Goal: Task Accomplishment & Management: Manage account settings

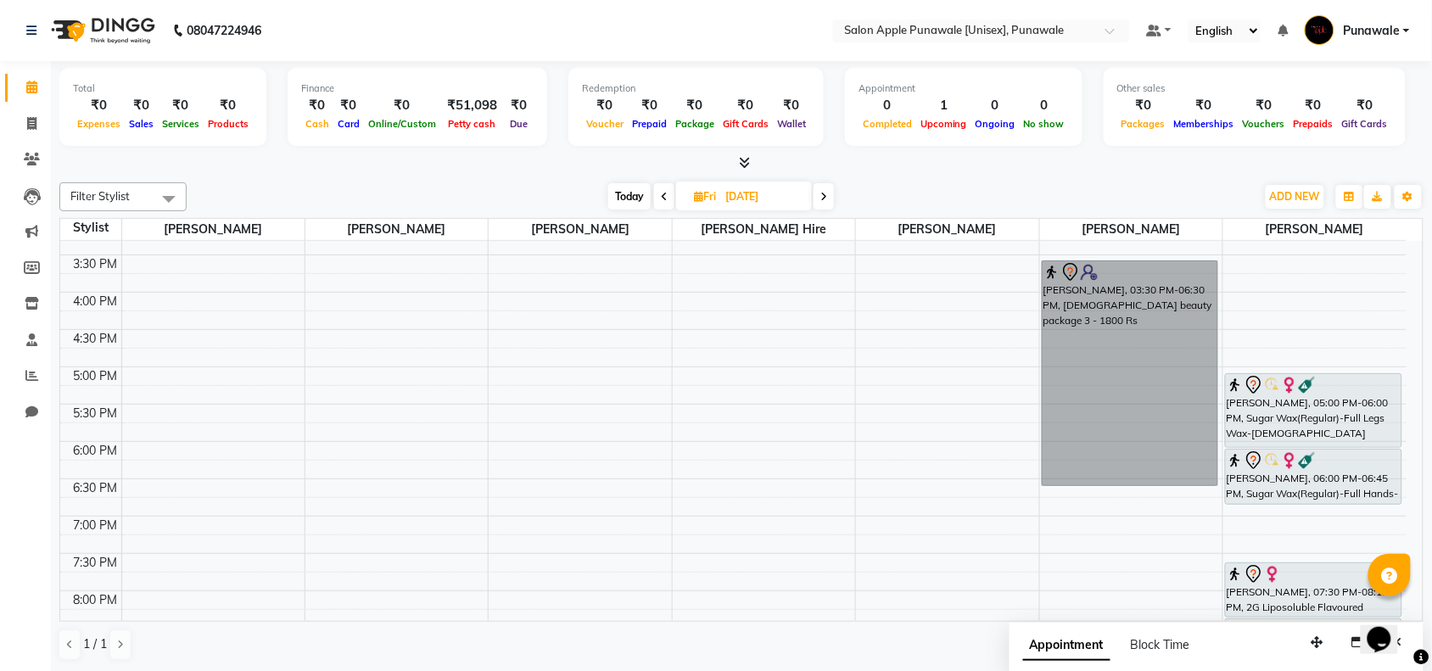
scroll to position [424, 0]
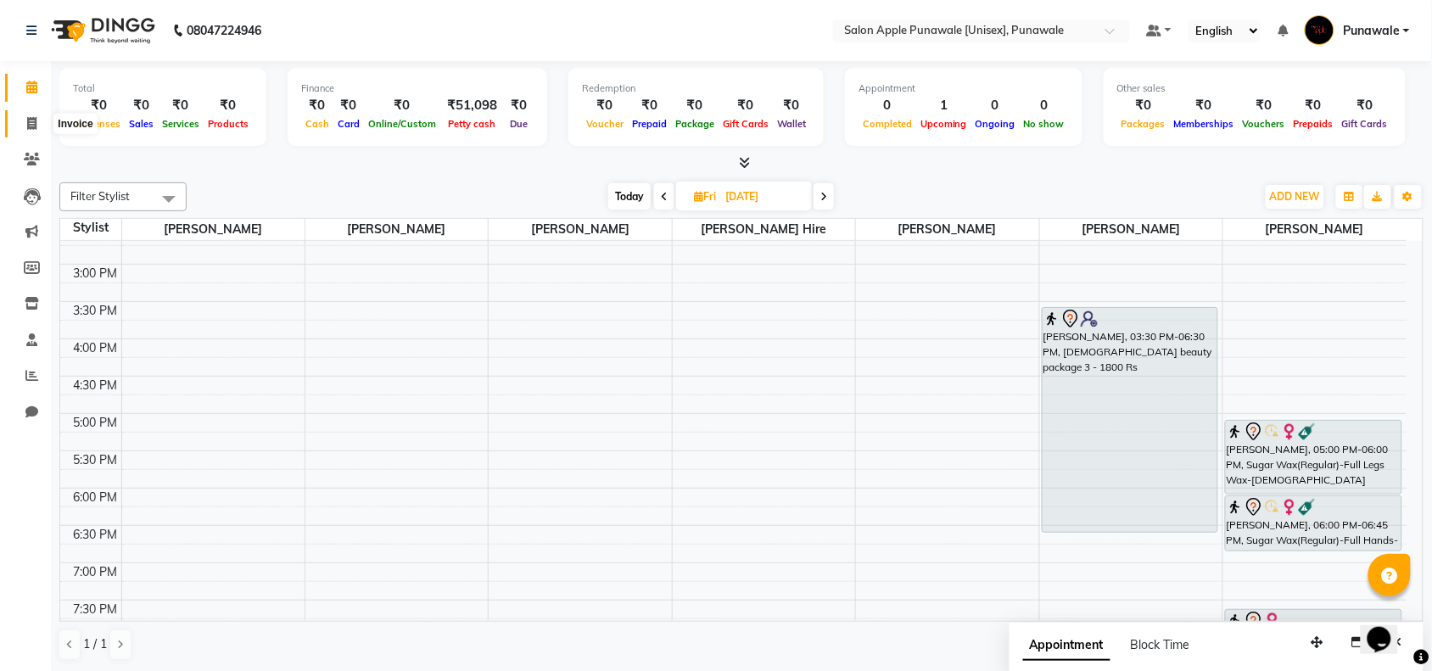
click at [28, 128] on icon at bounding box center [31, 123] width 9 height 13
select select "service"
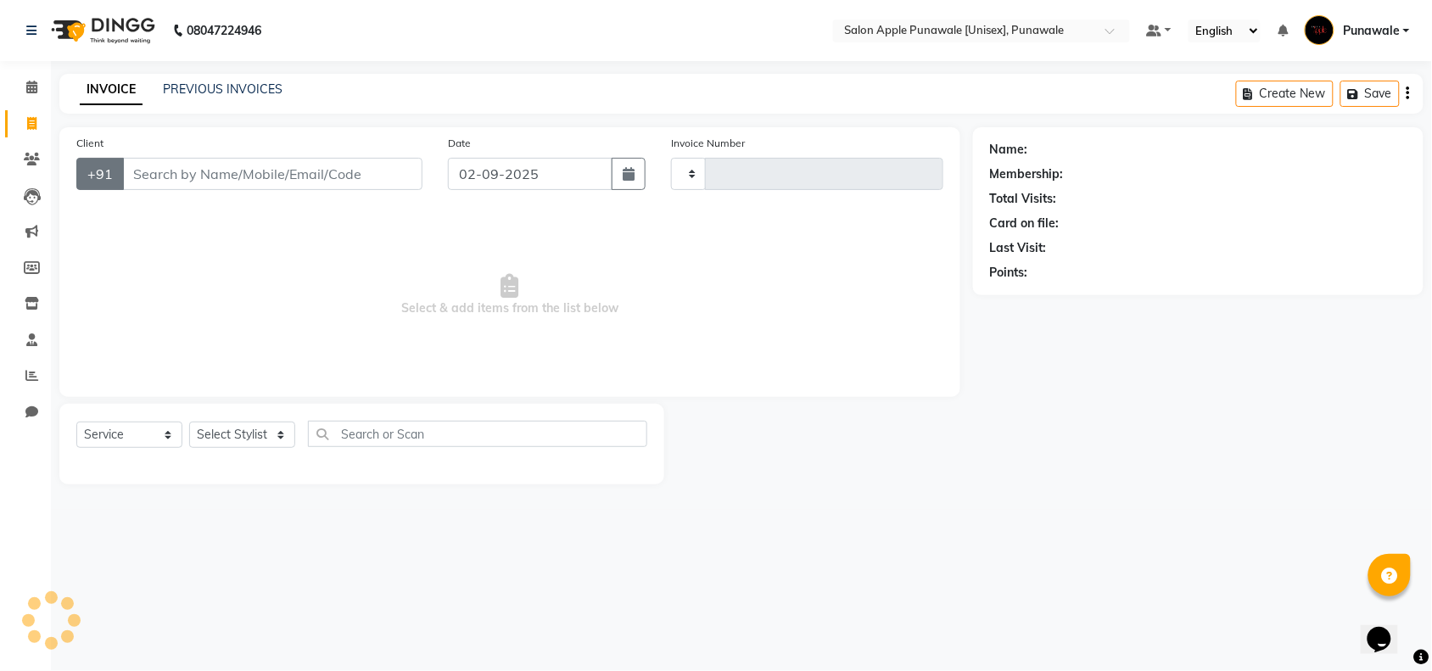
type input "1898"
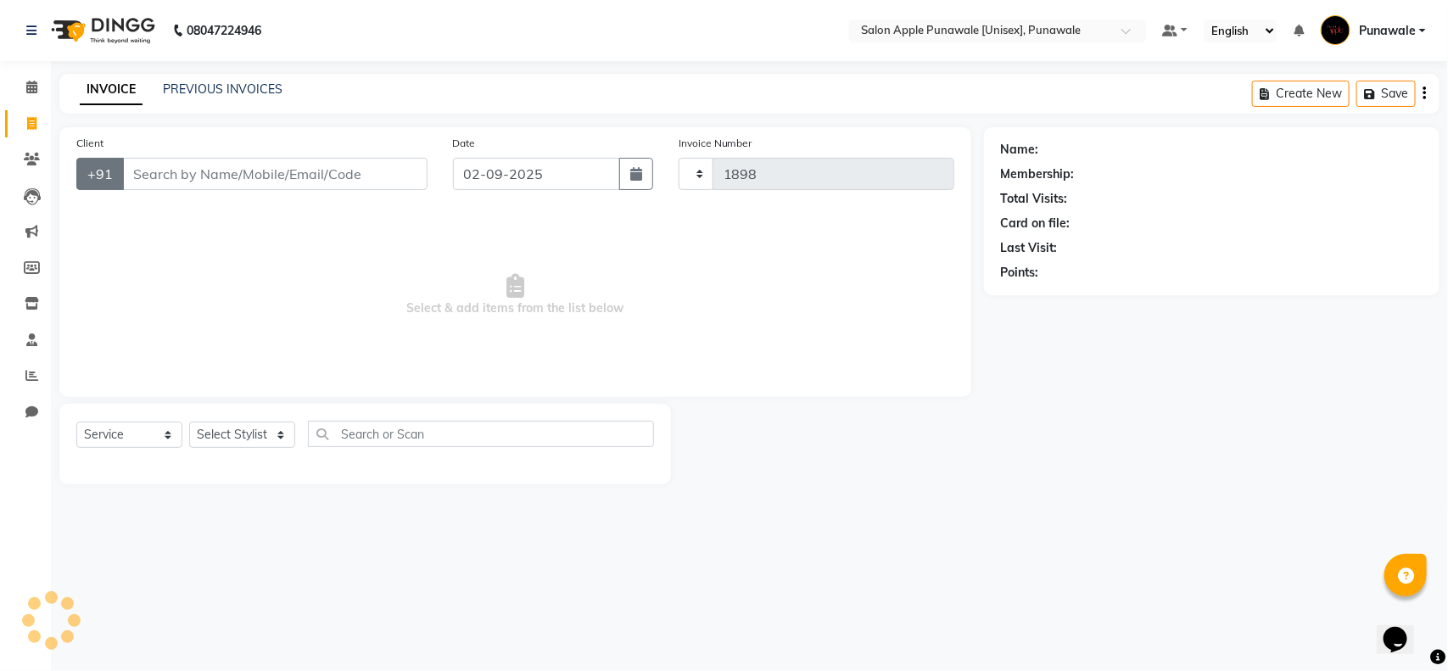
select select "5421"
click at [179, 179] on input "Client" at bounding box center [274, 174] width 305 height 32
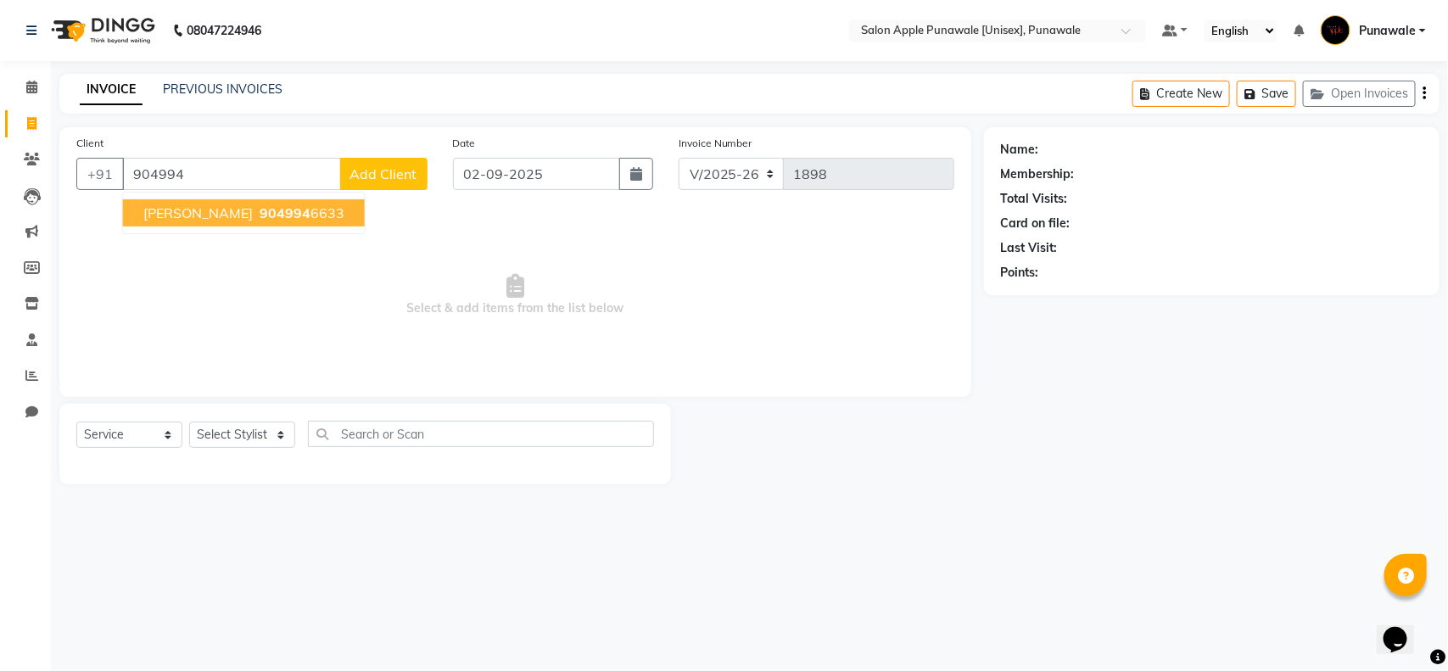
click at [260, 210] on span "904994" at bounding box center [285, 212] width 51 height 17
type input "9049946633"
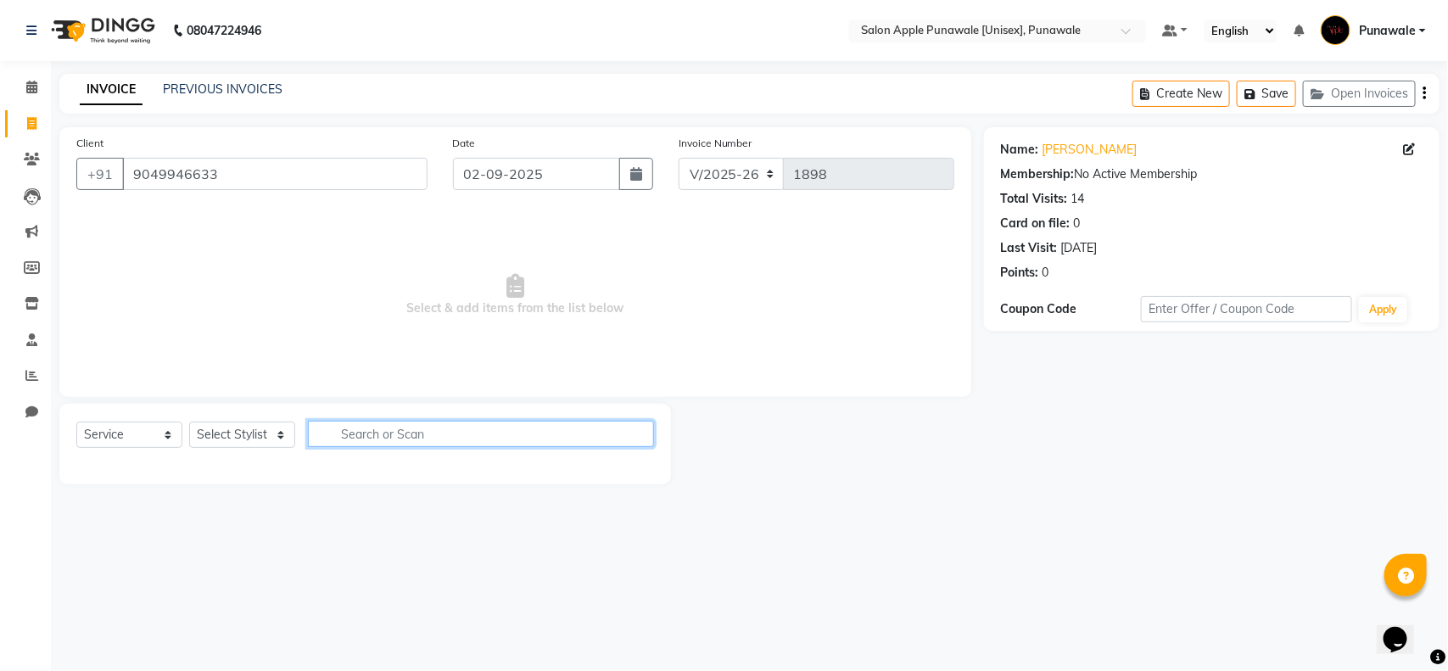
click at [344, 439] on input "text" at bounding box center [481, 434] width 346 height 26
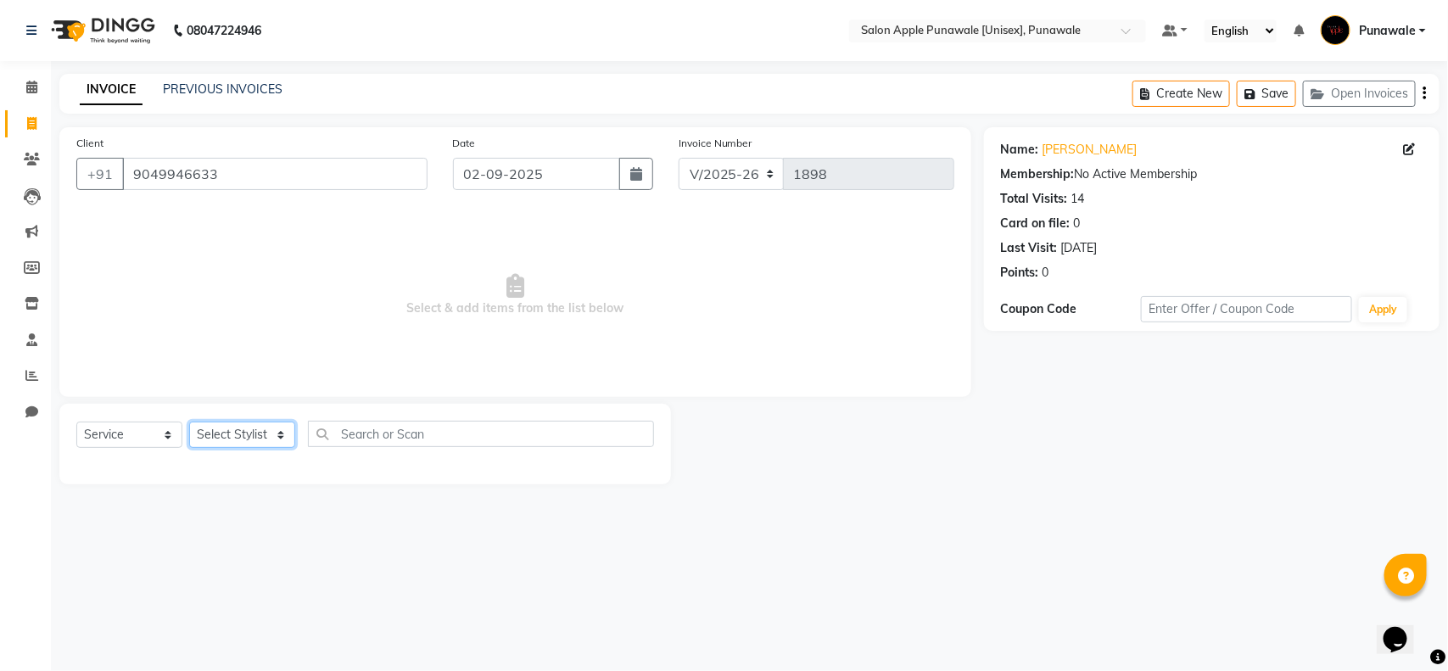
click at [281, 433] on select "Select Stylist Apurva deshmukh Avi Sonawane Kamlesh Nikam Kaveri Nikam Pallavi …" at bounding box center [242, 435] width 106 height 26
select select "54408"
click at [189, 422] on select "Select Stylist Apurva deshmukh Avi Sonawane Kamlesh Nikam Kaveri Nikam Pallavi …" at bounding box center [242, 435] width 106 height 26
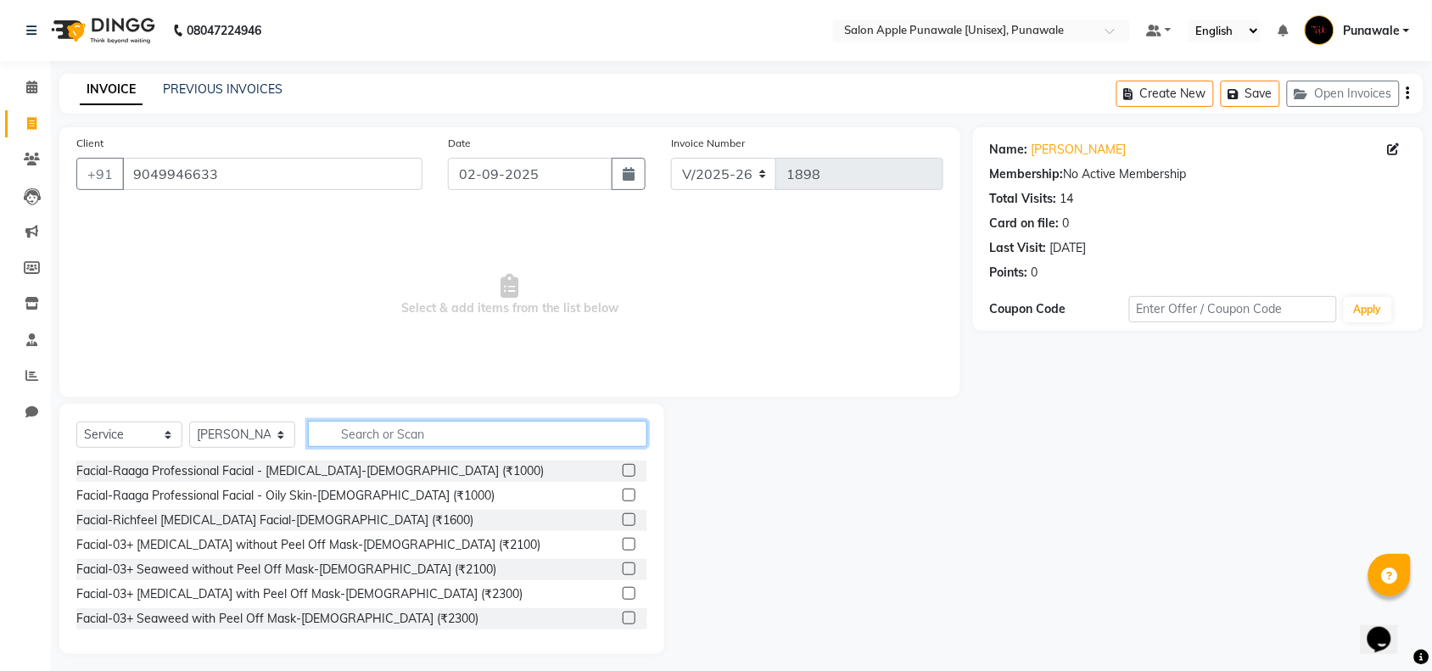
click at [406, 425] on input "text" at bounding box center [477, 434] width 339 height 26
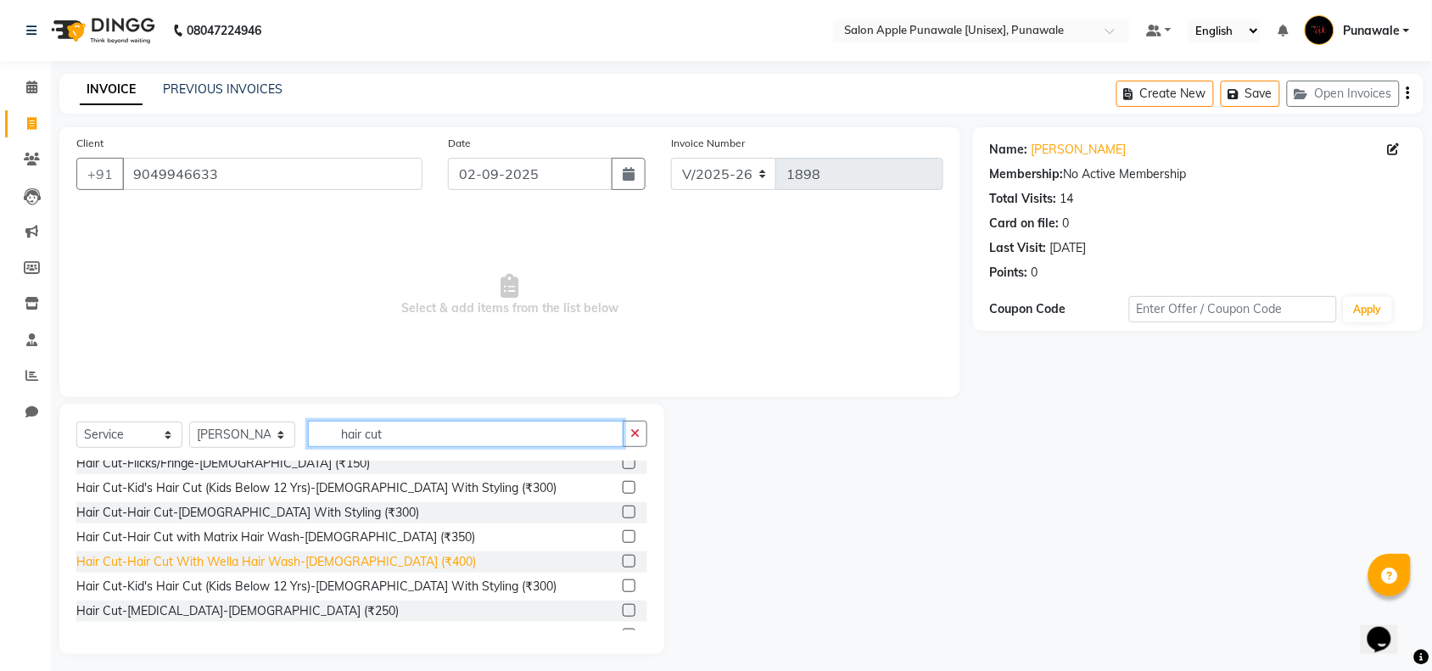
scroll to position [212, 0]
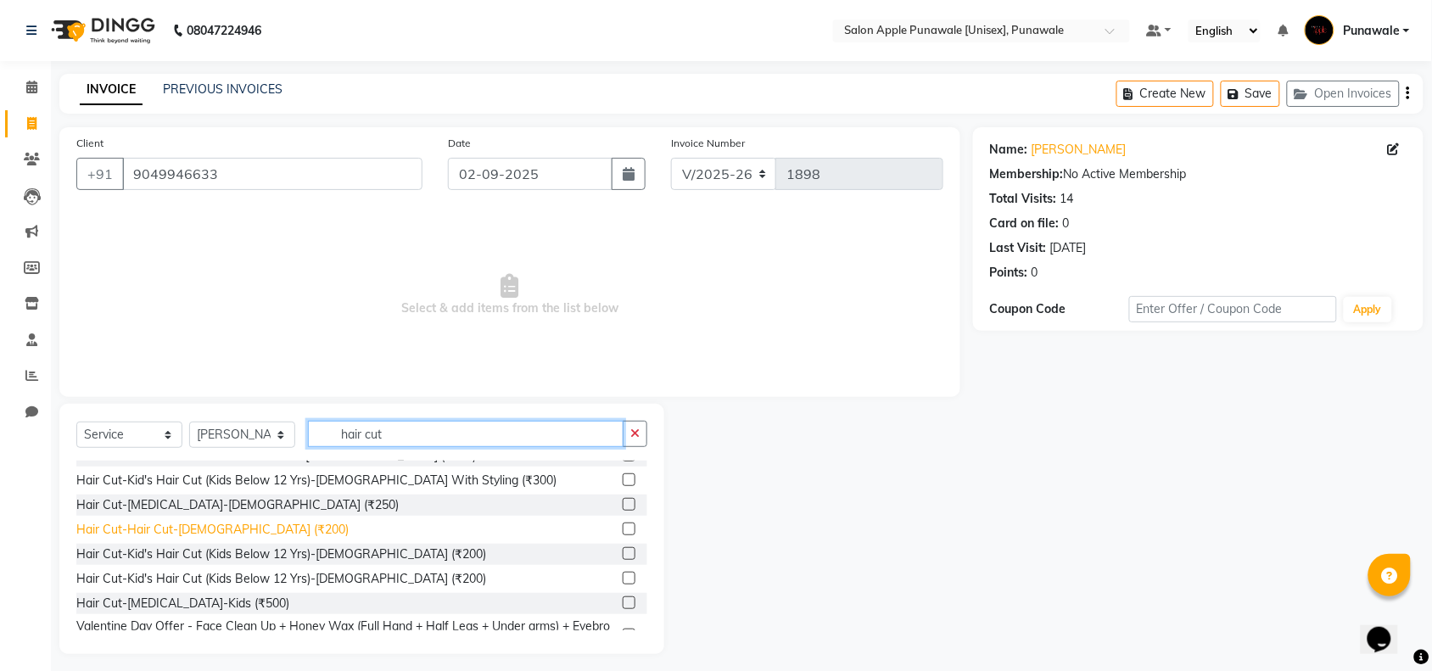
type input "hair cut"
click at [223, 523] on div "Hair Cut-Hair Cut-[DEMOGRAPHIC_DATA] (₹200)" at bounding box center [212, 530] width 272 height 18
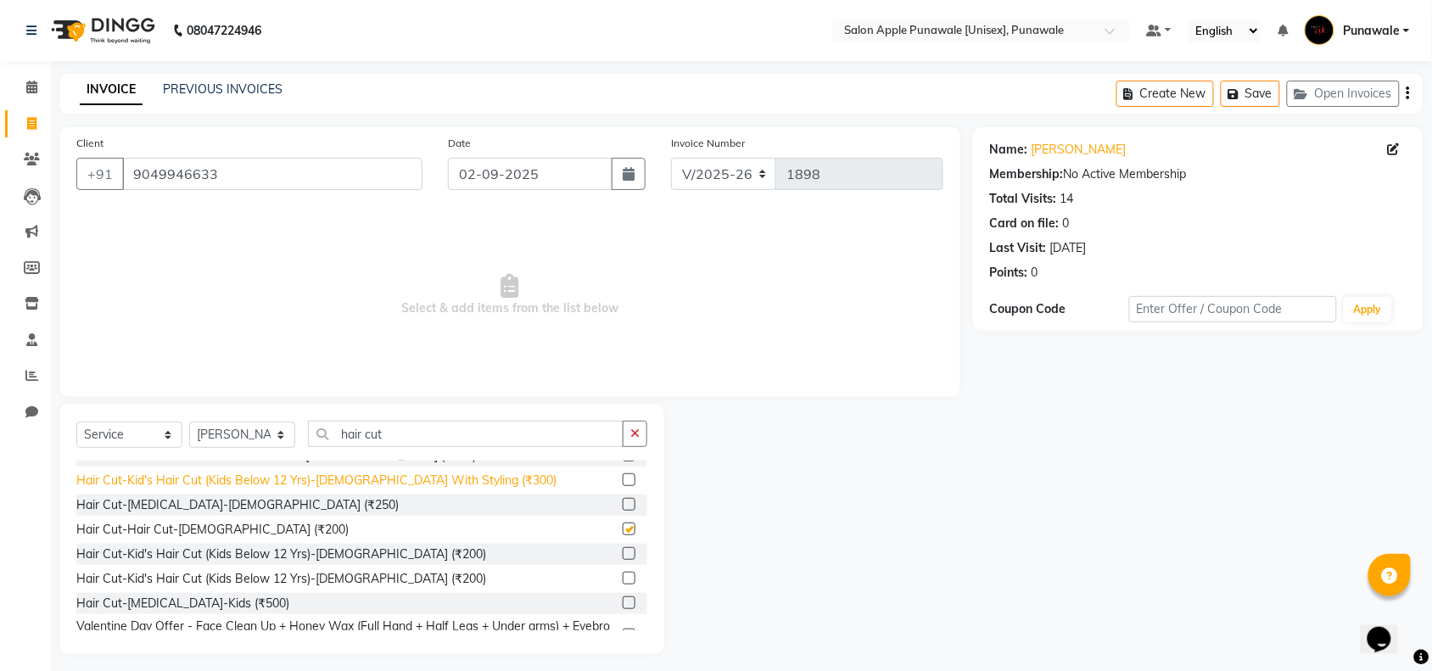
checkbox input "false"
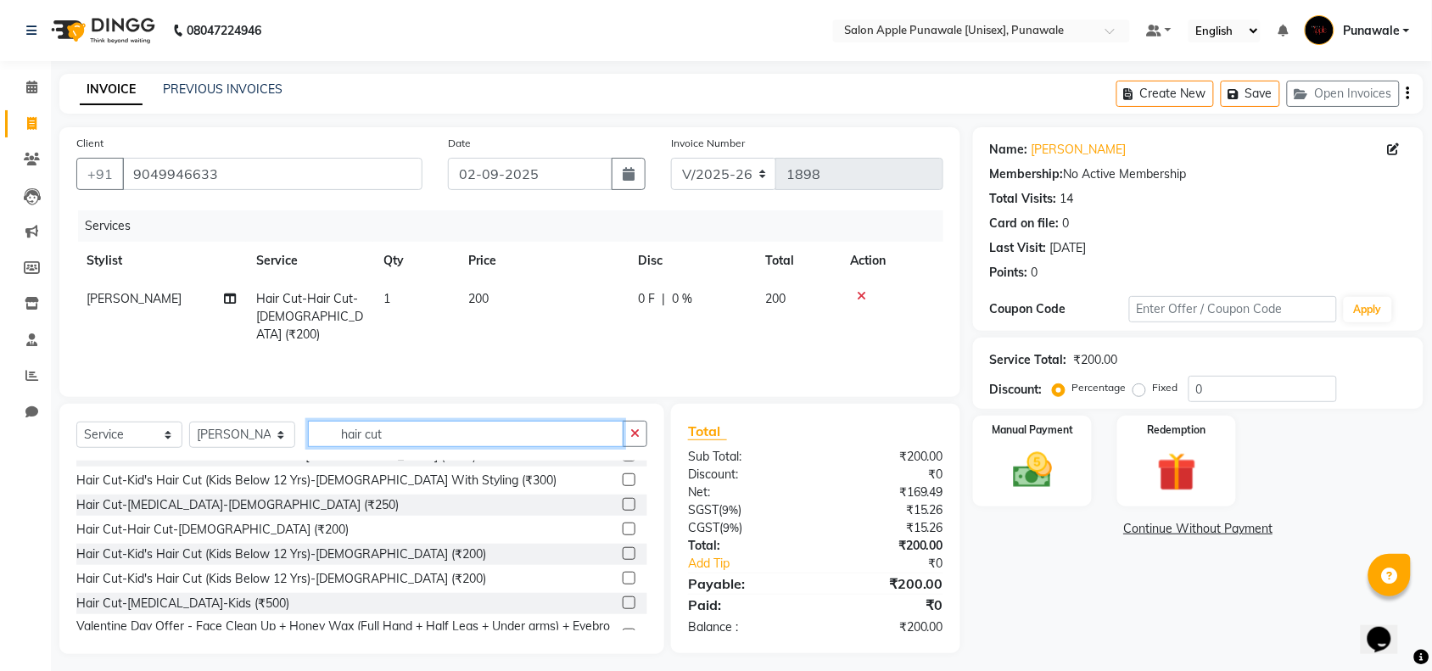
click at [409, 446] on input "hair cut" at bounding box center [466, 434] width 316 height 26
type input "h"
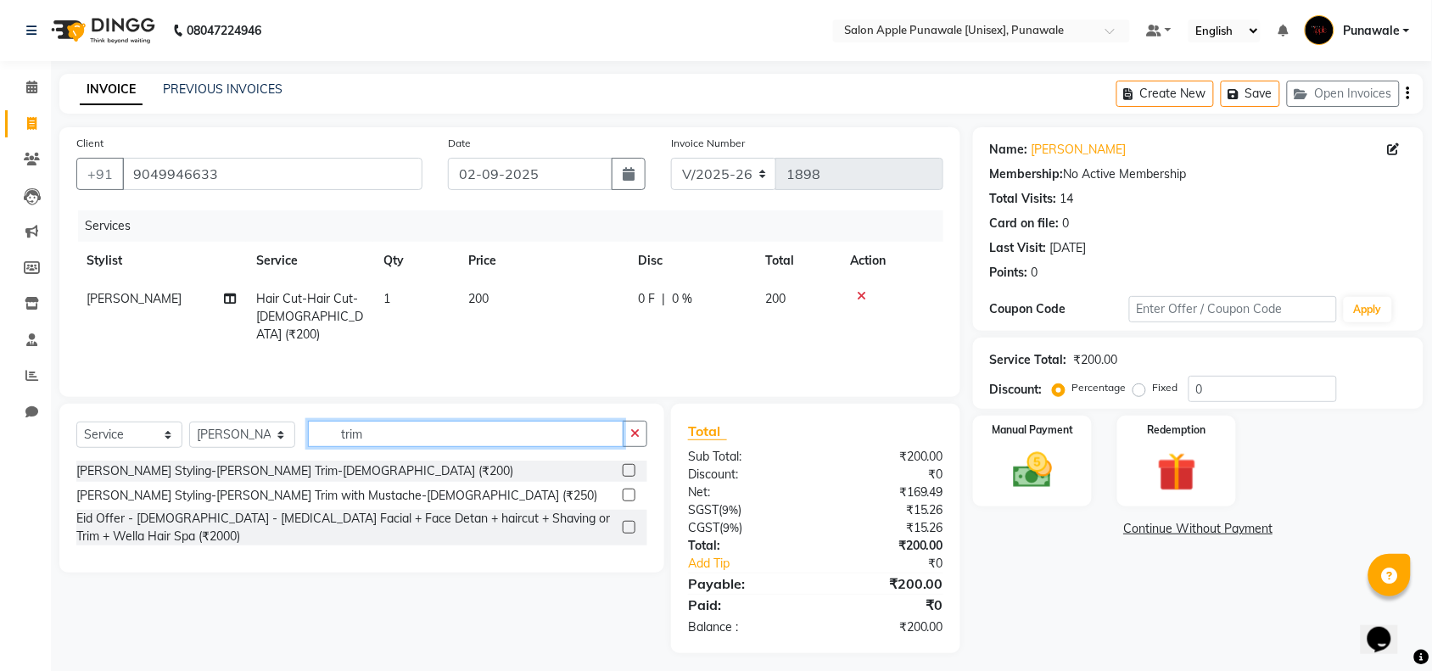
scroll to position [0, 0]
type input "trim"
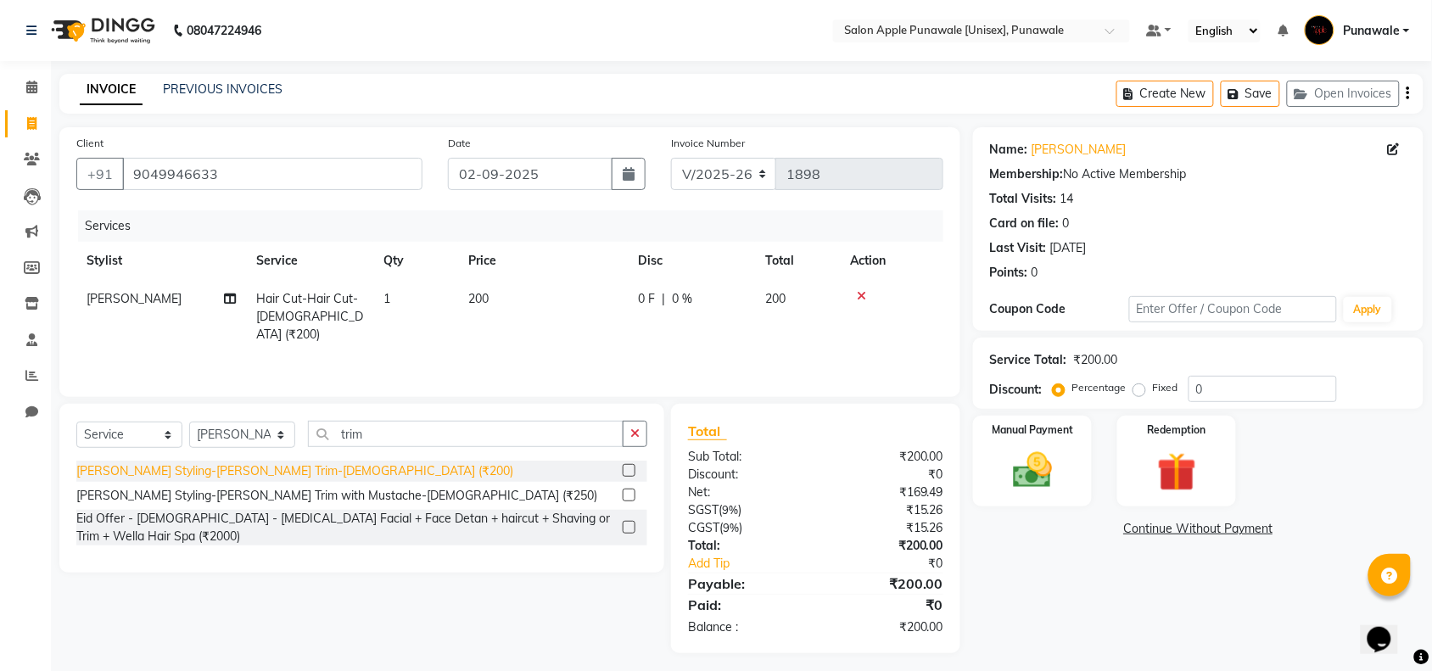
click at [146, 467] on div "[PERSON_NAME] Styling-[PERSON_NAME] Trim-[DEMOGRAPHIC_DATA] (₹200)" at bounding box center [294, 471] width 437 height 18
checkbox input "false"
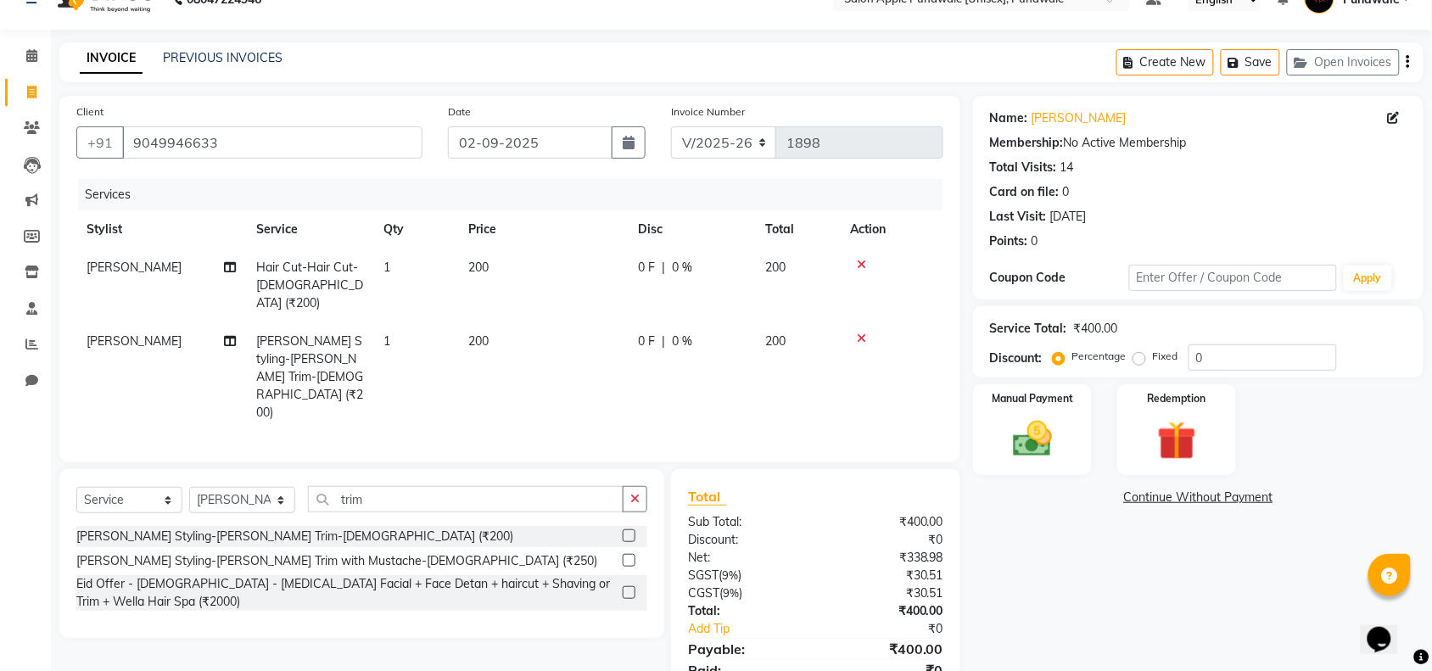
scroll to position [48, 0]
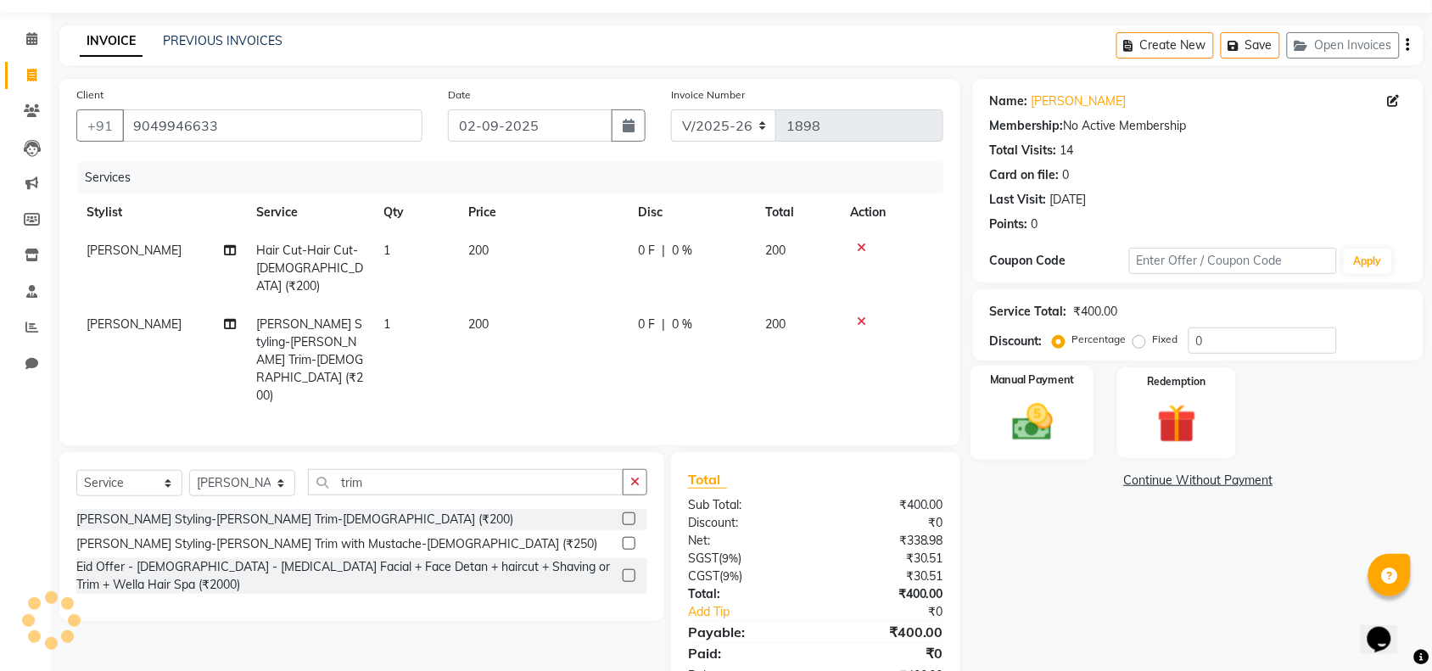
click at [1065, 424] on img at bounding box center [1032, 422] width 66 height 47
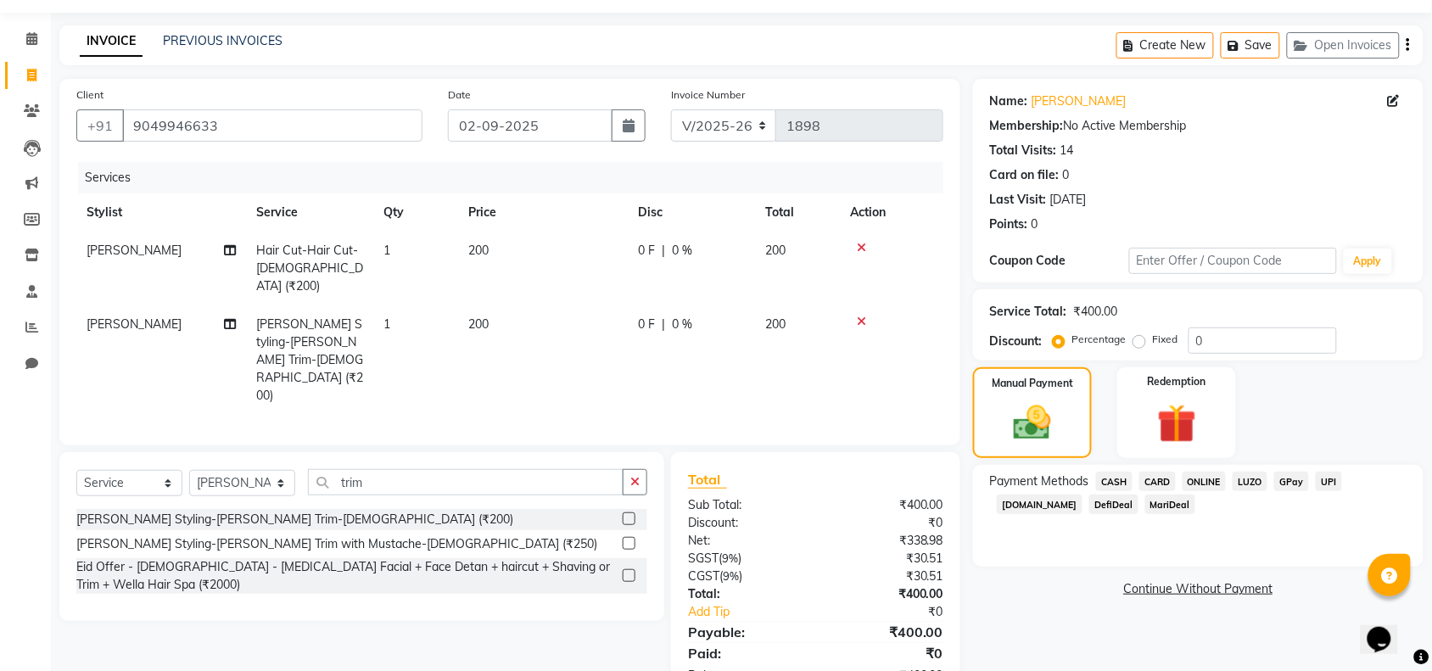
click at [1201, 480] on span "ONLINE" at bounding box center [1205, 482] width 44 height 20
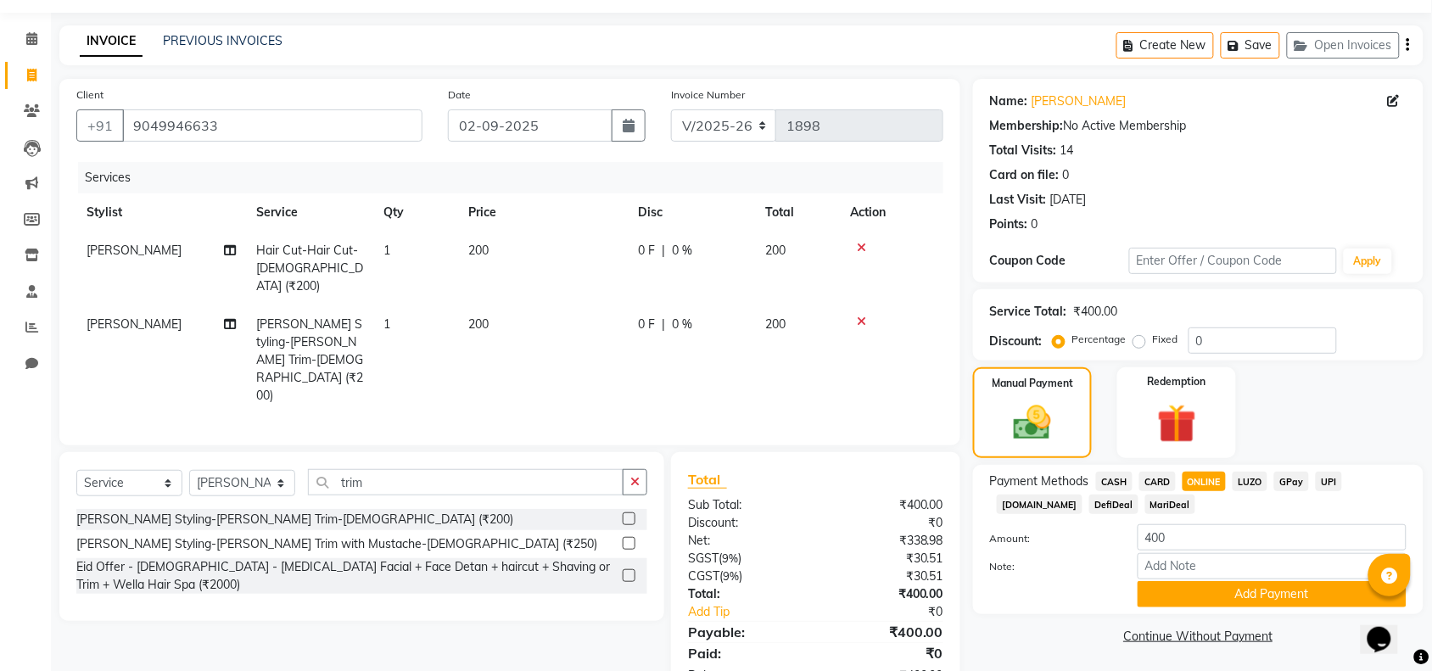
scroll to position [51, 0]
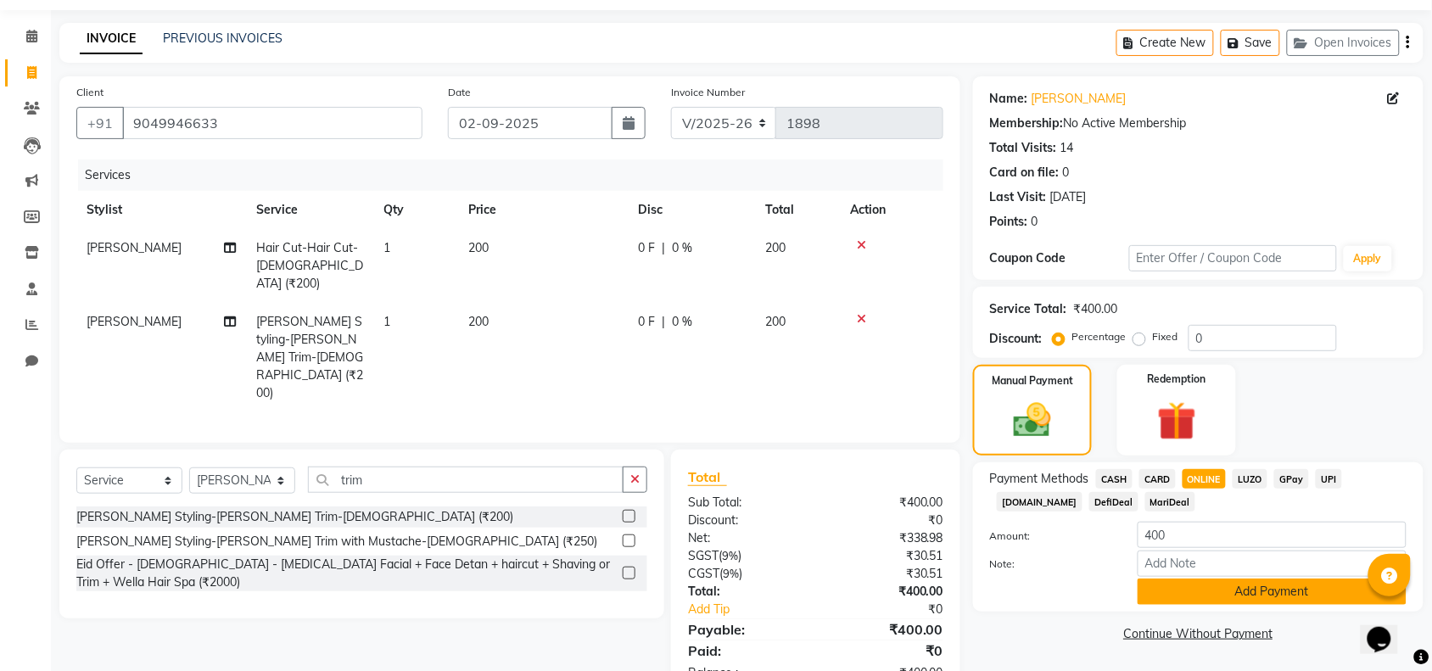
click at [1182, 590] on button "Add Payment" at bounding box center [1272, 592] width 269 height 26
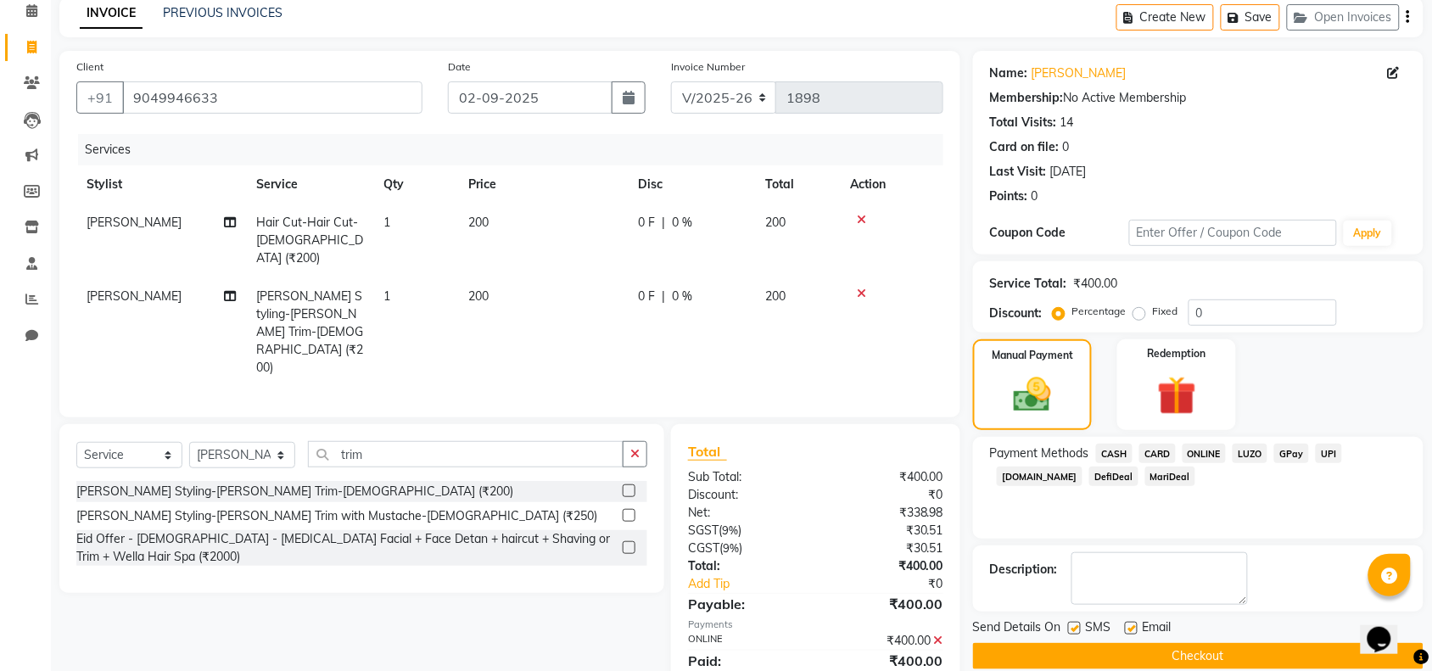
scroll to position [100, 0]
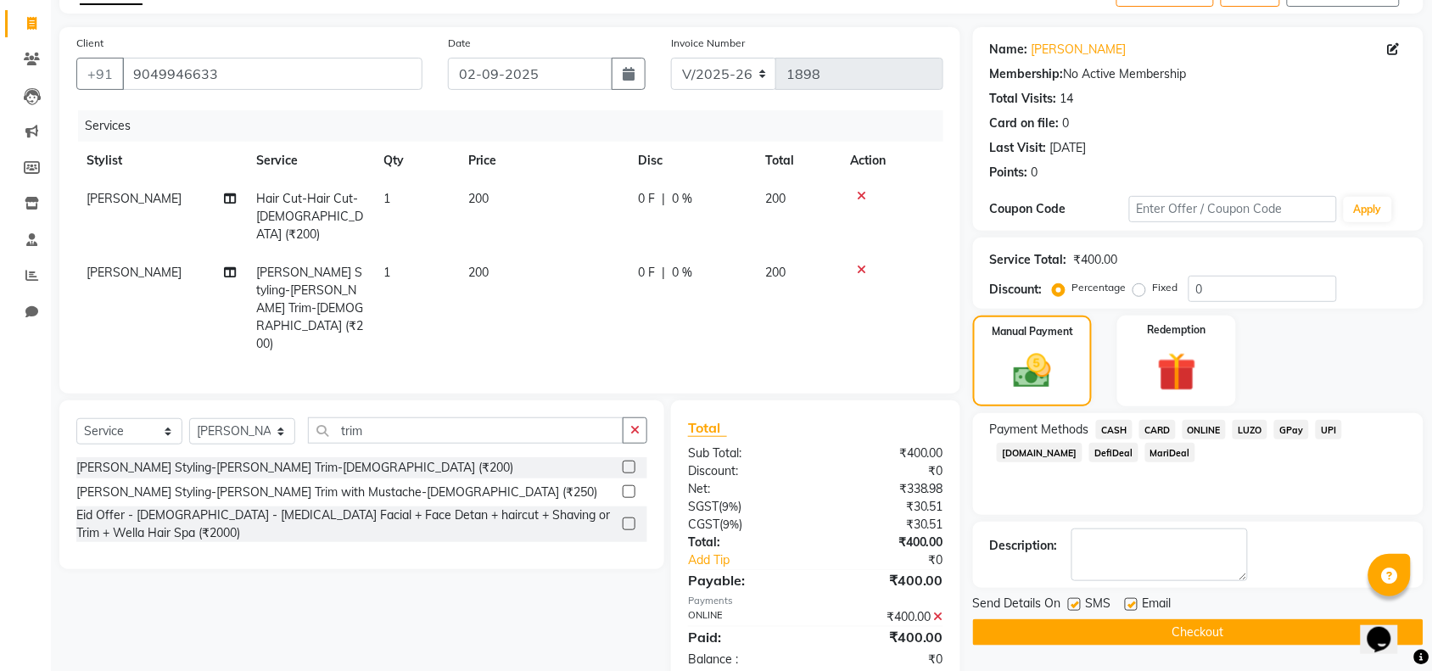
click at [1194, 634] on button "Checkout" at bounding box center [1198, 632] width 451 height 26
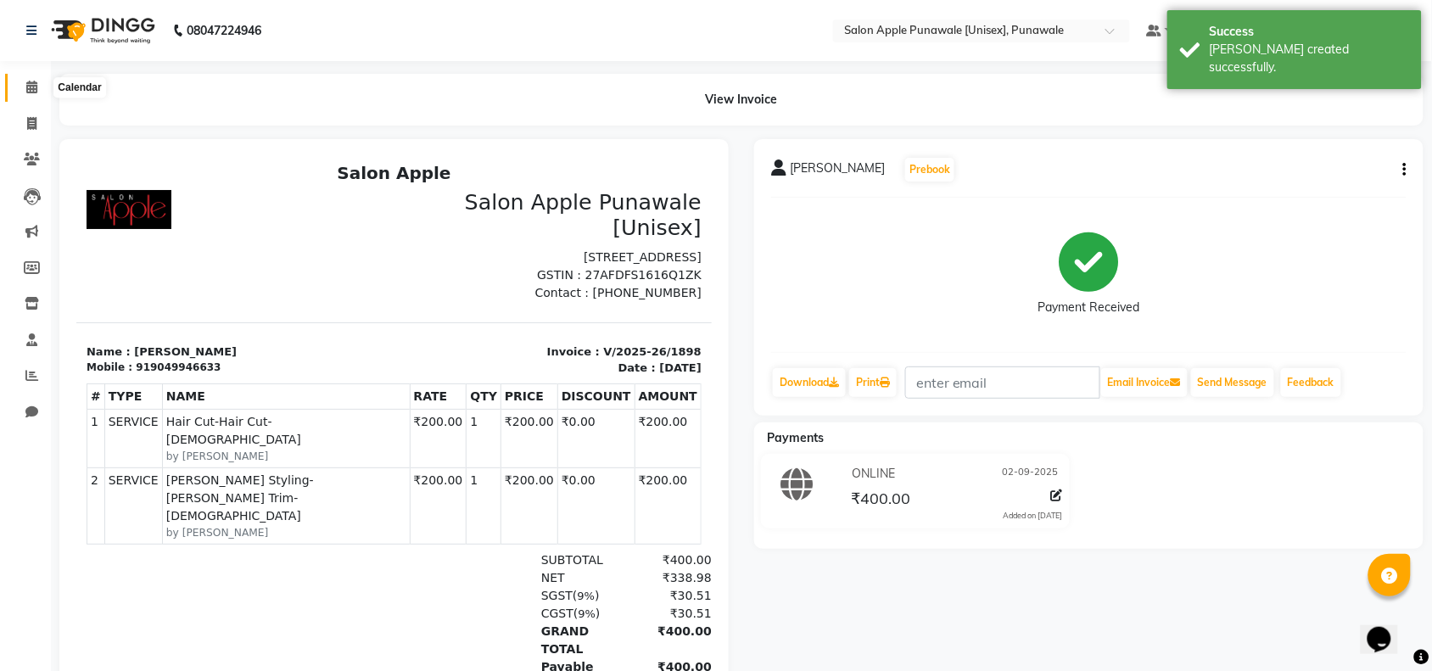
click at [38, 94] on span at bounding box center [32, 88] width 30 height 20
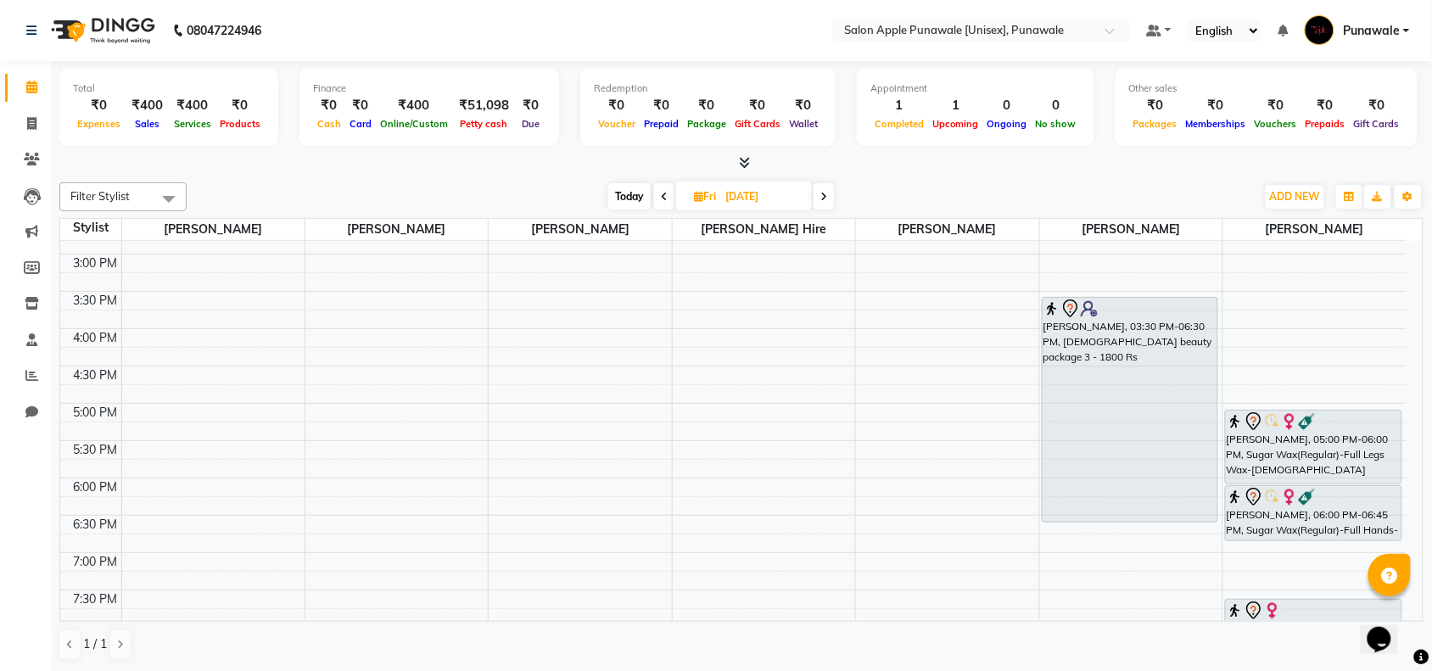
scroll to position [433, 0]
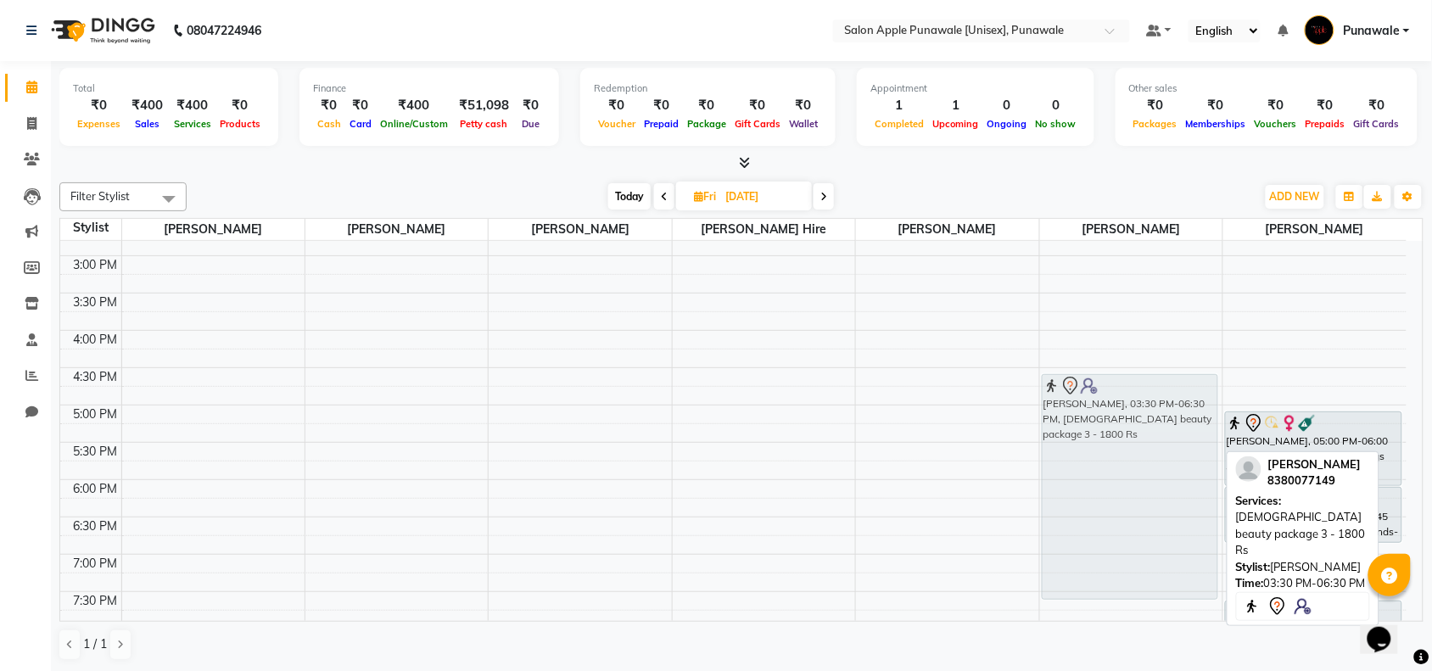
drag, startPoint x: 1100, startPoint y: 411, endPoint x: 1083, endPoint y: 488, distance: 78.0
click at [1083, 488] on div "Madhuri gawli, 03:30 PM-06:30 PM, Female beauty package 3 - 1800 Rs Madhuri gaw…" at bounding box center [1131, 330] width 182 height 1044
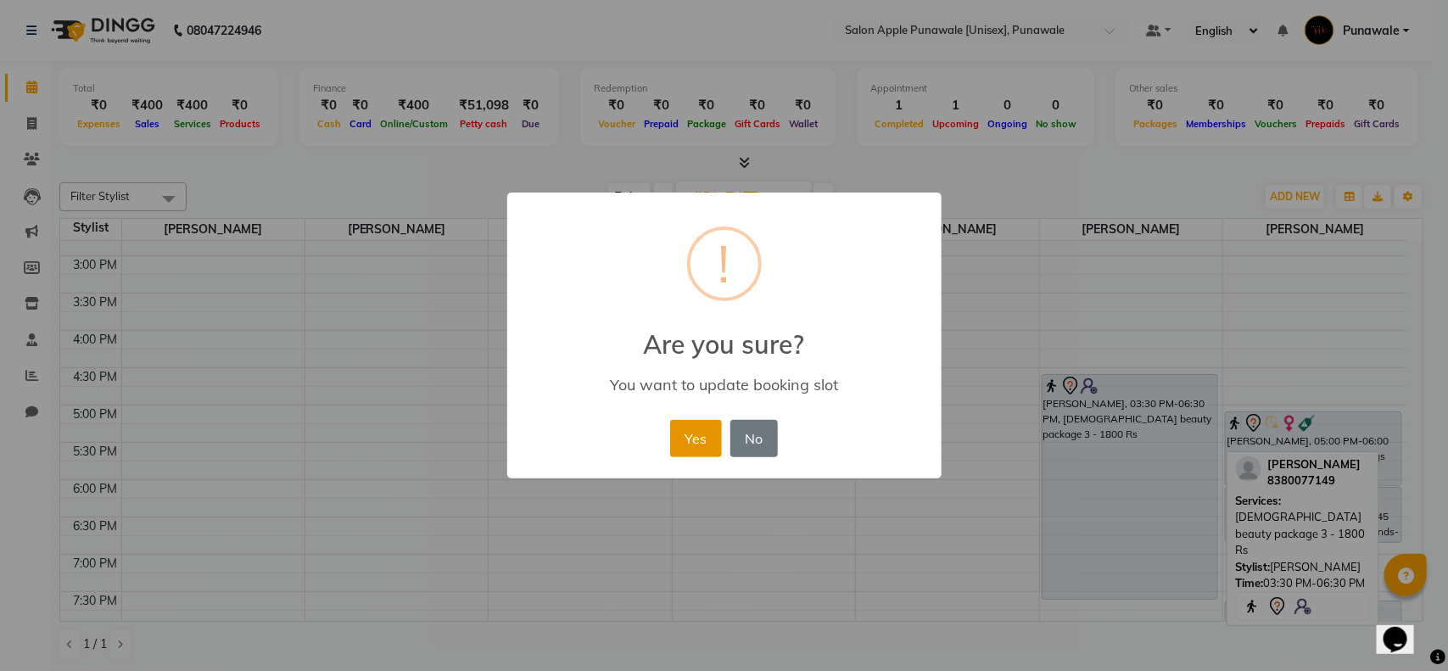
click at [681, 437] on button "Yes" at bounding box center [696, 438] width 52 height 37
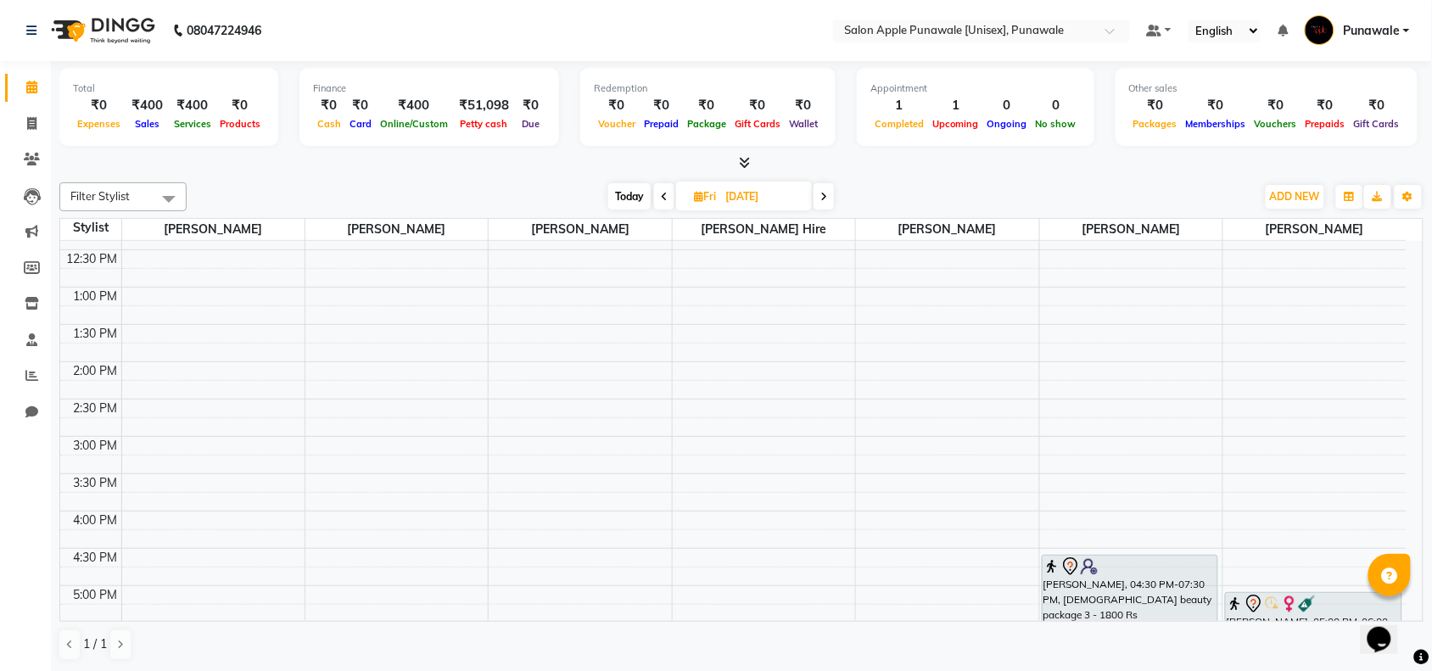
scroll to position [570, 0]
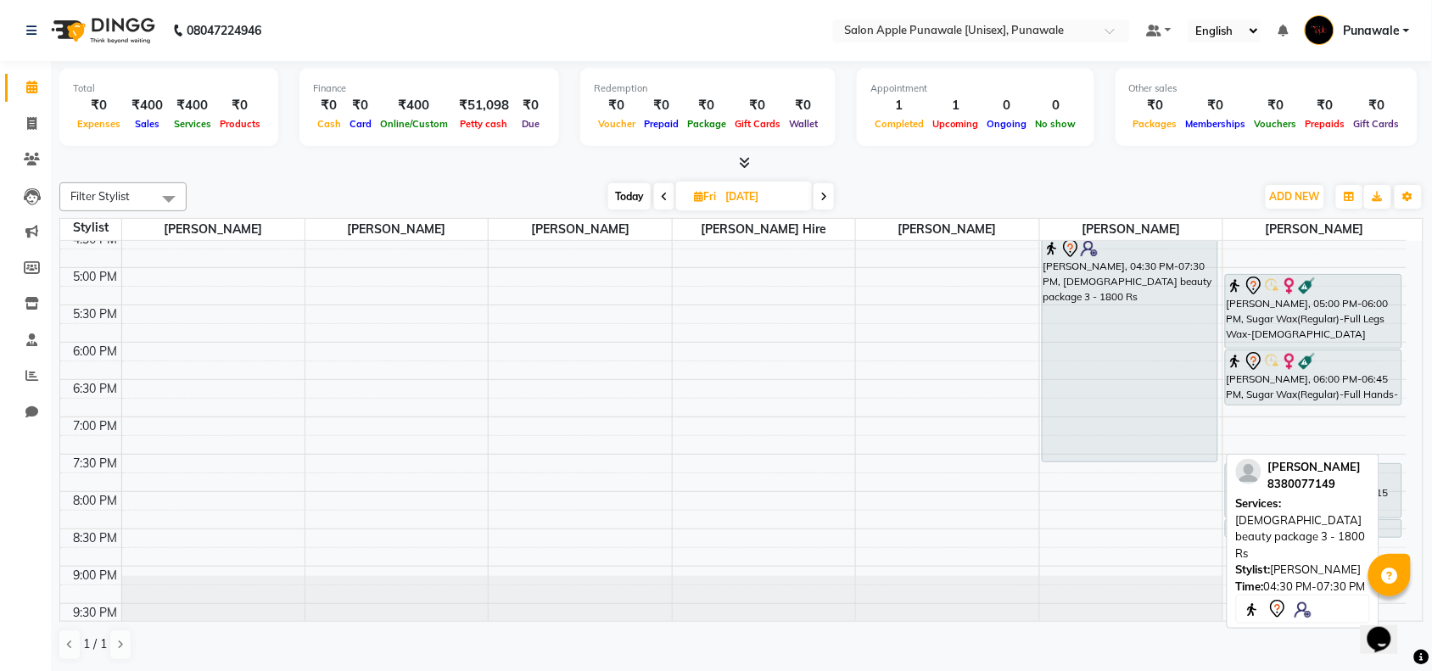
click at [1091, 336] on div "Madhuri gawli, 04:30 PM-07:30 PM, Female beauty package 3 - 1800 Rs" at bounding box center [1130, 350] width 175 height 224
click at [1139, 335] on div "Madhuri gawli, 04:30 PM-07:30 PM, Female beauty package 3 - 1800 Rs" at bounding box center [1130, 350] width 175 height 224
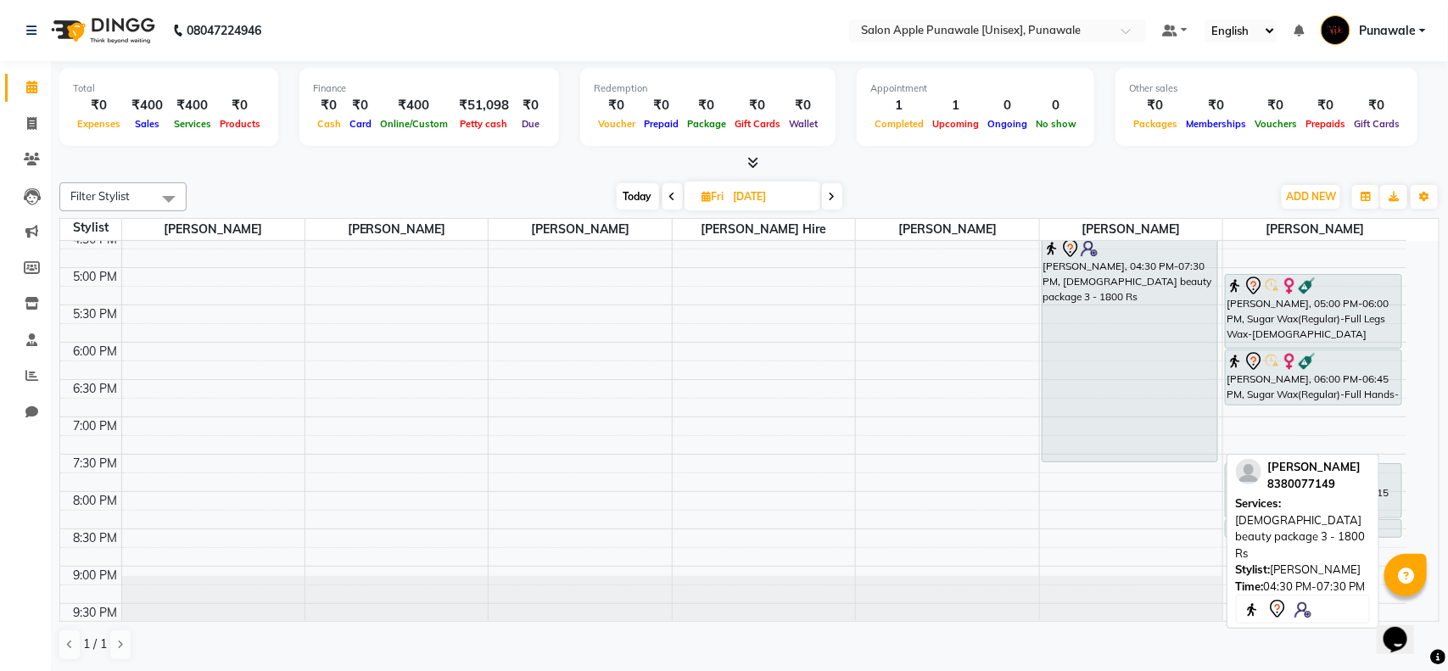
select select "7"
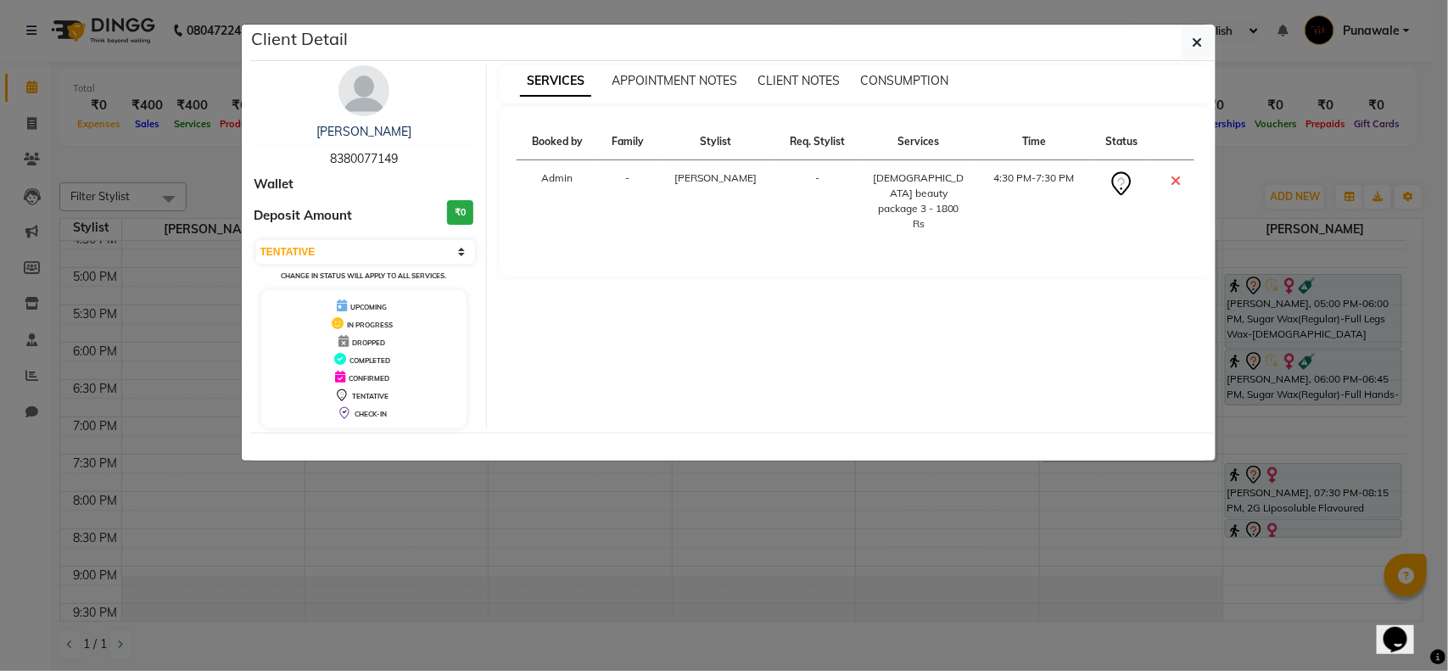
click at [826, 160] on td "-" at bounding box center [818, 201] width 86 height 82
click at [1193, 40] on icon "button" at bounding box center [1198, 43] width 10 height 14
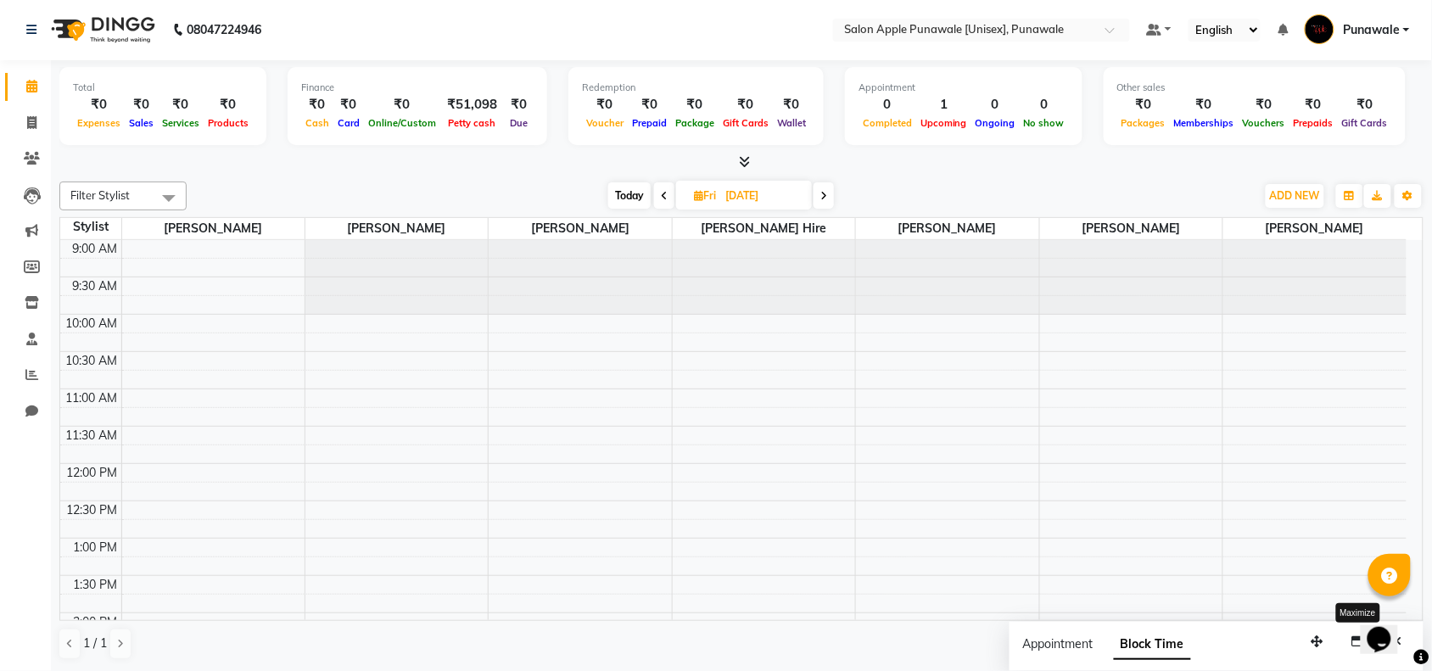
scroll to position [530, 0]
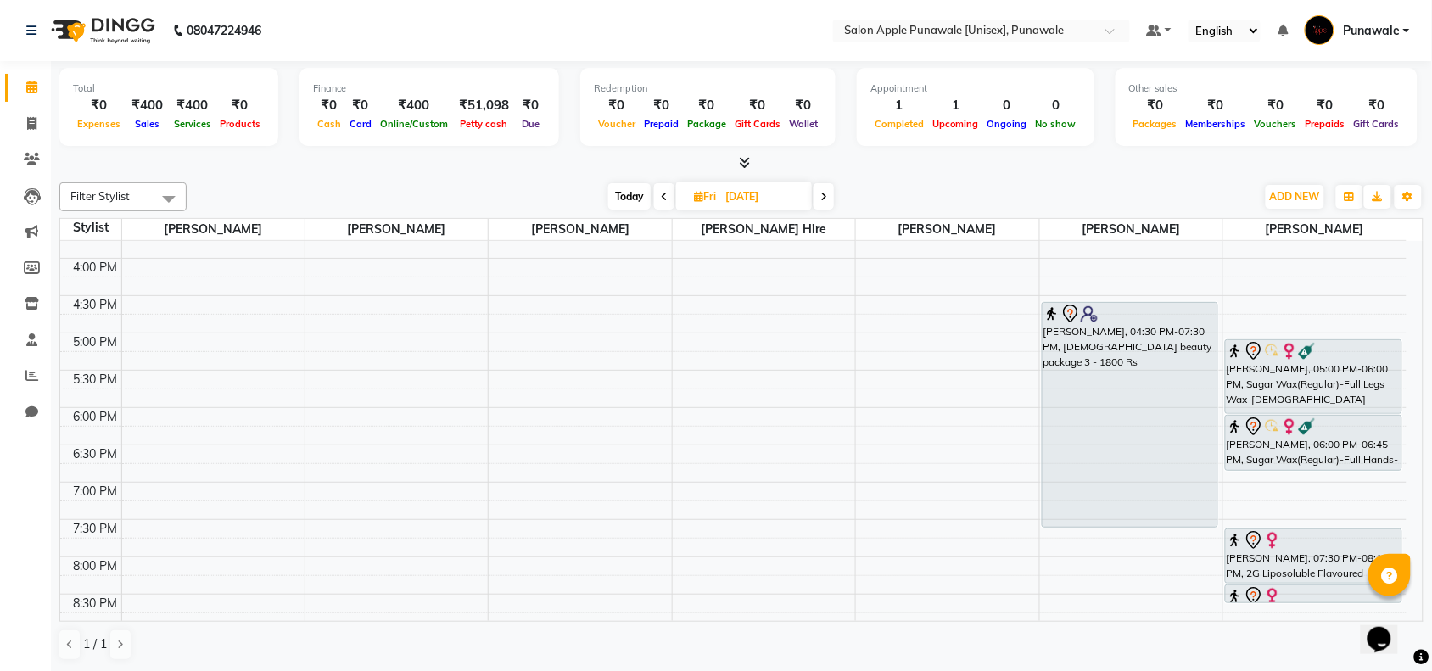
scroll to position [530, 0]
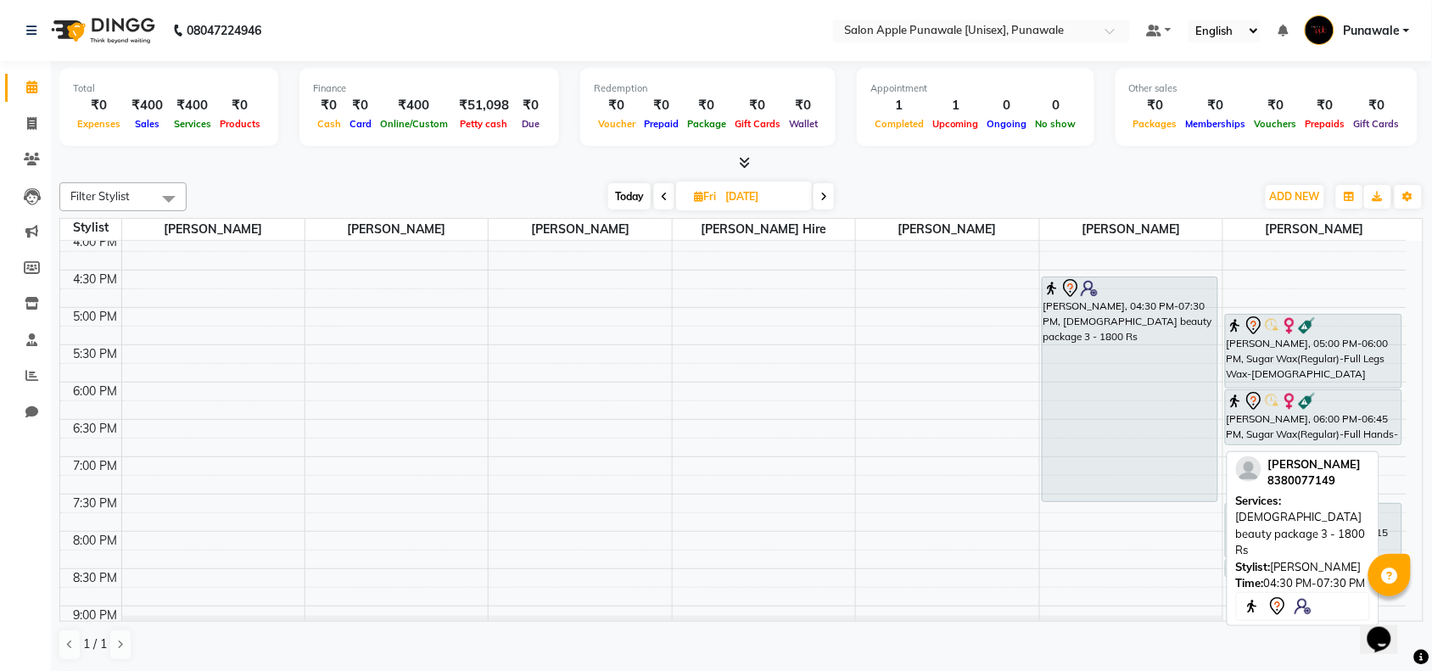
click at [1152, 420] on div "[PERSON_NAME], 04:30 PM-07:30 PM, [DEMOGRAPHIC_DATA] beauty package 3 - 1800 Rs" at bounding box center [1130, 389] width 175 height 224
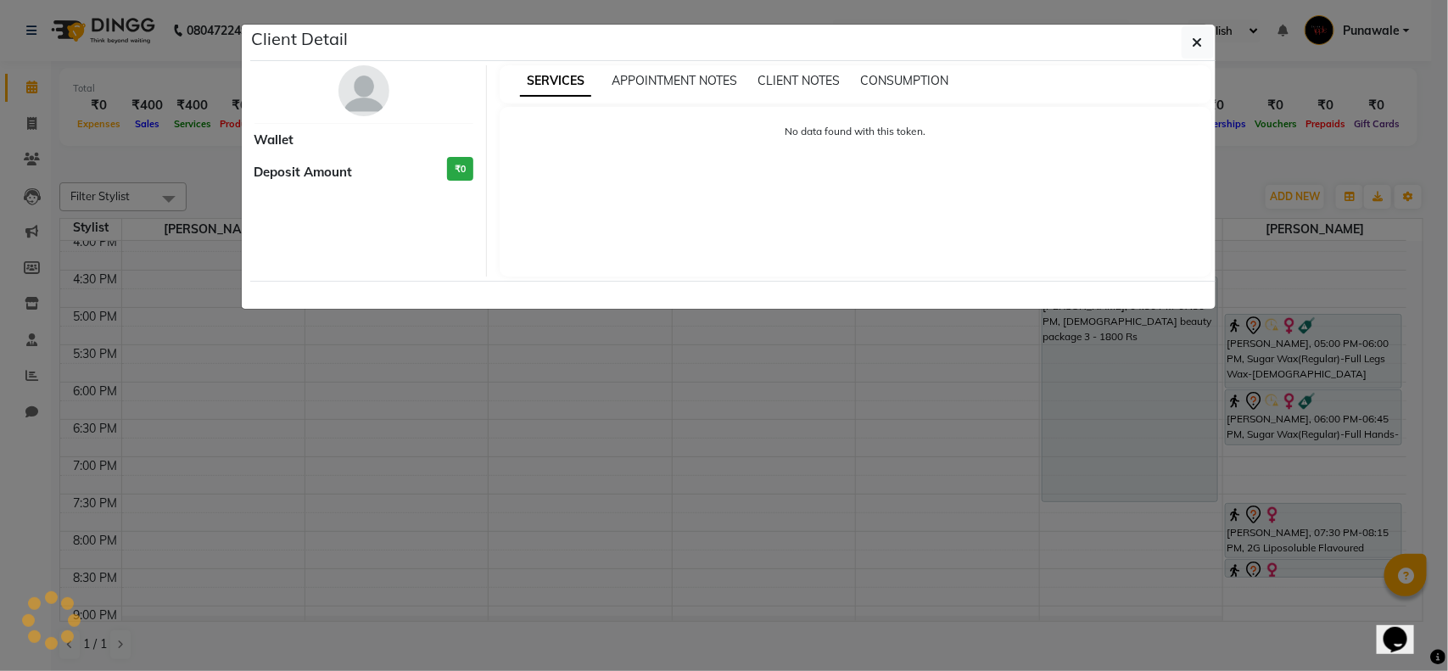
select select "7"
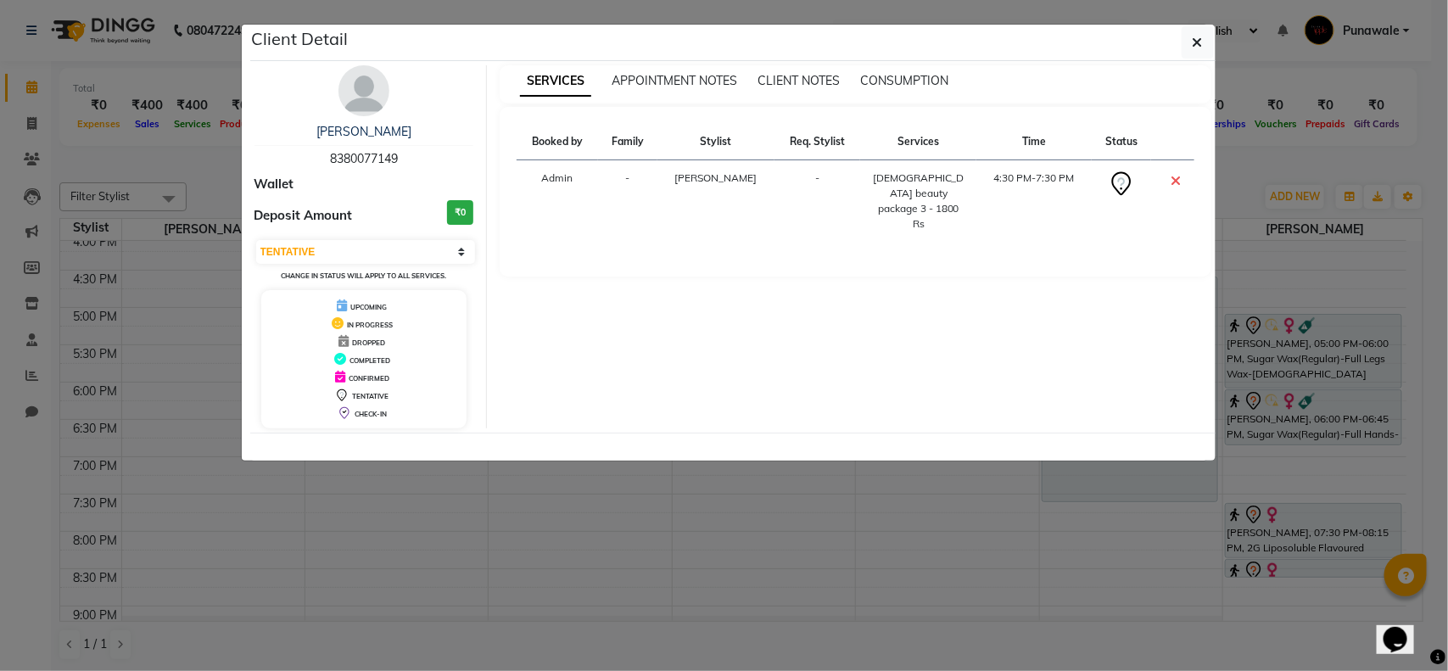
click at [960, 171] on td "[DEMOGRAPHIC_DATA] beauty package 3 - 1800 Rs" at bounding box center [918, 201] width 116 height 82
click at [906, 185] on div "[DEMOGRAPHIC_DATA] beauty package 3 - 1800 Rs" at bounding box center [919, 201] width 96 height 61
click at [1114, 193] on icon at bounding box center [1121, 184] width 27 height 27
click at [1112, 178] on icon at bounding box center [1122, 184] width 20 height 24
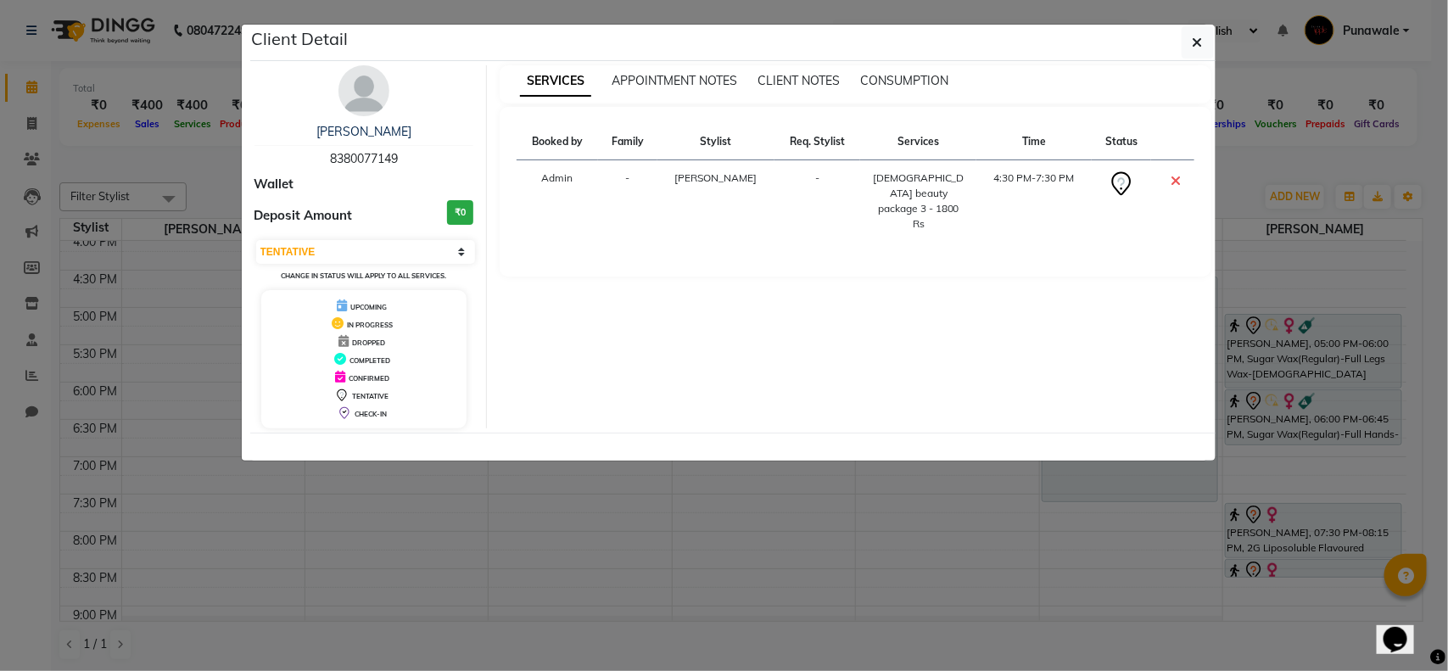
click at [1112, 178] on icon at bounding box center [1122, 184] width 20 height 24
click at [1182, 39] on button "button" at bounding box center [1198, 42] width 32 height 32
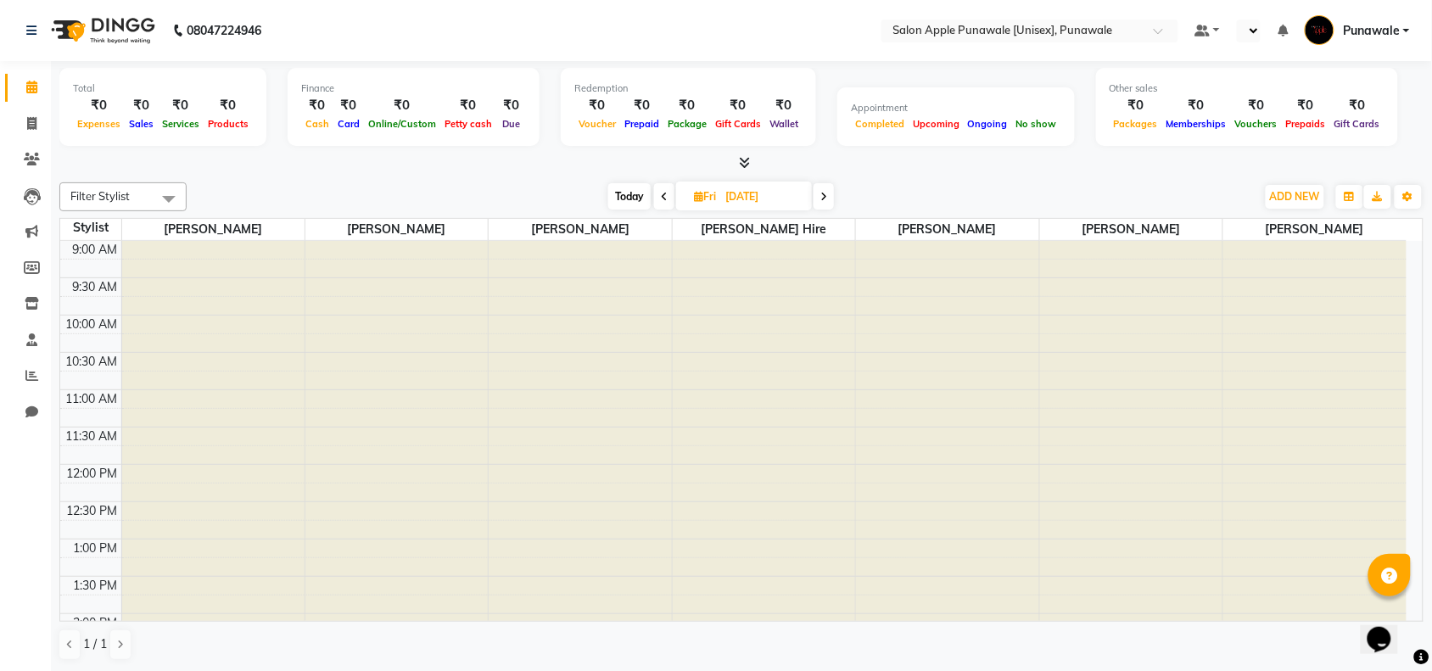
select select "en"
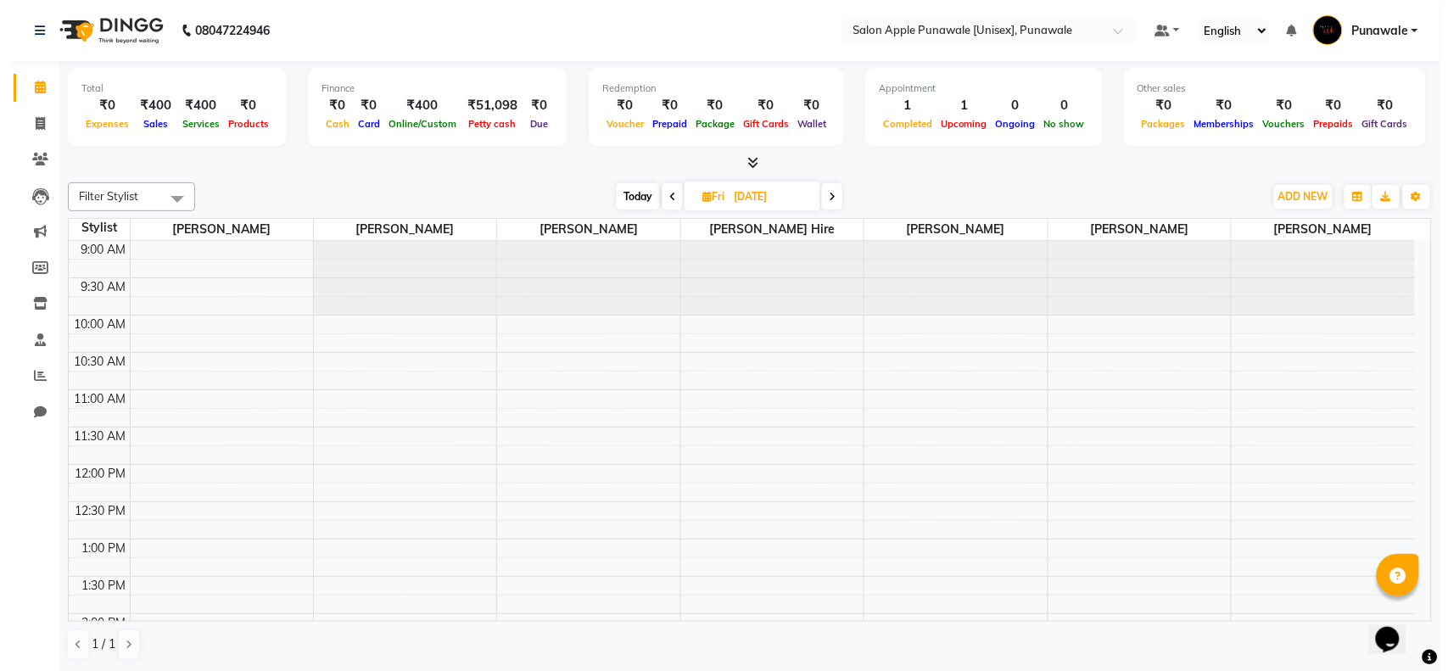
scroll to position [424, 0]
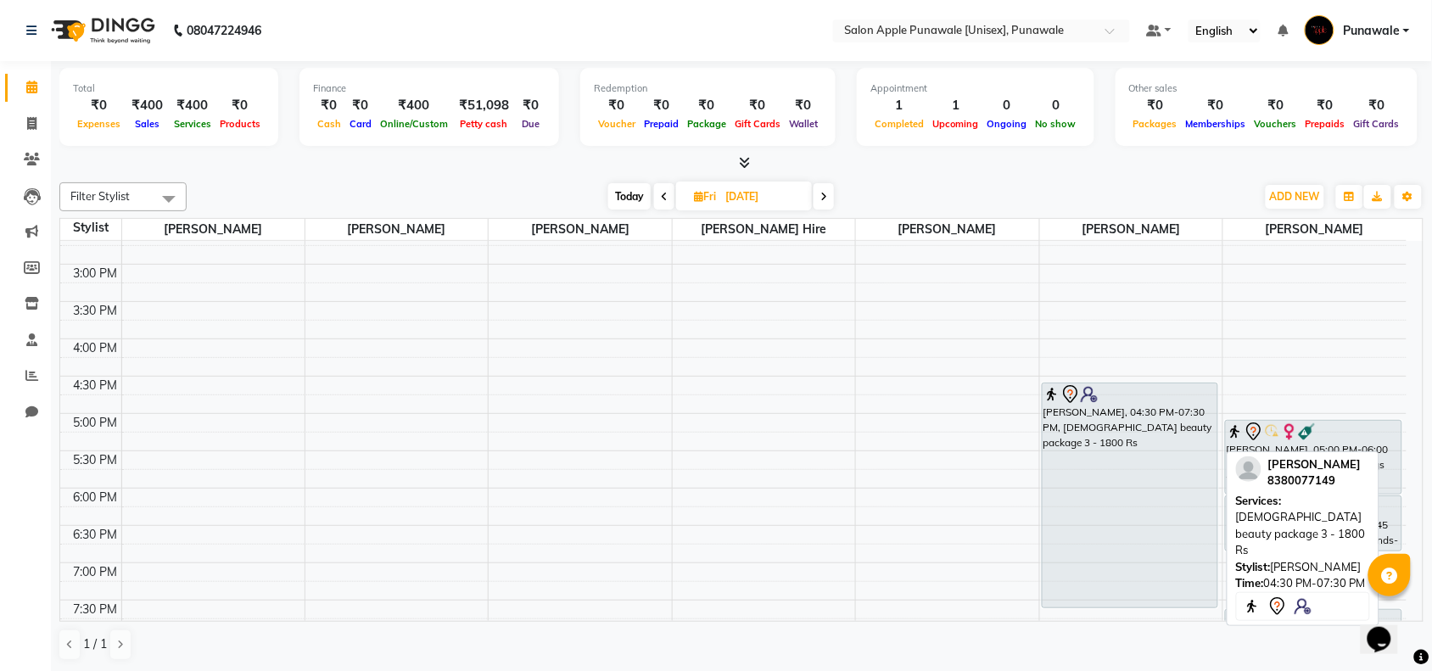
click at [1105, 412] on div "Madhuri gawli, 04:30 PM-07:30 PM, Female beauty package 3 - 1800 Rs" at bounding box center [1130, 495] width 175 height 224
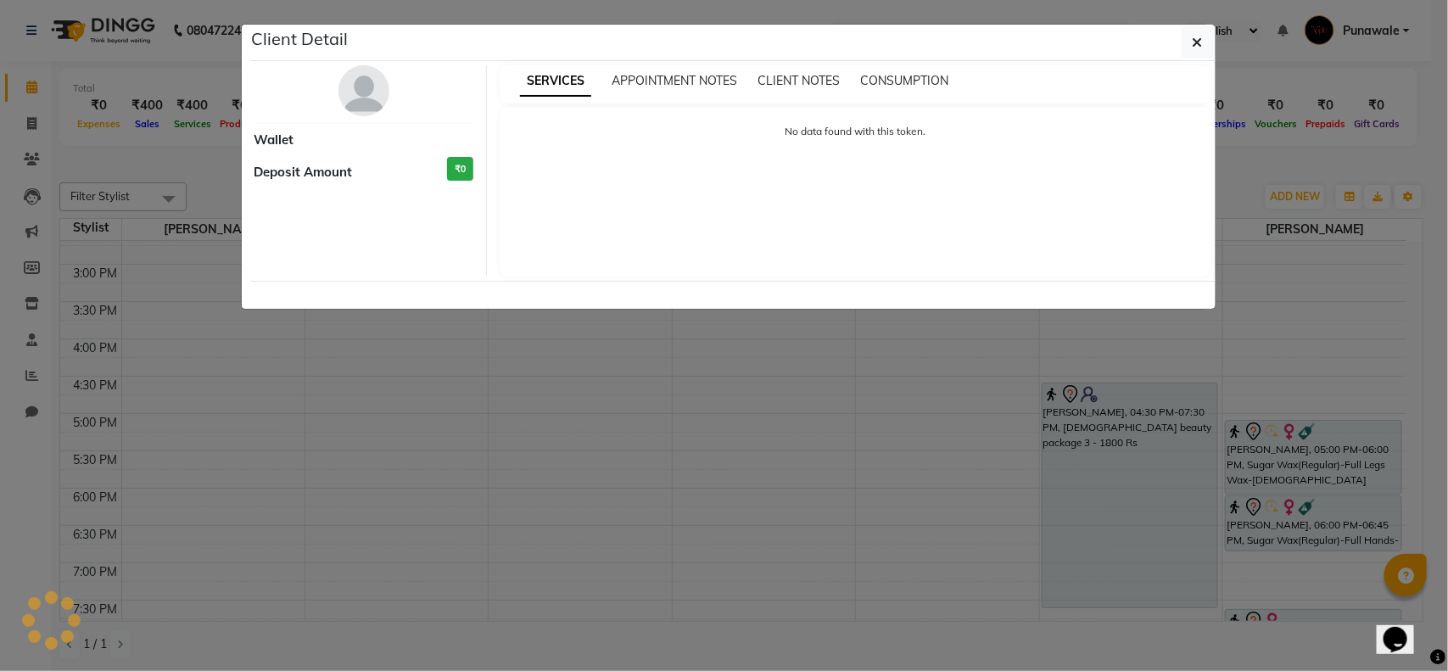
select select "7"
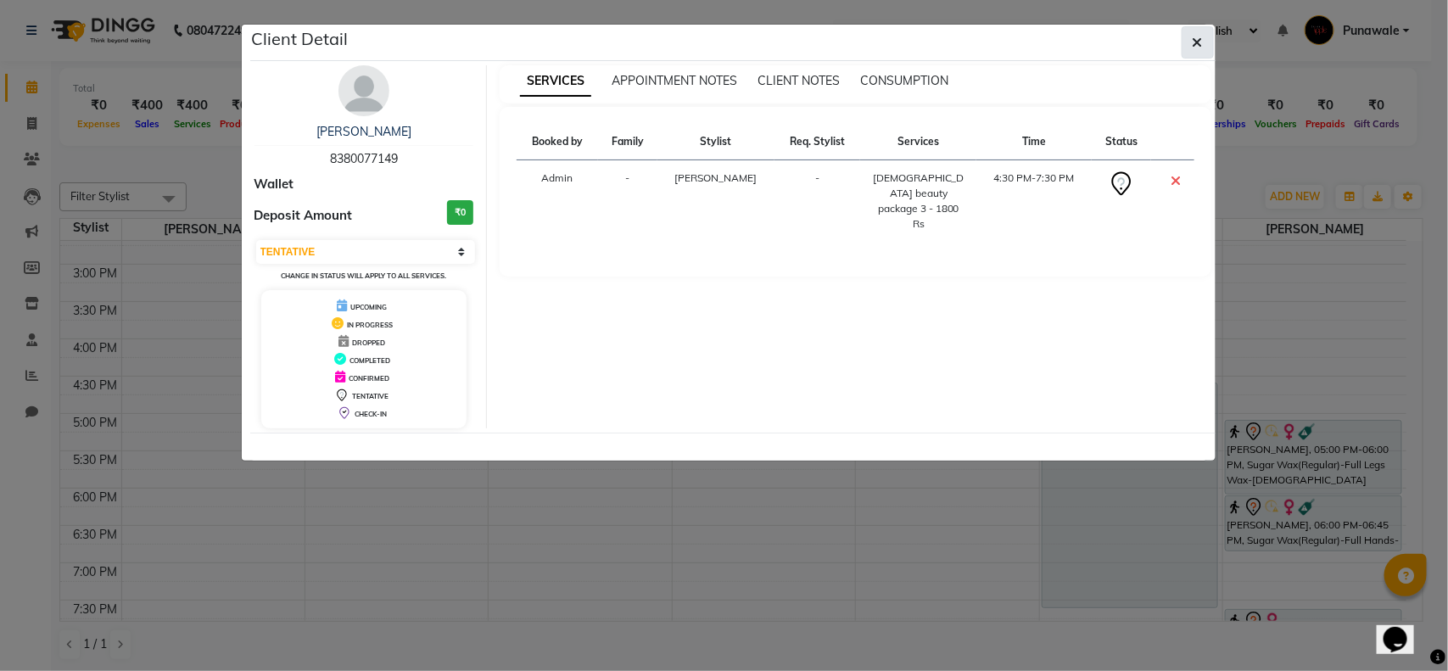
click at [1185, 36] on button "button" at bounding box center [1198, 42] width 32 height 32
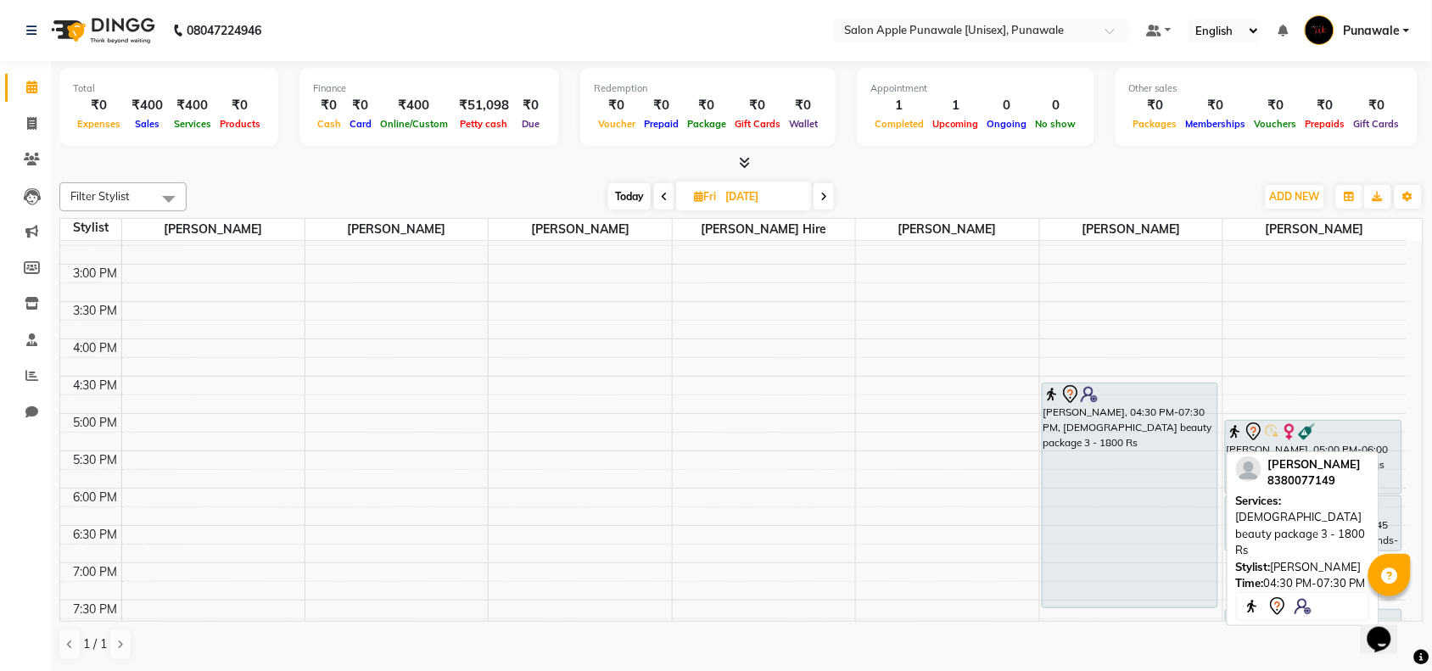
click at [1096, 439] on div "Madhuri gawli, 04:30 PM-07:30 PM, Female beauty package 3 - 1800 Rs" at bounding box center [1130, 495] width 175 height 224
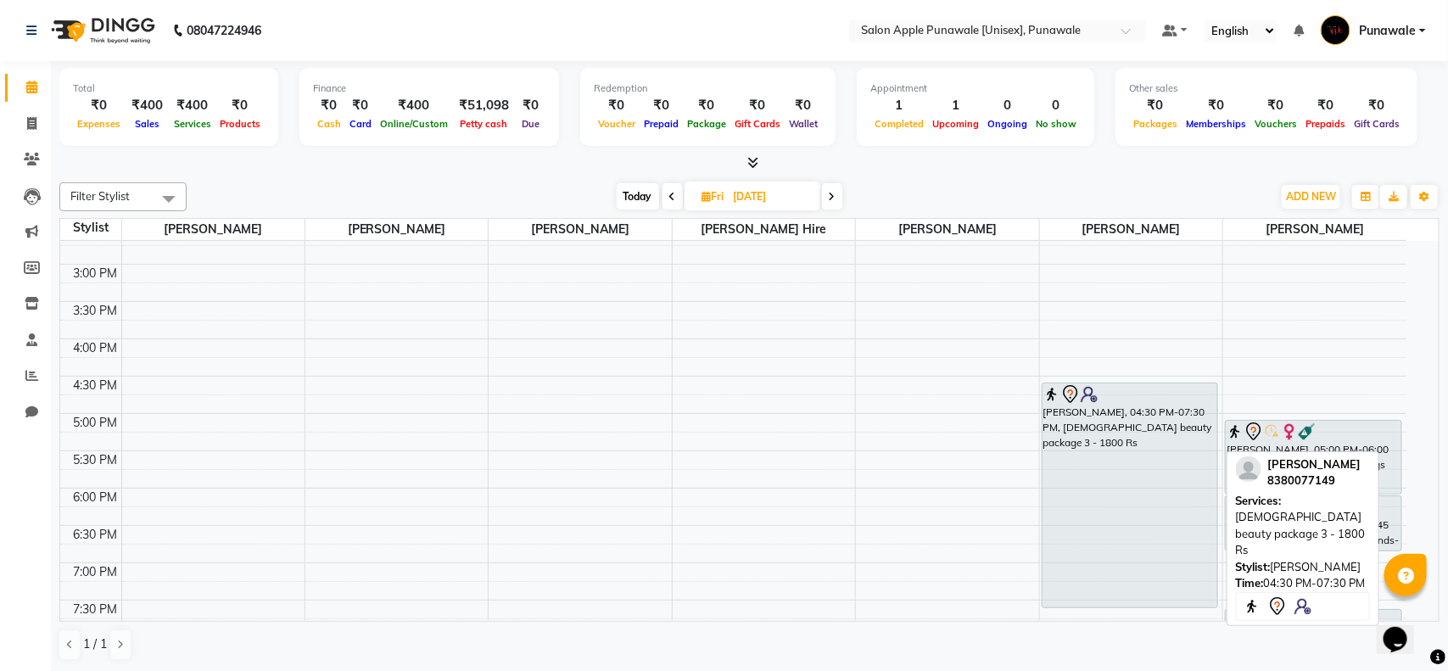
select select "7"
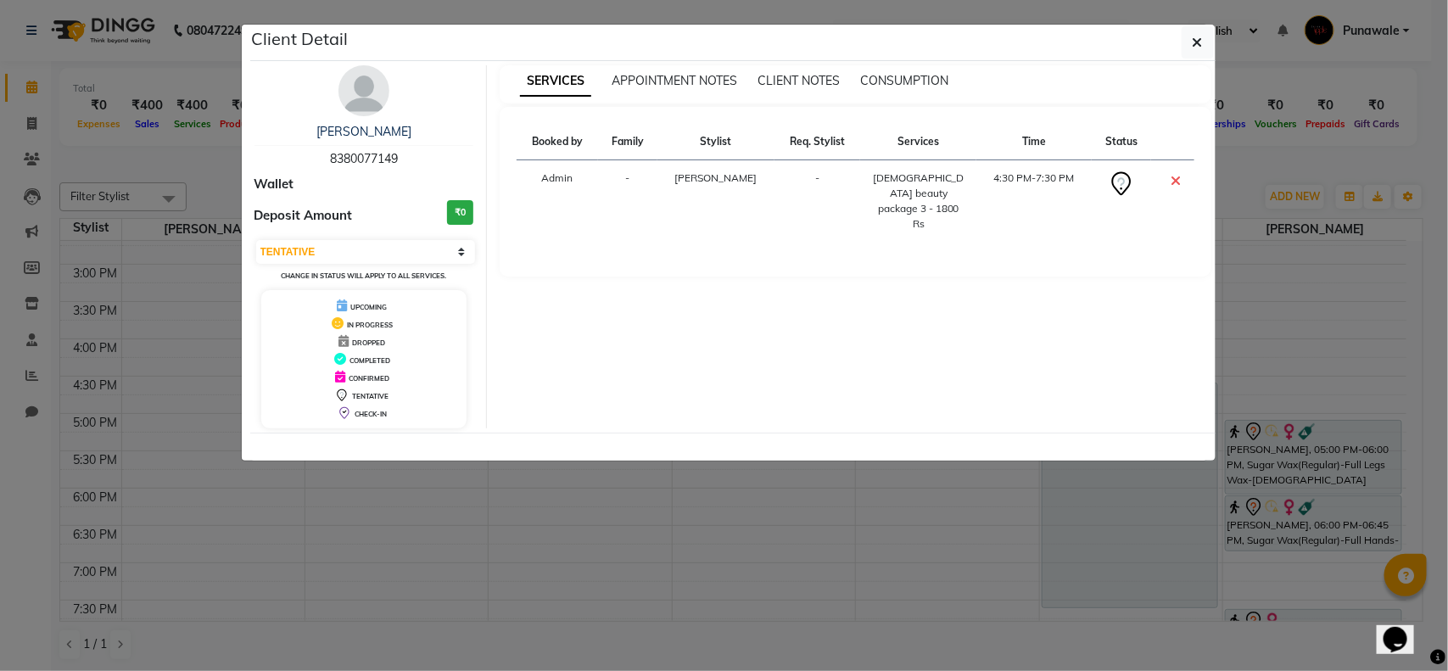
click at [792, 344] on div "SERVICES APPOINTMENT NOTES CLIENT NOTES CONSUMPTION Booked by Family Stylist Re…" at bounding box center [855, 246] width 737 height 363
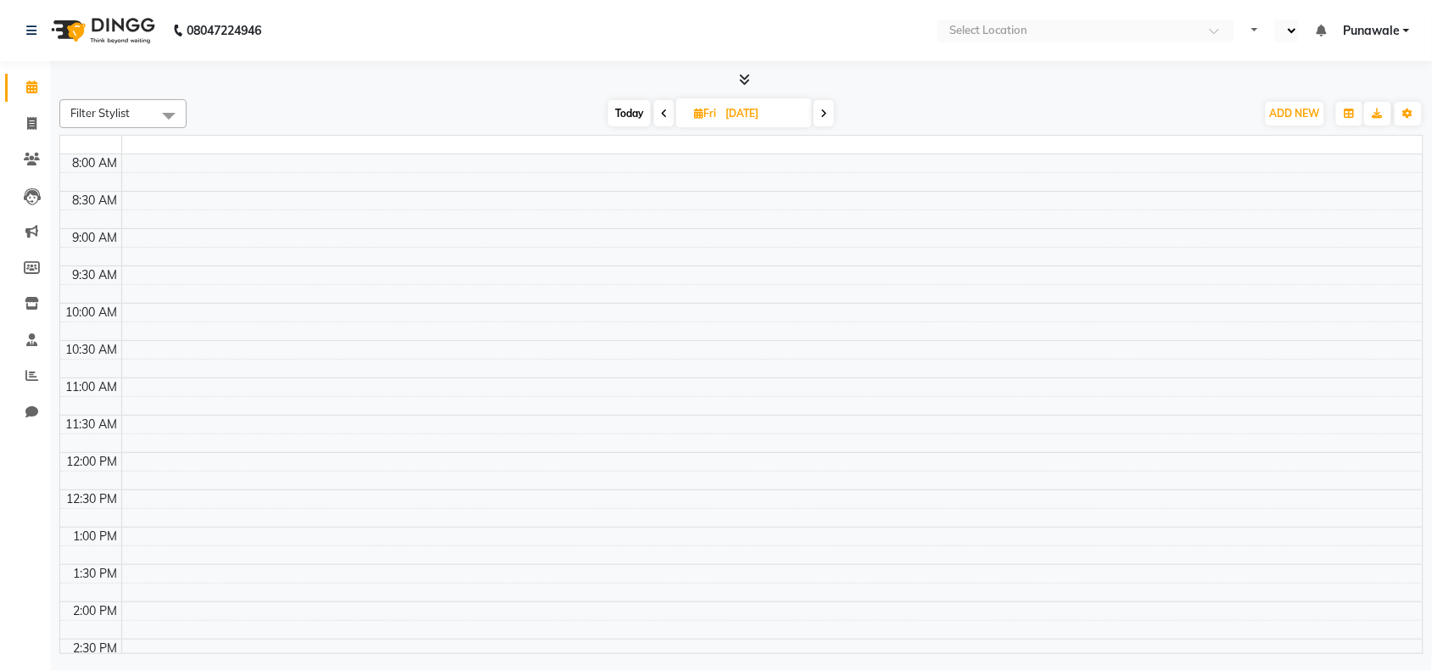
select select "en"
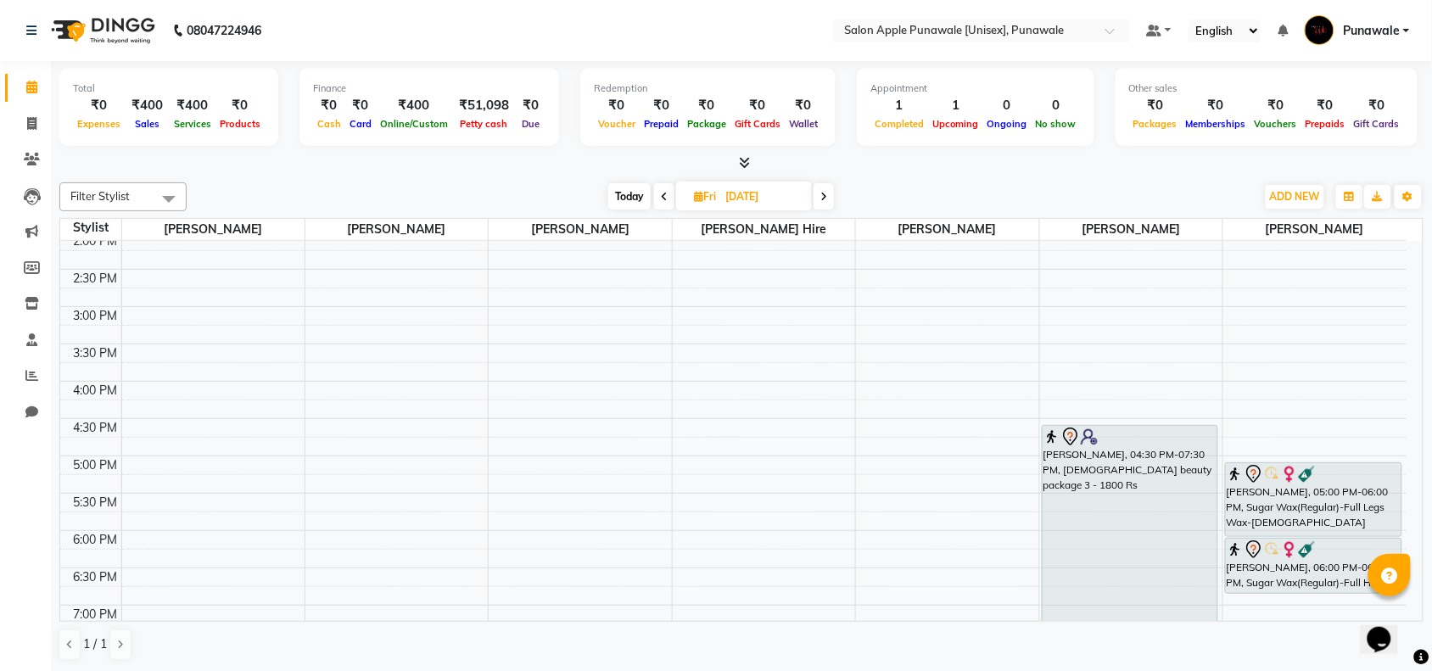
scroll to position [424, 0]
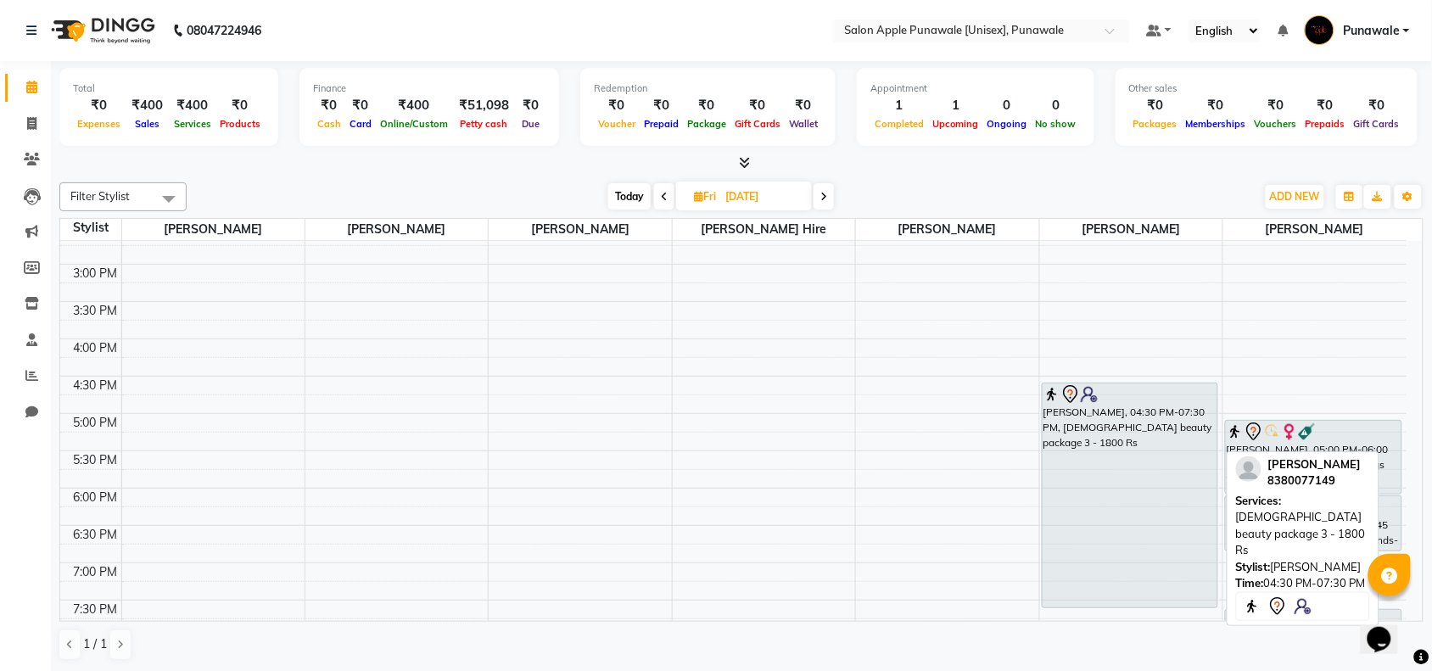
click at [1121, 467] on div "[PERSON_NAME], 04:30 PM-07:30 PM, [DEMOGRAPHIC_DATA] beauty package 3 - 1800 Rs" at bounding box center [1130, 495] width 175 height 224
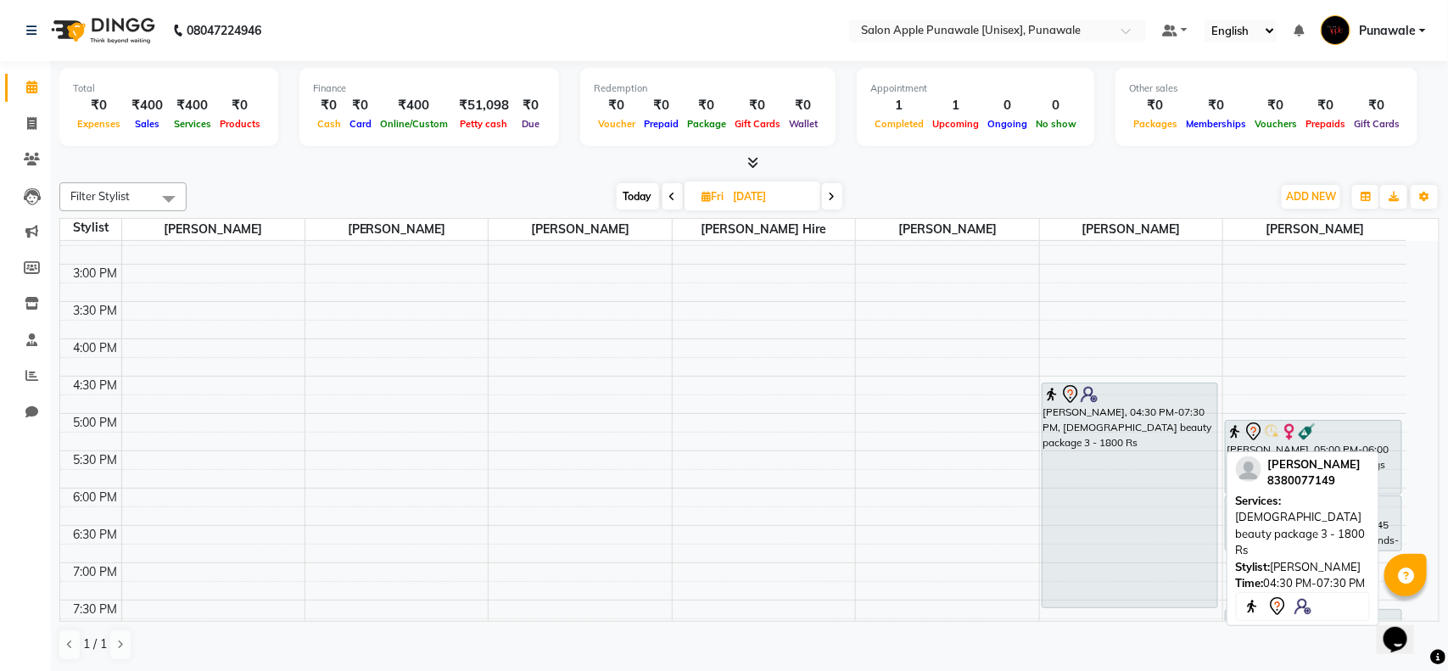
select select "7"
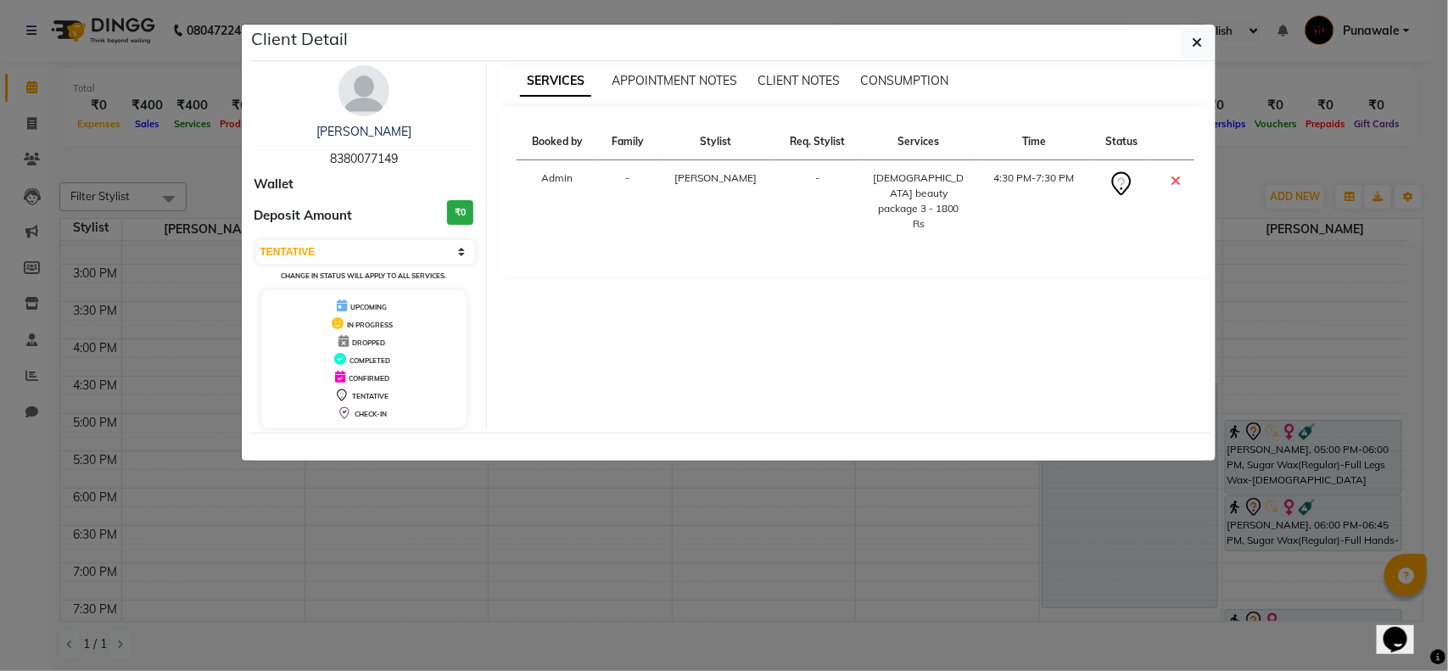
click at [690, 379] on div "SERVICES APPOINTMENT NOTES CLIENT NOTES CONSUMPTION Booked by Family Stylist Re…" at bounding box center [855, 246] width 737 height 363
click at [1189, 36] on button "button" at bounding box center [1198, 42] width 32 height 32
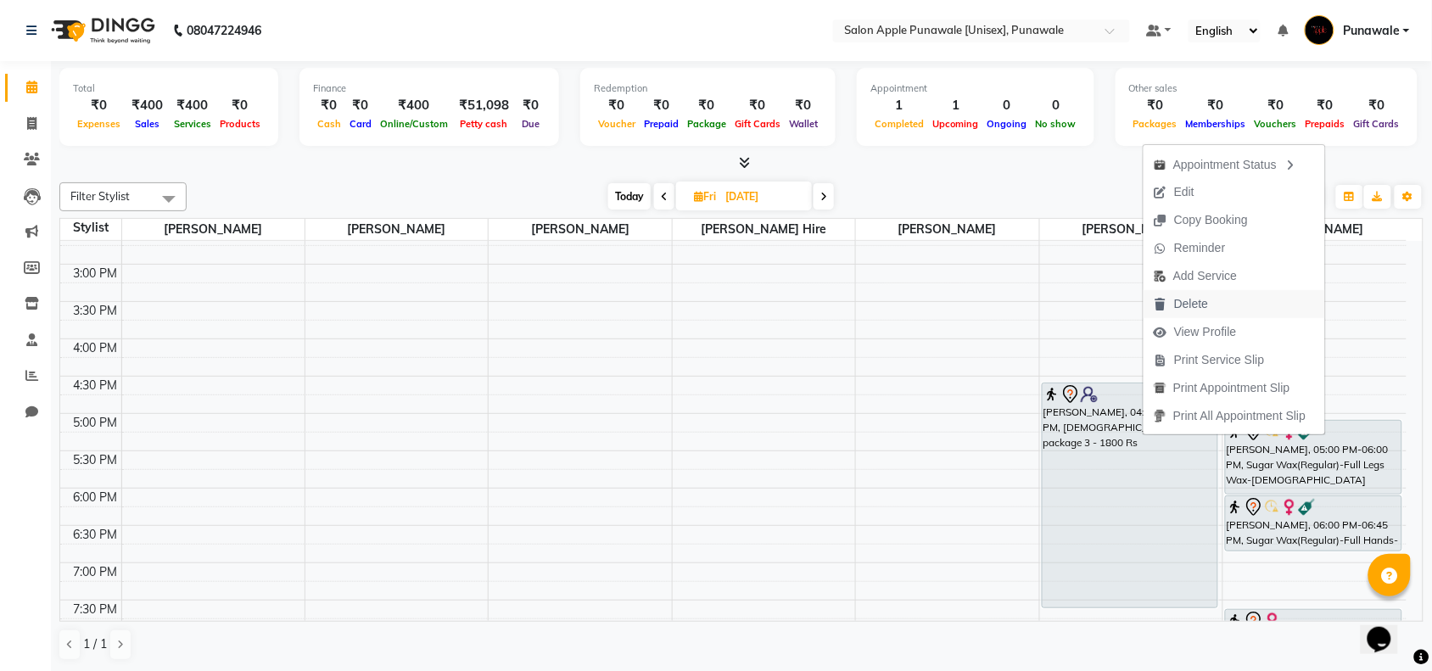
click at [1180, 304] on span "Delete" at bounding box center [1191, 304] width 34 height 18
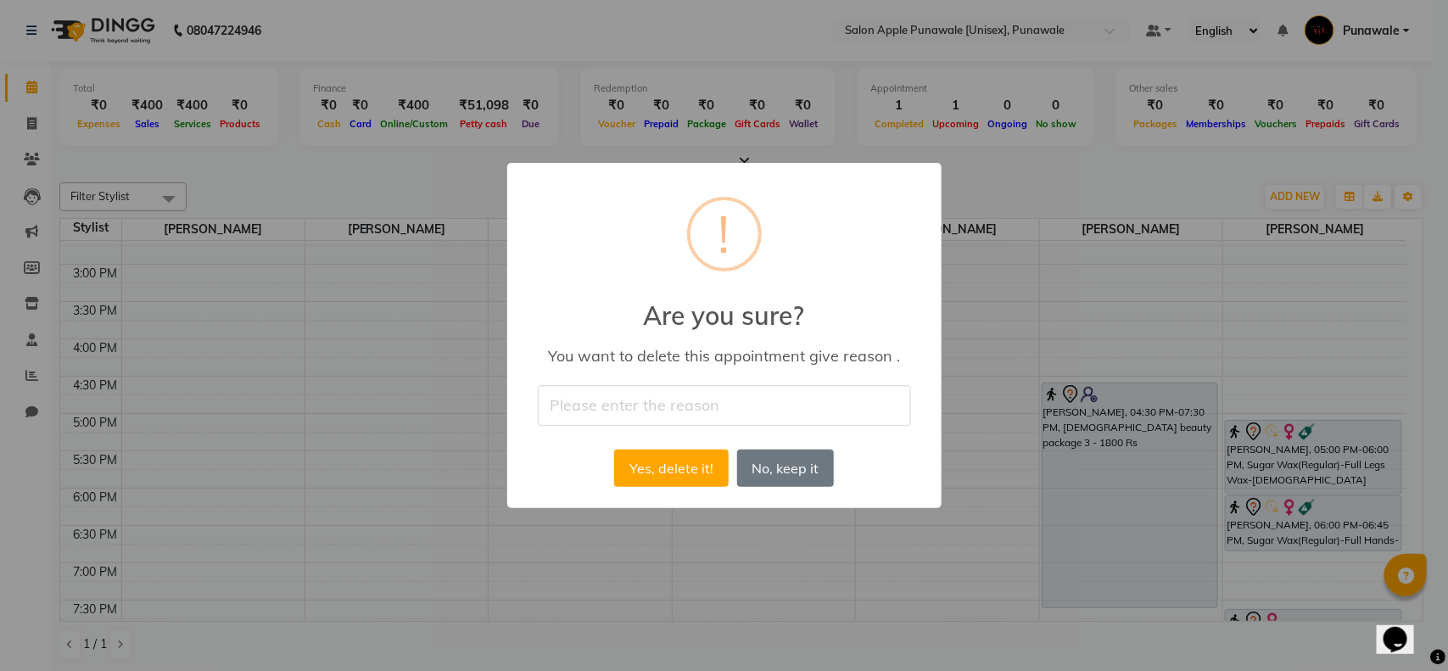
click at [612, 399] on input "text" at bounding box center [724, 405] width 373 height 40
type input "cancel"
click at [660, 477] on button "Yes, delete it!" at bounding box center [671, 468] width 114 height 37
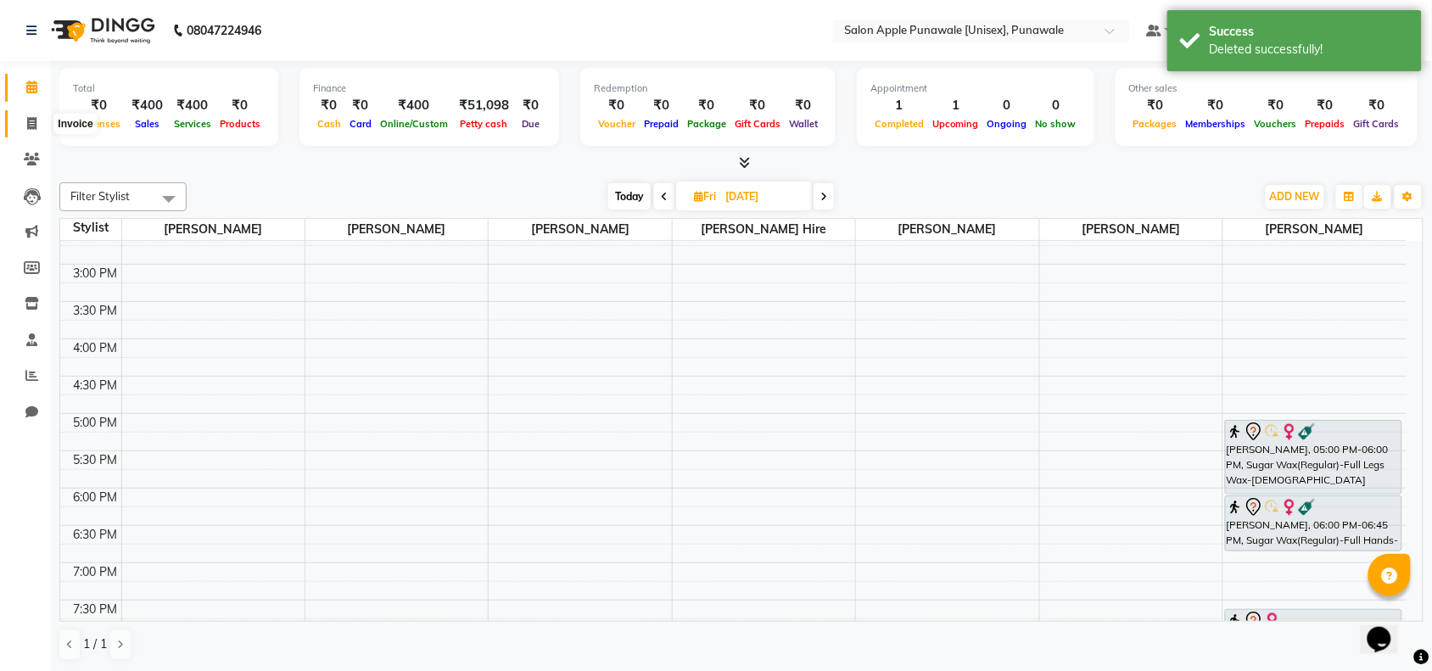
click at [31, 120] on icon at bounding box center [31, 123] width 9 height 13
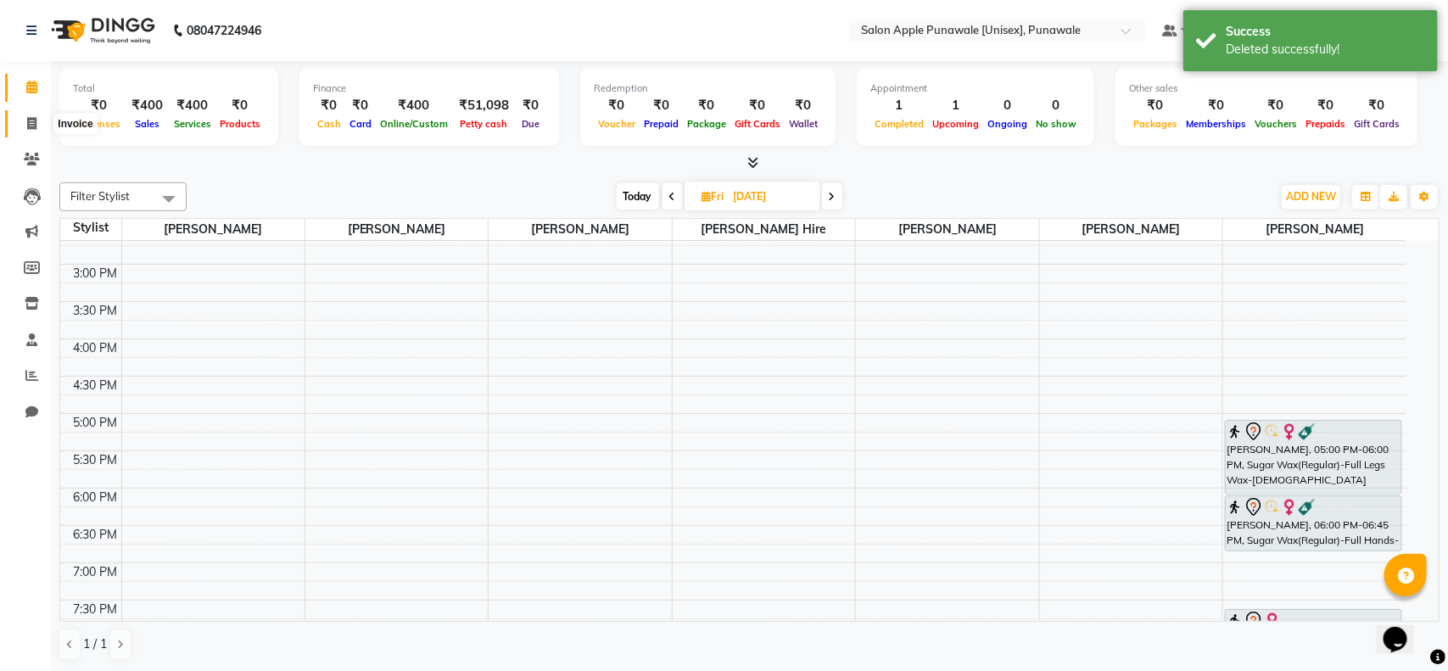
select select "5421"
select select "service"
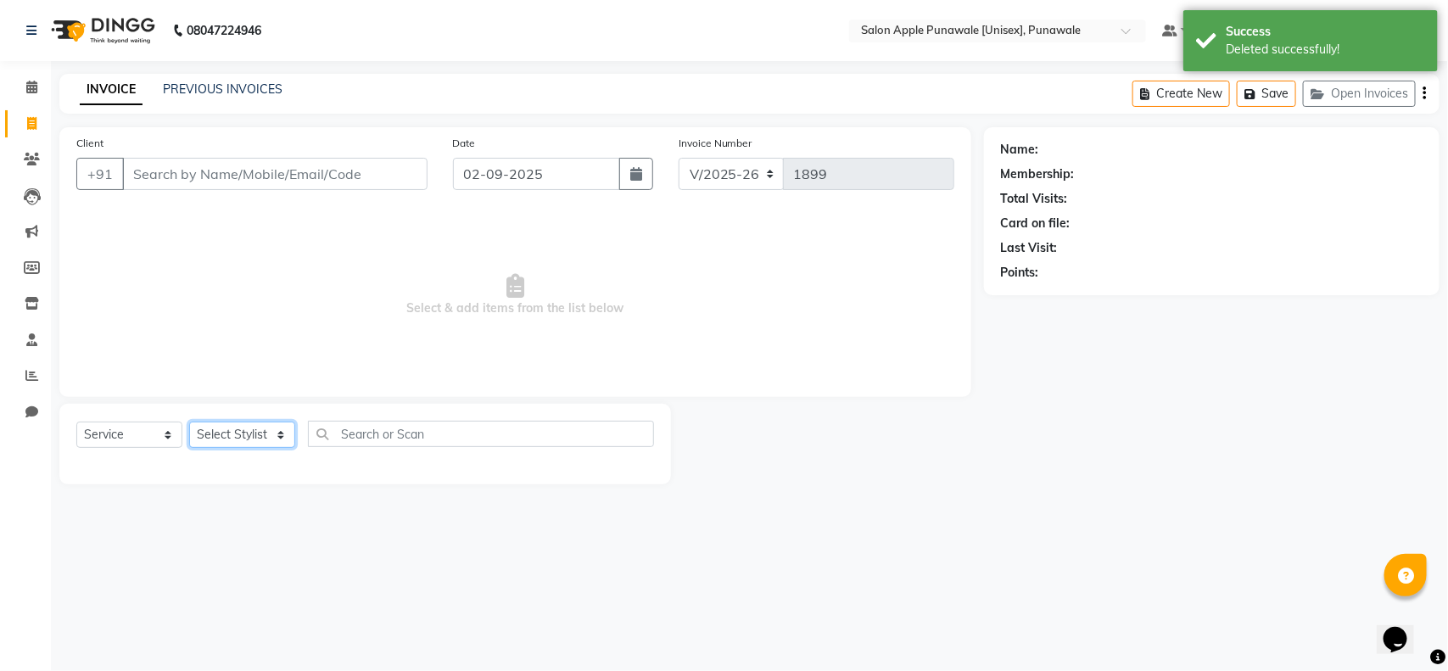
click at [235, 428] on select "Select Stylist Apurva deshmukh Avi Sonawane Kamlesh Nikam Kaveri Nikam Pallavi …" at bounding box center [242, 435] width 106 height 26
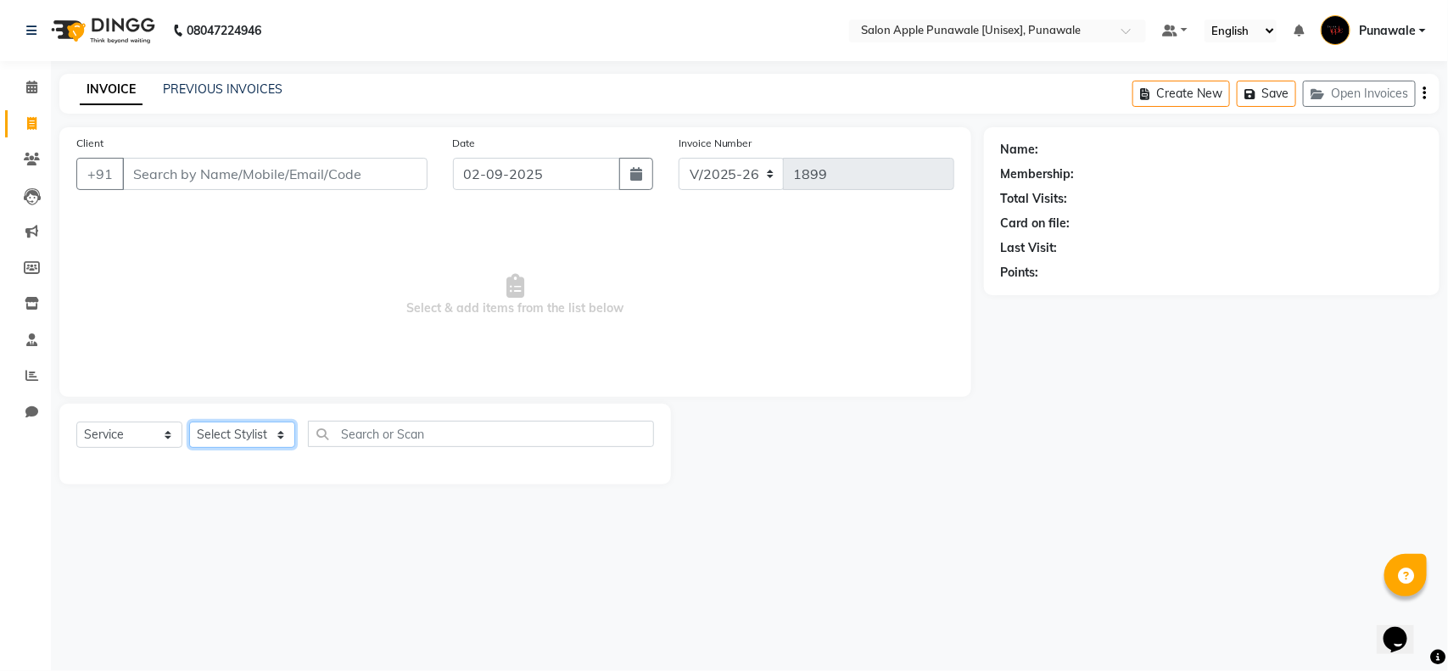
select select "85508"
click at [189, 422] on select "Select Stylist Apurva deshmukh Avi Sonawane Kamlesh Nikam Kaveri Nikam Pallavi …" at bounding box center [242, 435] width 106 height 26
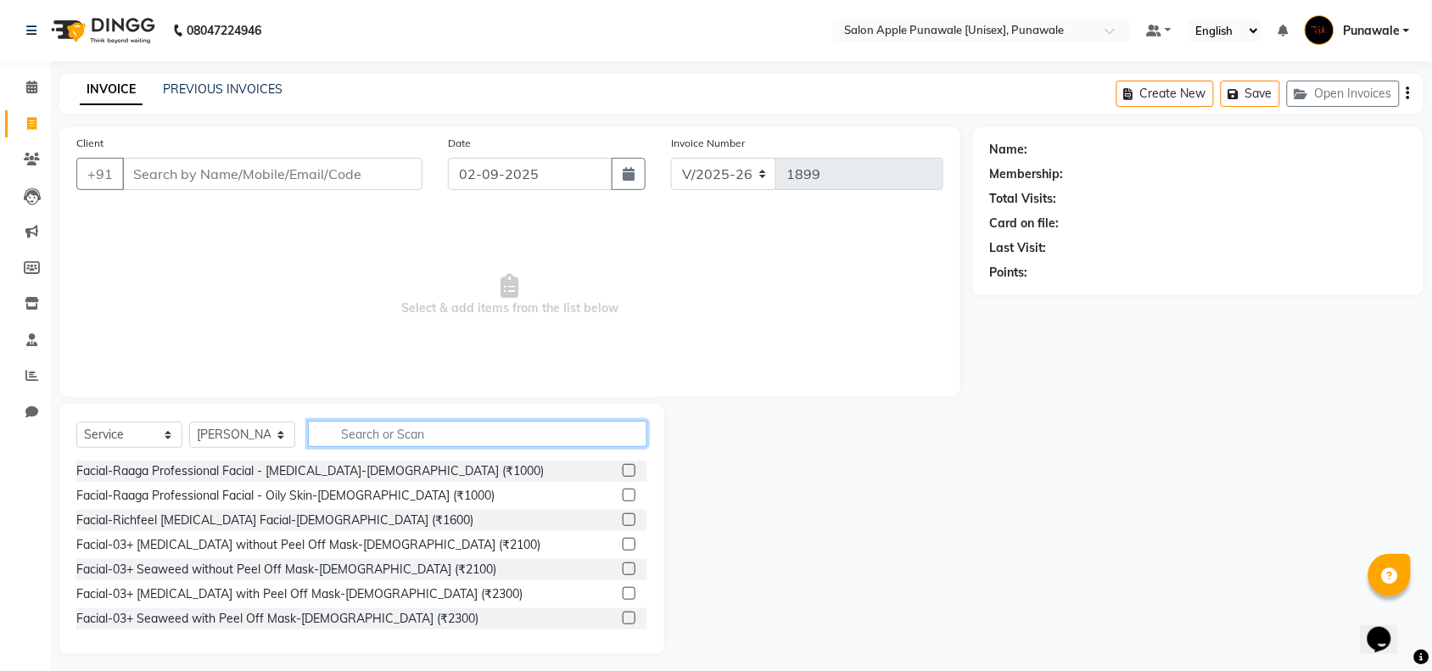
click at [361, 421] on input "text" at bounding box center [477, 434] width 339 height 26
click at [216, 170] on input "Client" at bounding box center [272, 174] width 300 height 32
click at [434, 422] on input "text" at bounding box center [477, 434] width 339 height 26
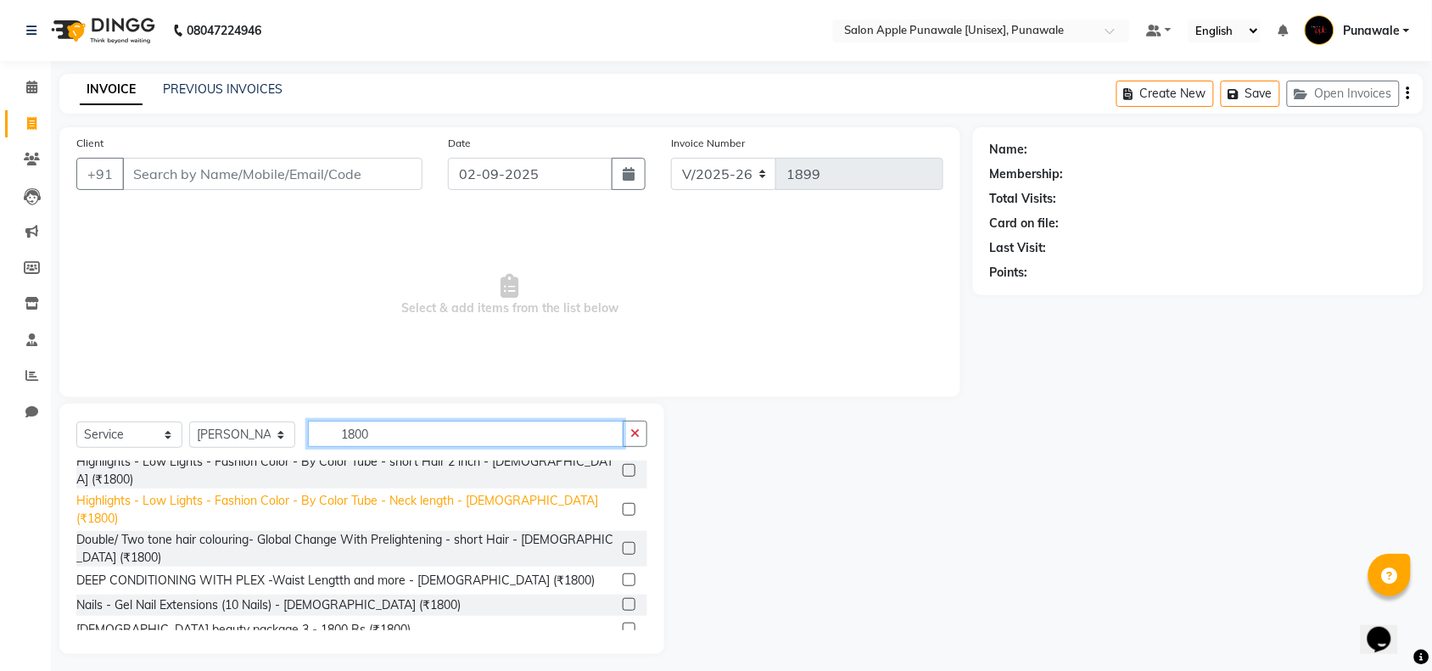
scroll to position [223, 0]
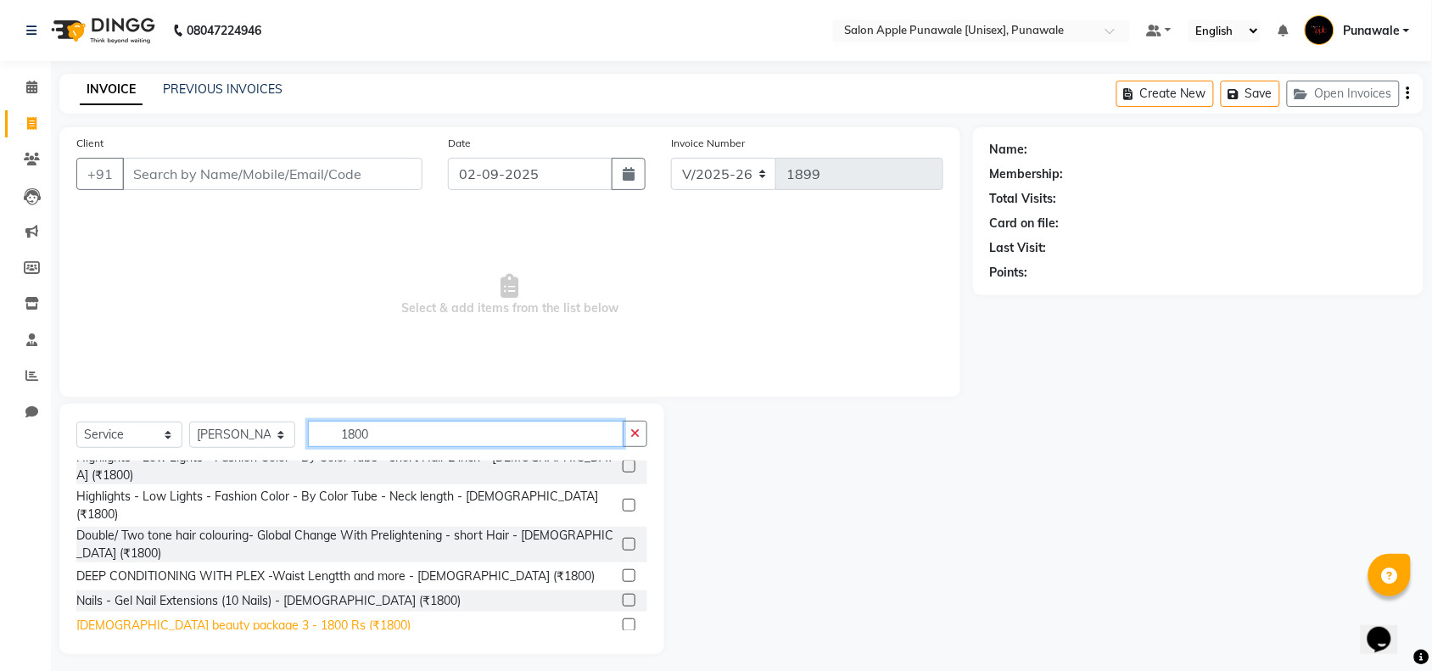
type input "1800"
click at [234, 617] on div "[DEMOGRAPHIC_DATA] beauty package 3 - 1800 Rs (₹1800)" at bounding box center [243, 626] width 334 height 18
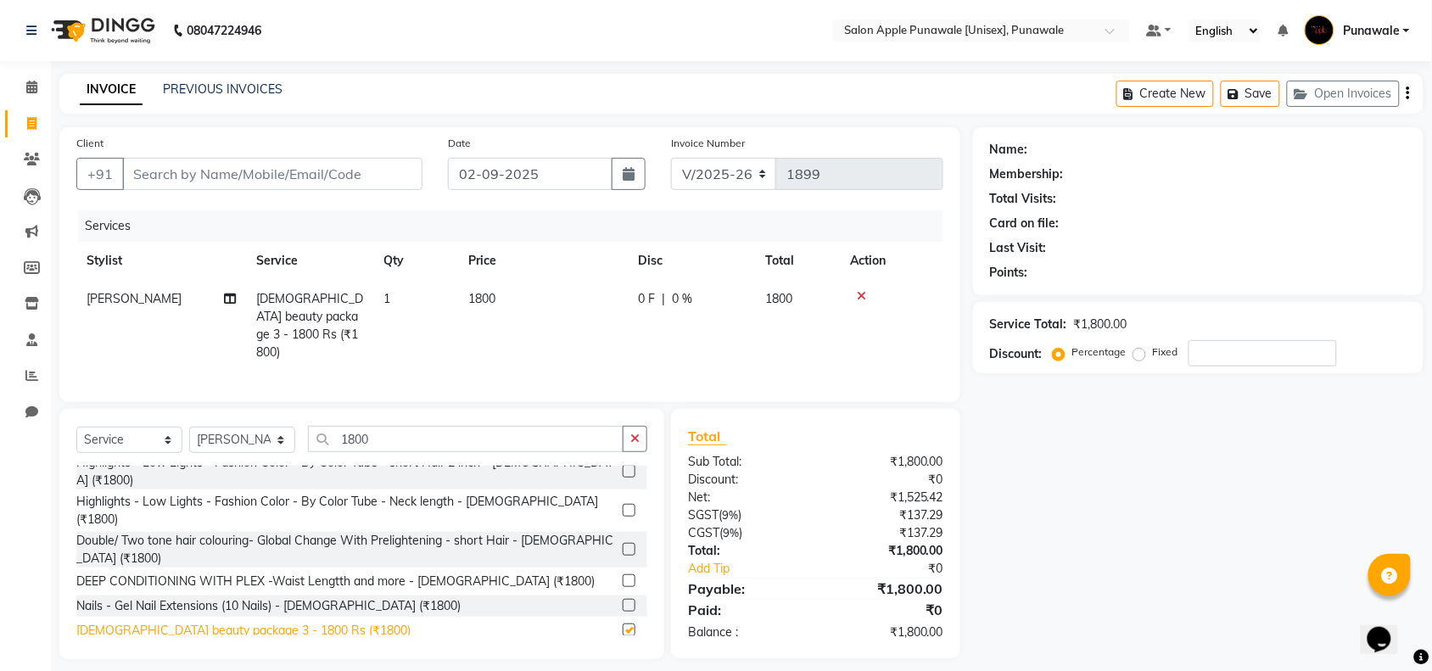
checkbox input "false"
click at [167, 161] on input "Client" at bounding box center [272, 174] width 300 height 32
type input "8"
type input "0"
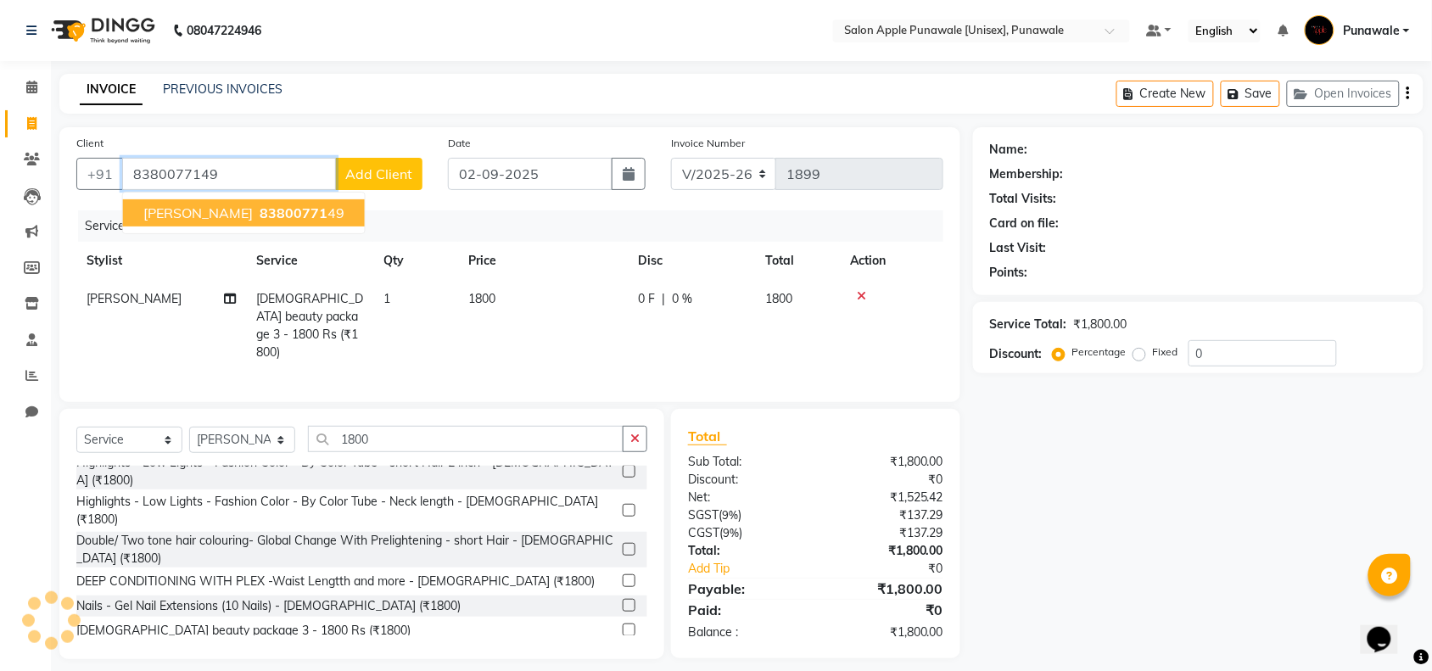
type input "8380077149"
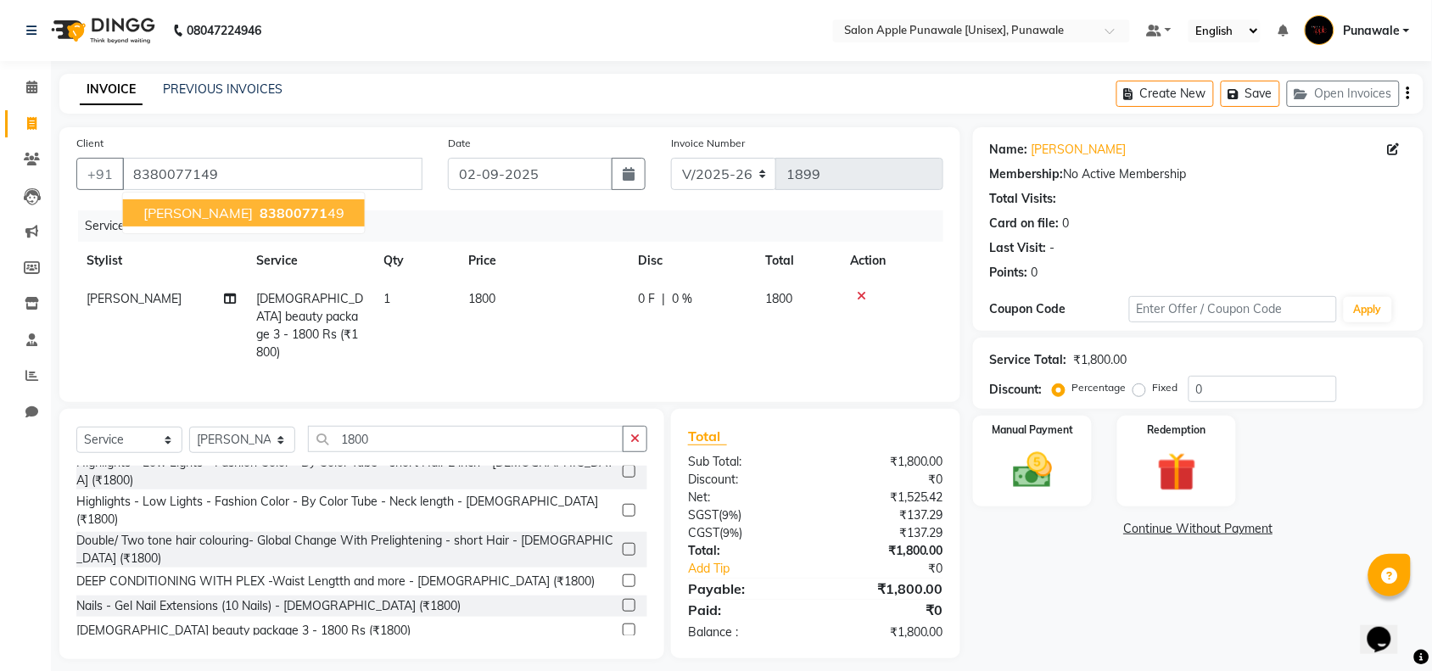
click at [210, 215] on span "[PERSON_NAME]" at bounding box center [197, 212] width 109 height 17
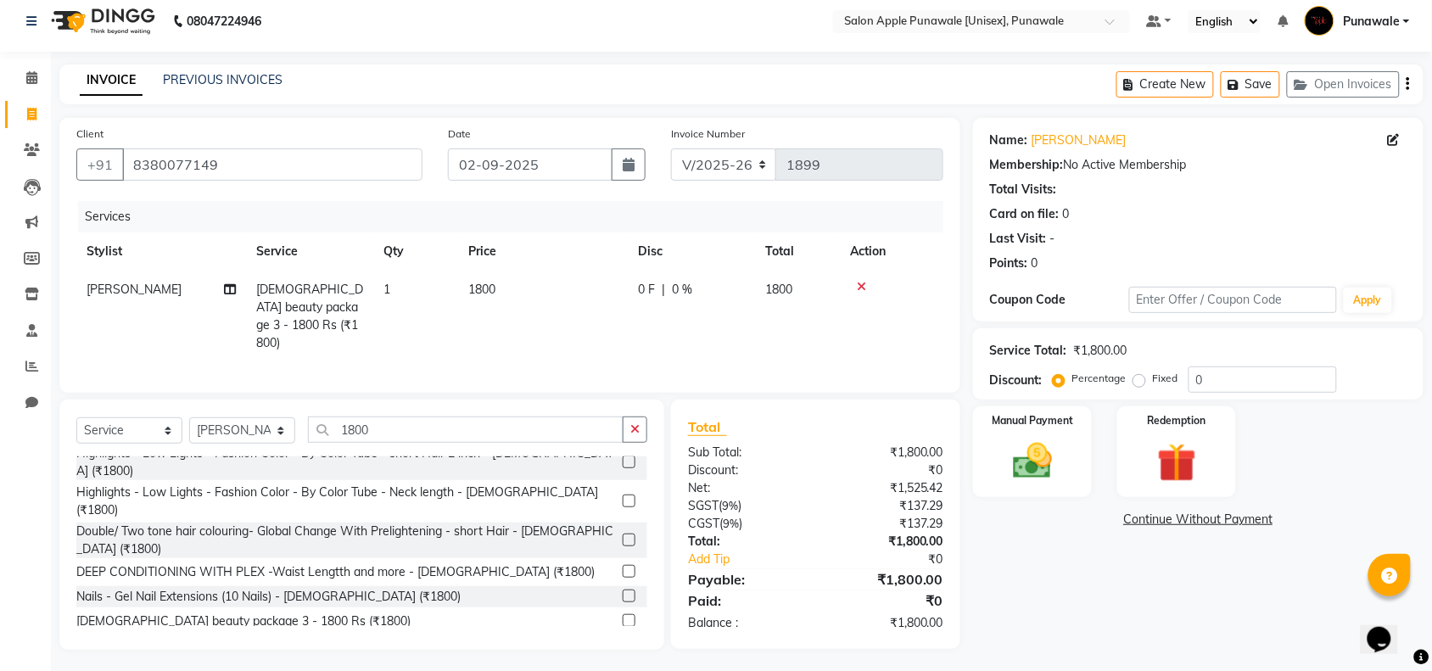
scroll to position [11, 0]
click at [1050, 462] on img at bounding box center [1032, 459] width 66 height 47
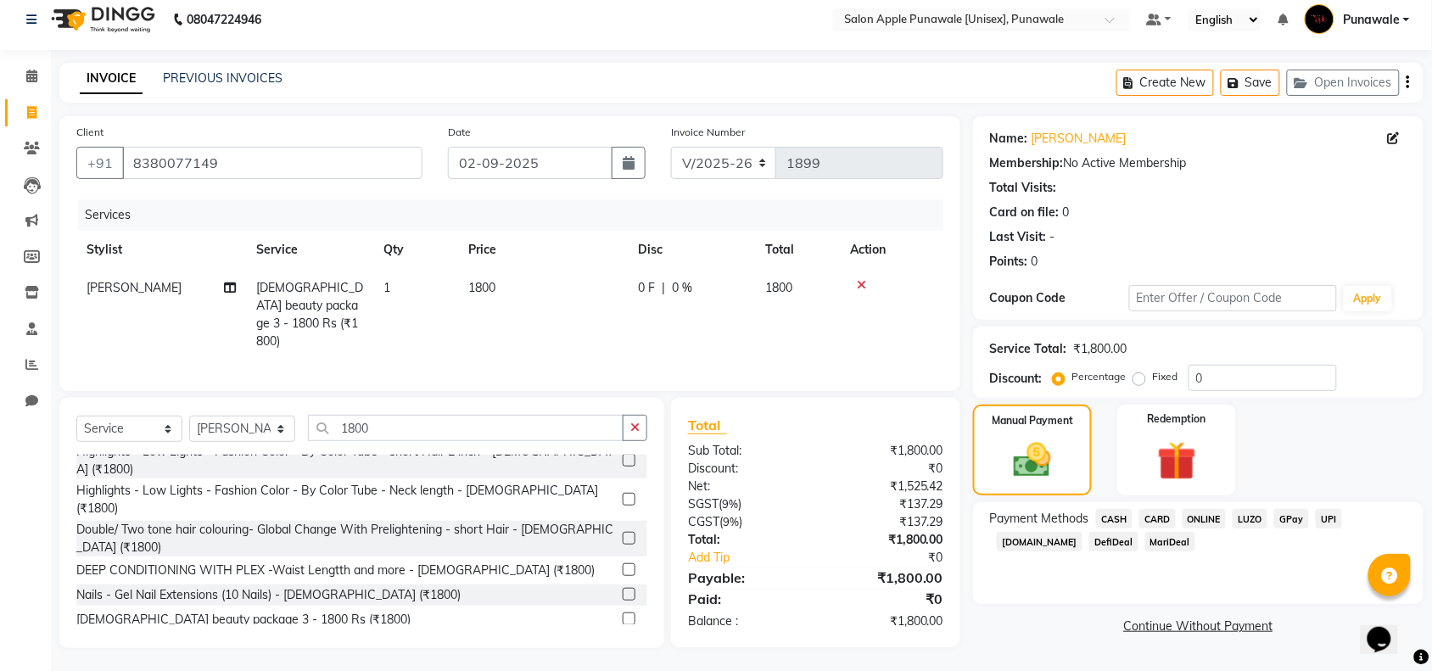
click at [1162, 523] on span "CARD" at bounding box center [1157, 519] width 36 height 20
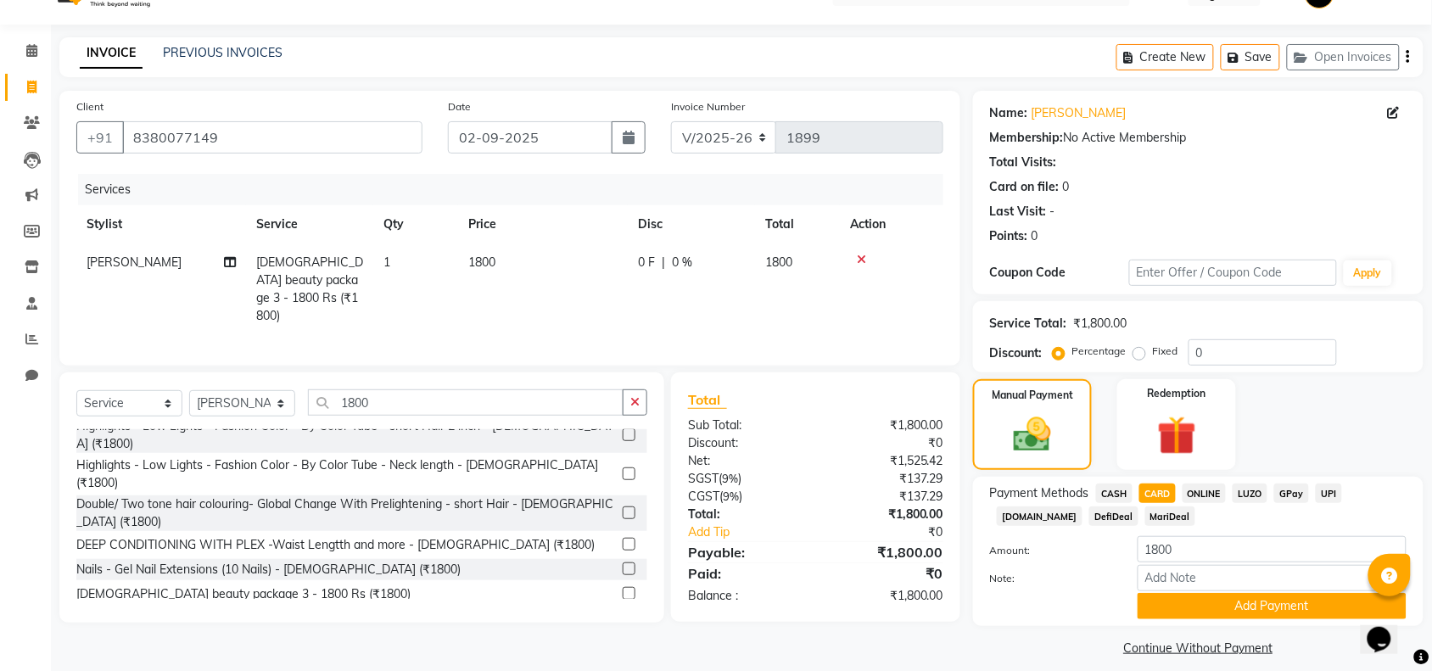
scroll to position [51, 0]
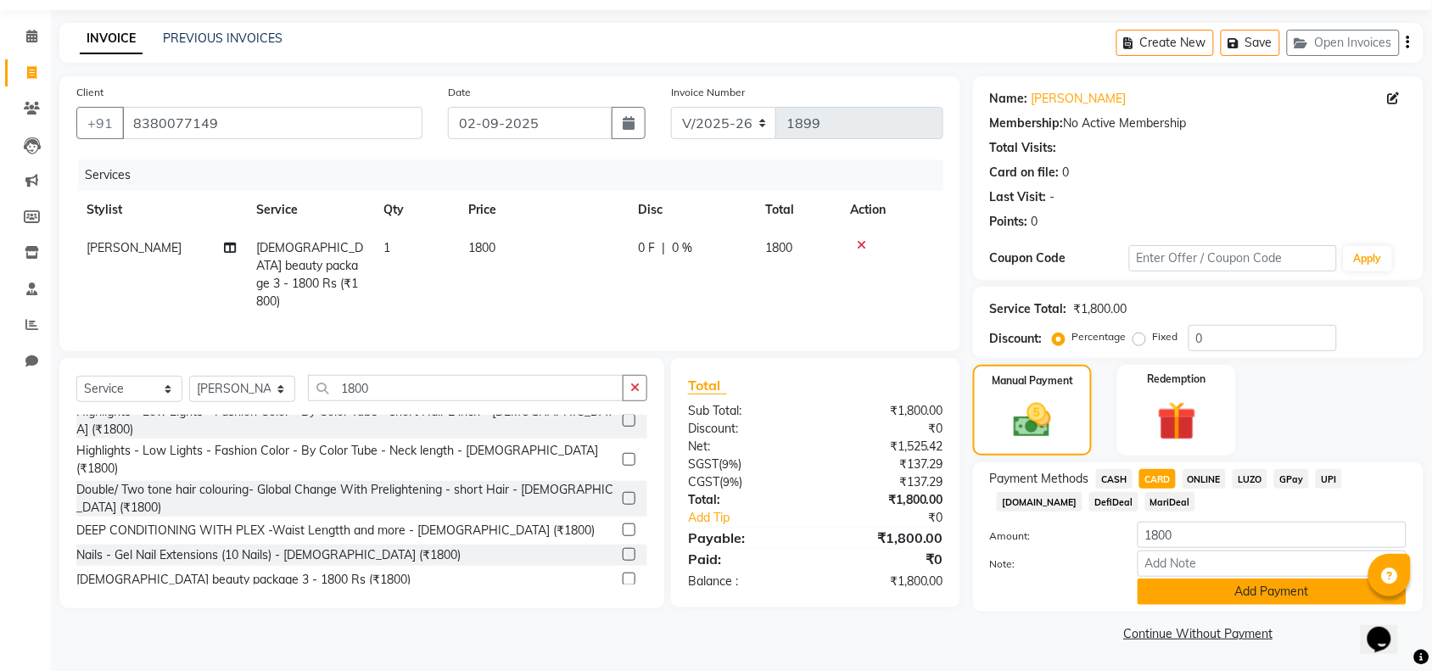
click at [1247, 596] on button "Add Payment" at bounding box center [1272, 592] width 269 height 26
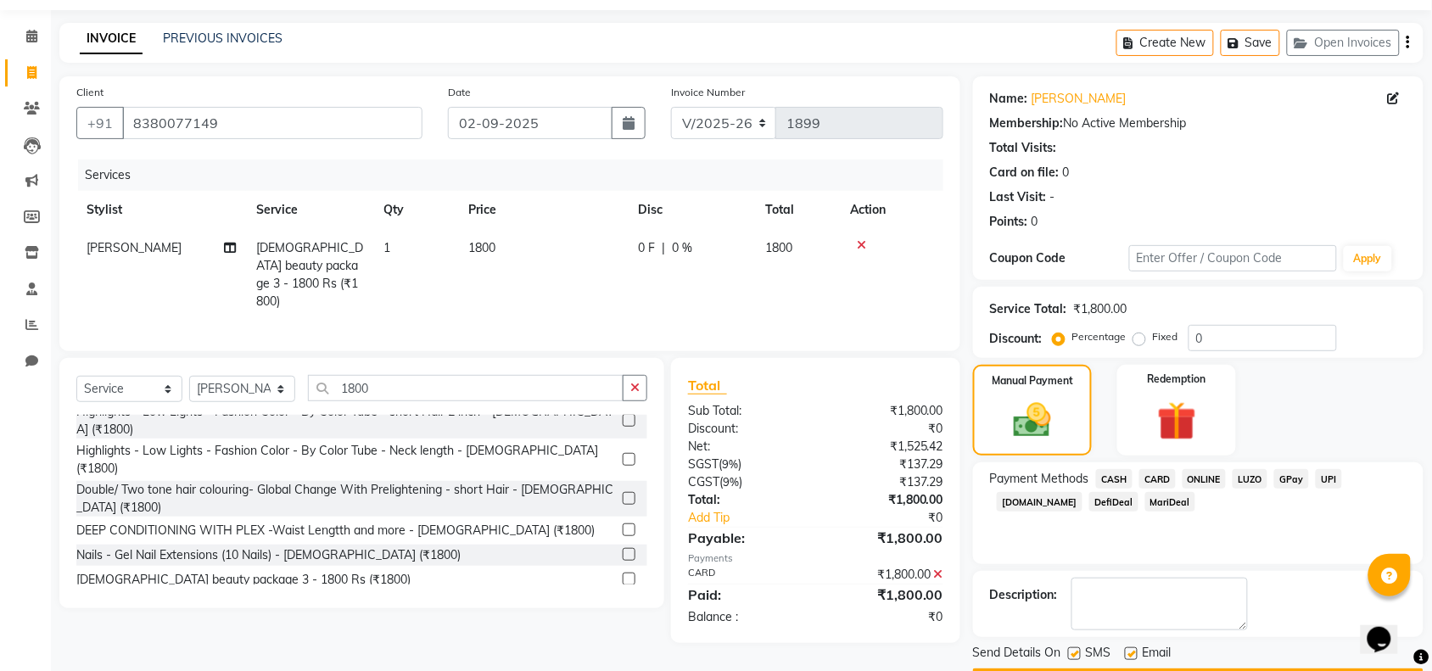
scroll to position [100, 0]
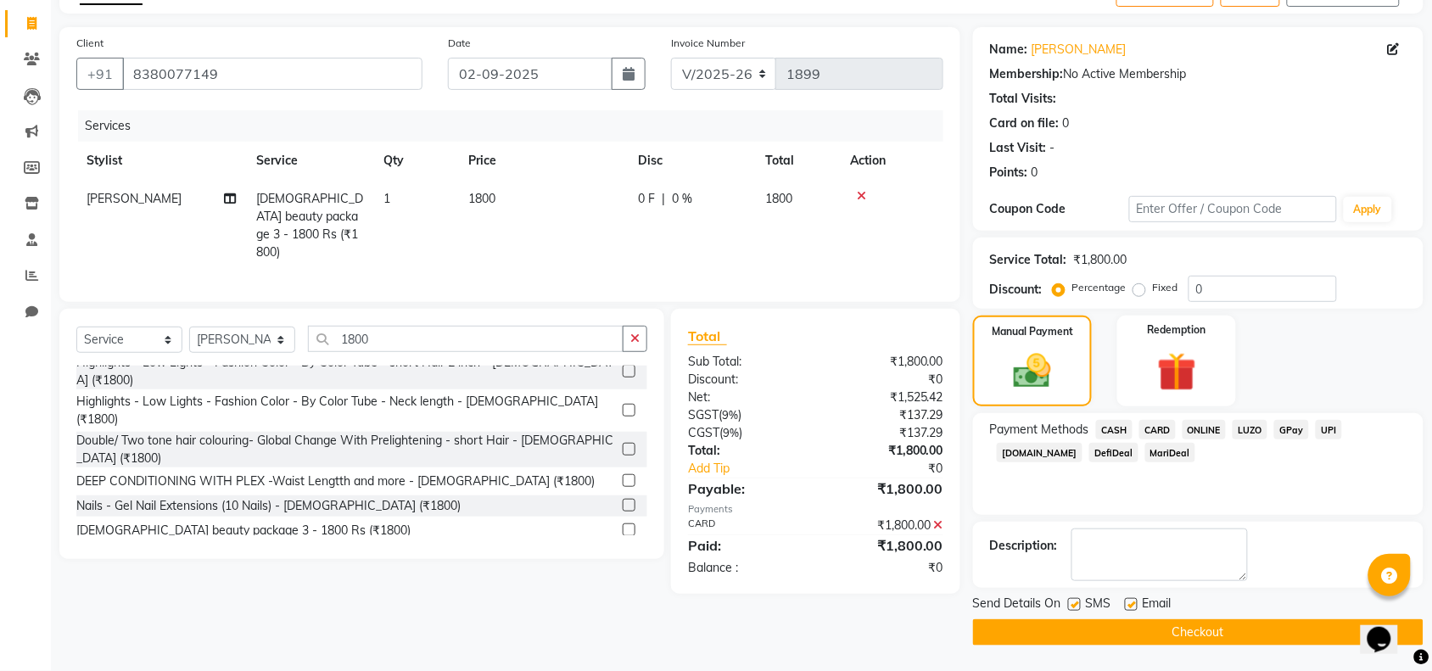
click at [1168, 629] on button "Checkout" at bounding box center [1198, 632] width 451 height 26
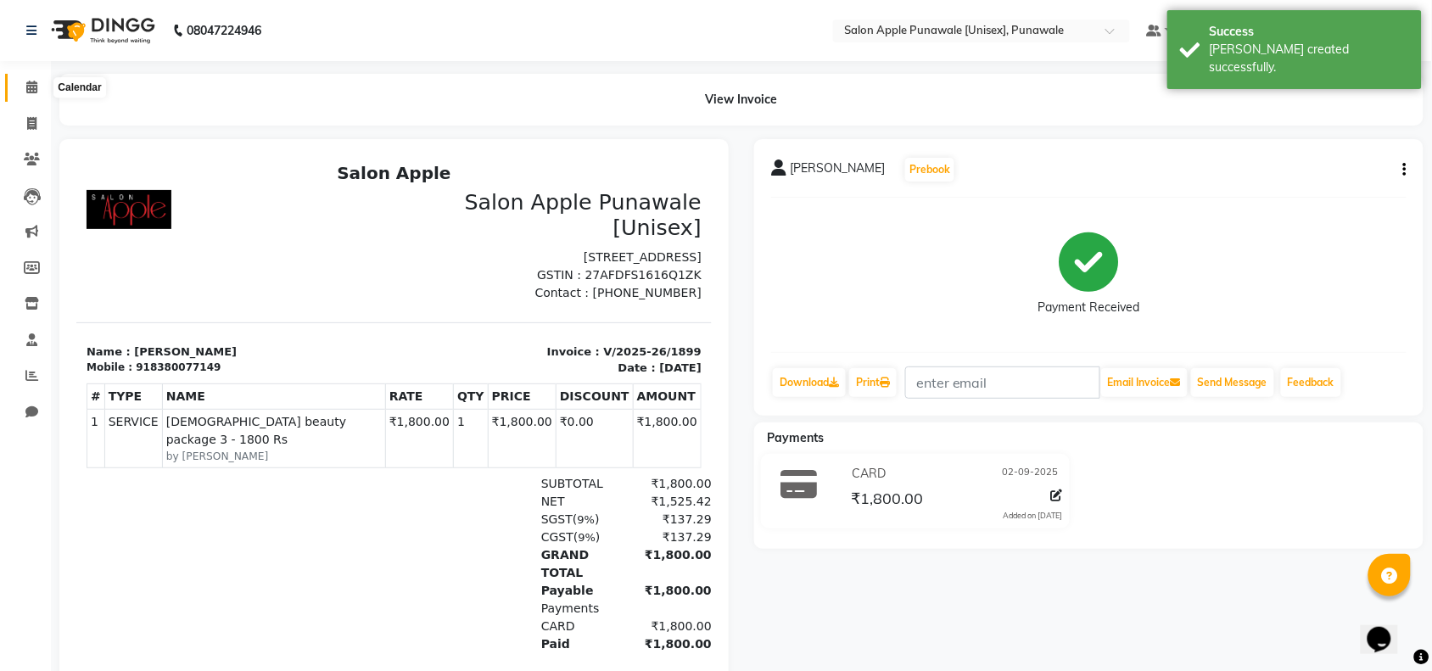
drag, startPoint x: 23, startPoint y: 90, endPoint x: 35, endPoint y: 96, distance: 13.3
click at [23, 90] on span at bounding box center [32, 88] width 30 height 20
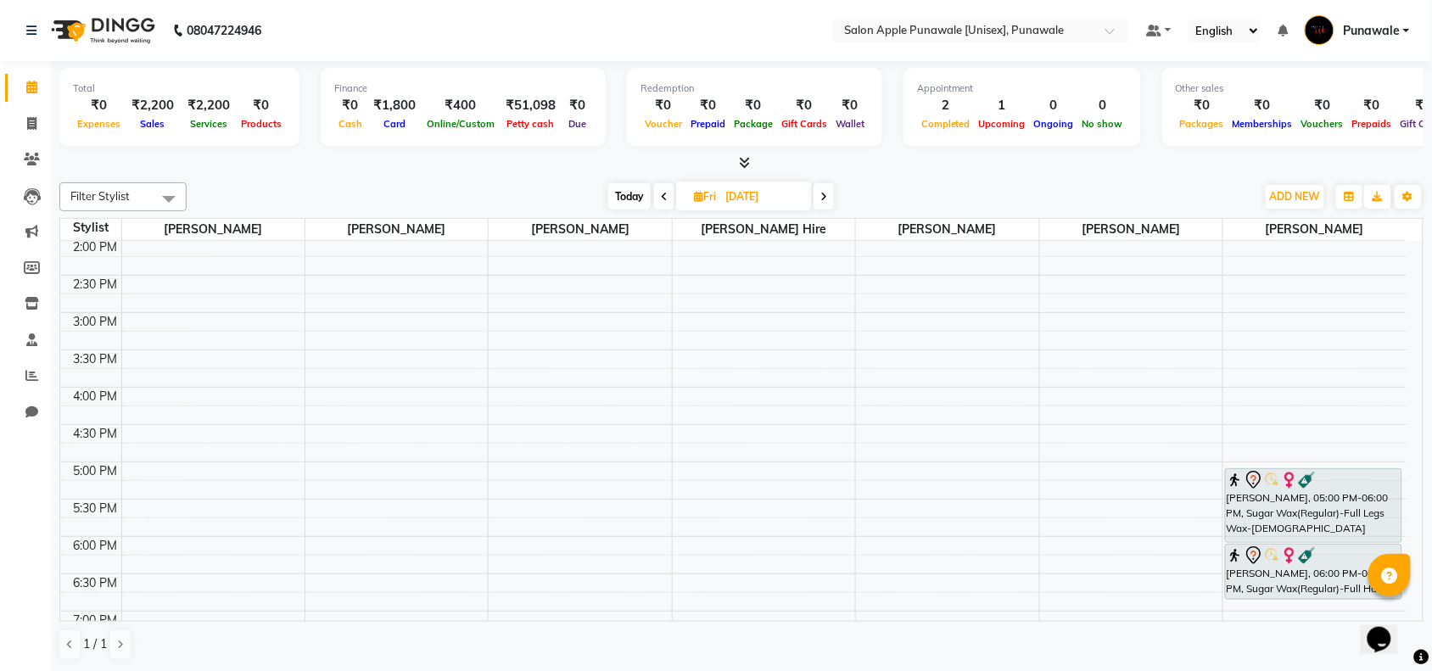
scroll to position [465, 0]
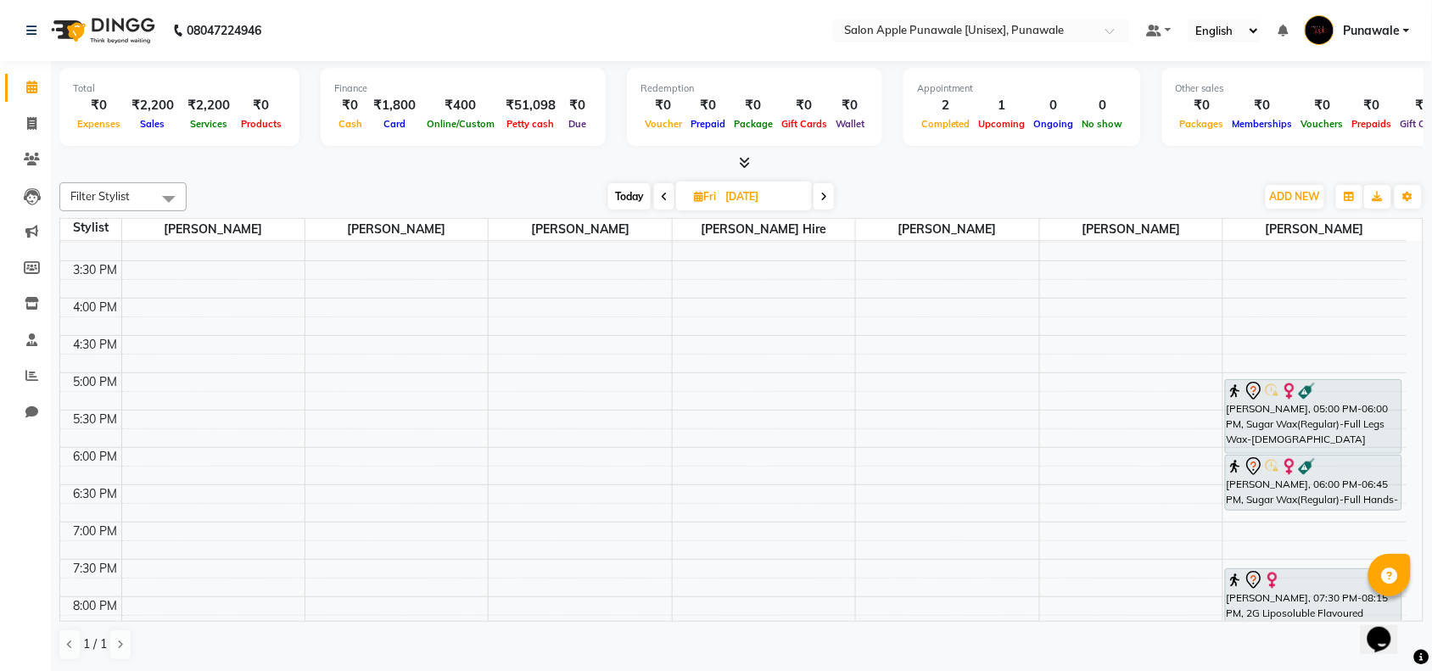
click at [666, 193] on icon at bounding box center [664, 197] width 7 height 10
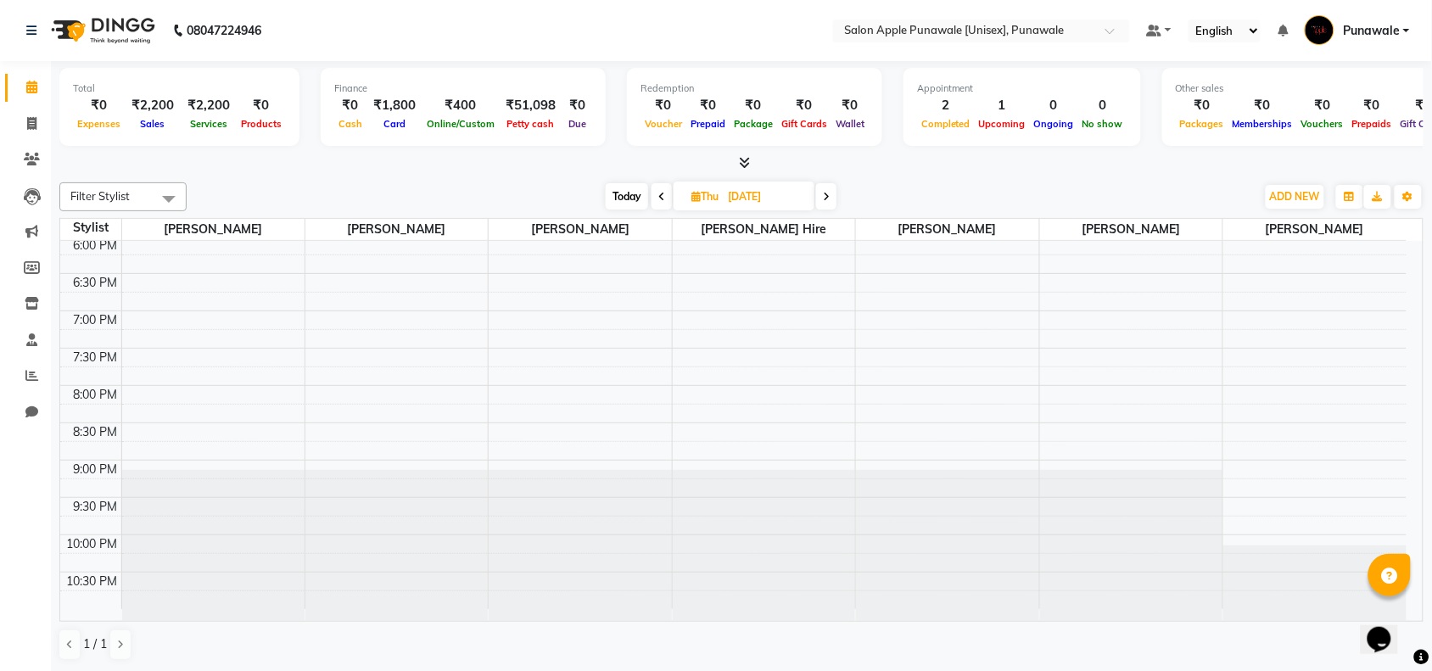
click at [663, 198] on span at bounding box center [662, 196] width 20 height 26
click at [663, 198] on span at bounding box center [660, 196] width 20 height 26
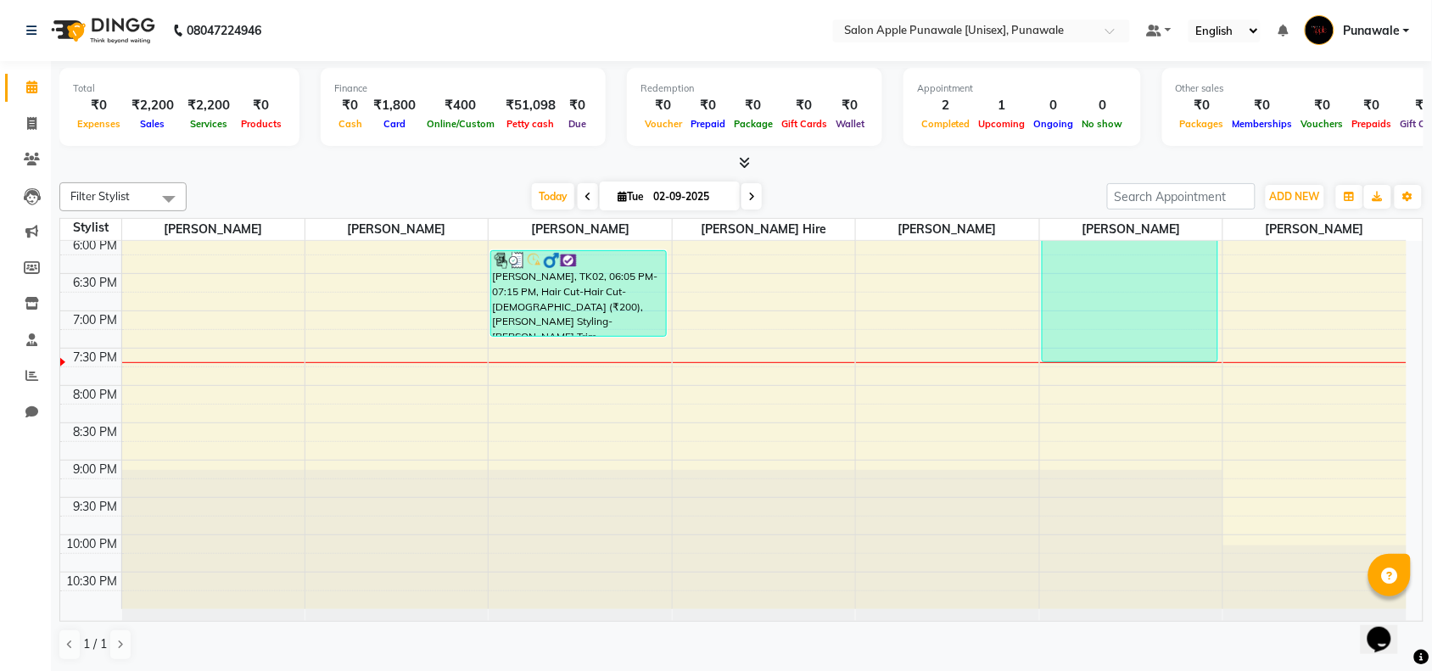
click at [748, 200] on icon at bounding box center [751, 197] width 7 height 10
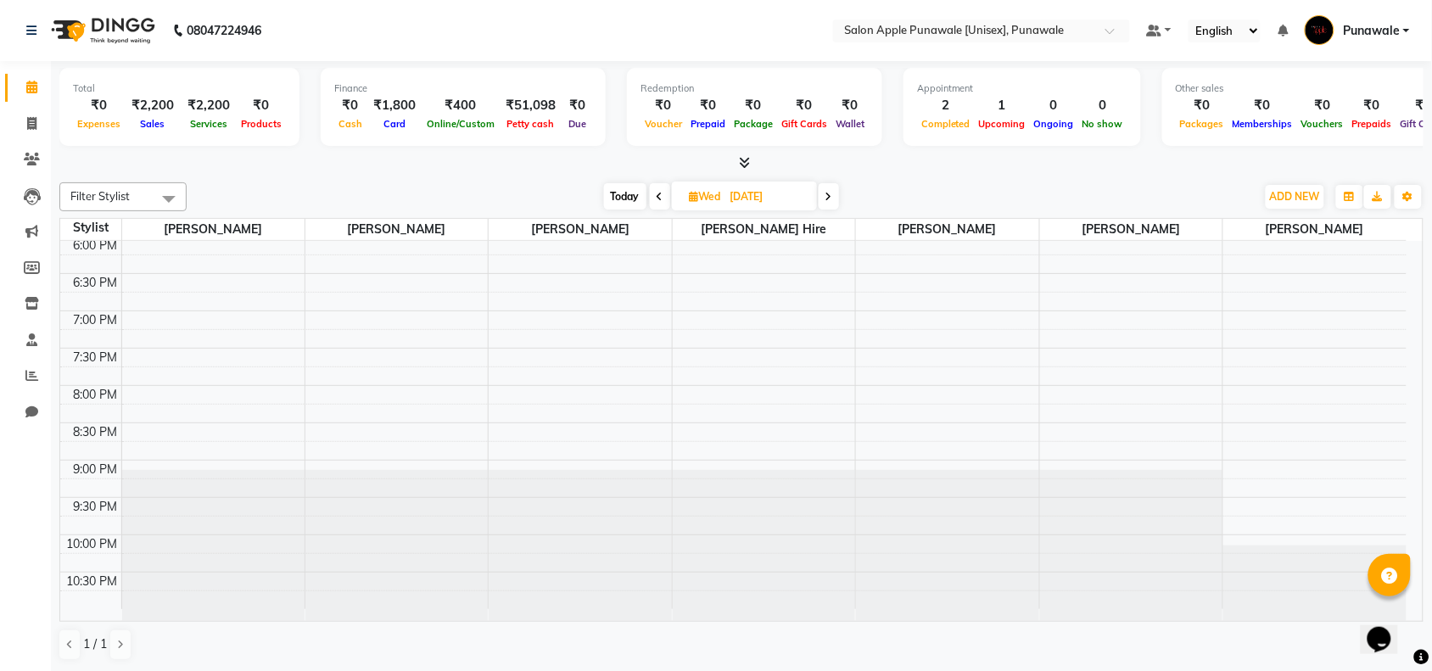
click at [654, 200] on span at bounding box center [660, 196] width 20 height 26
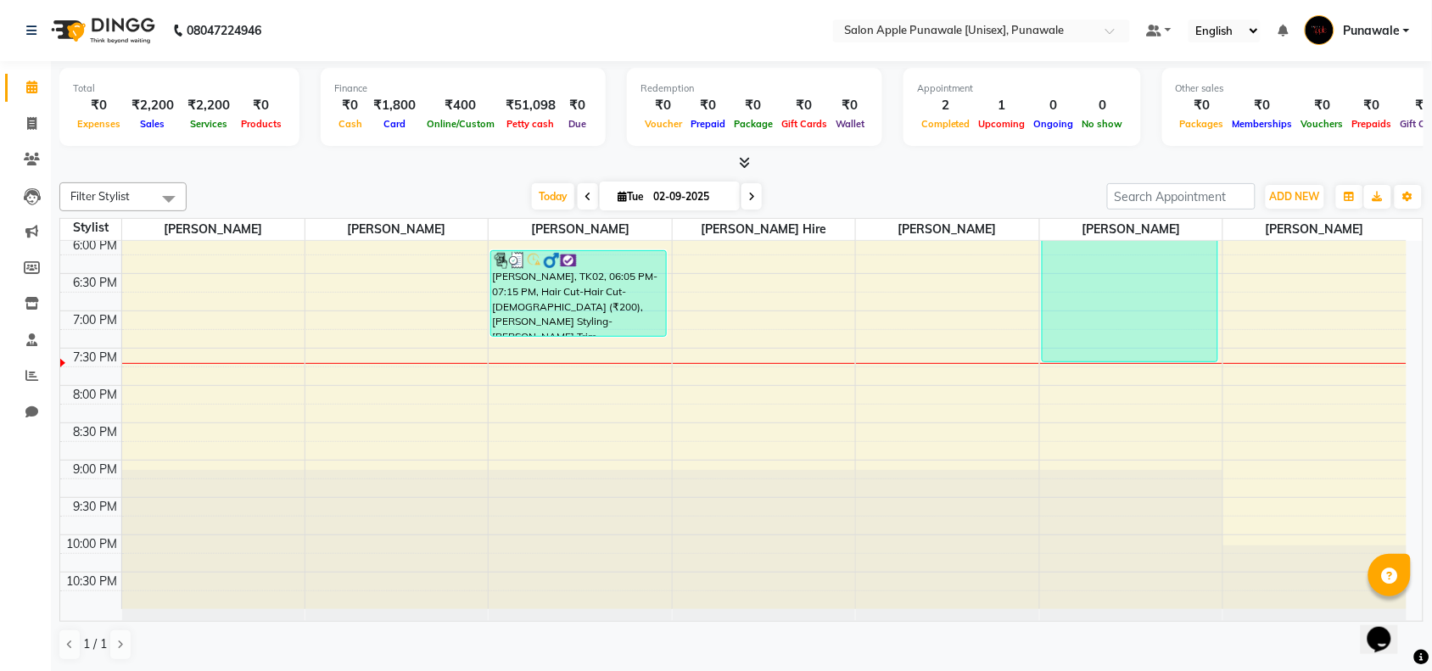
click at [753, 198] on icon at bounding box center [751, 197] width 7 height 10
type input "[DATE]"
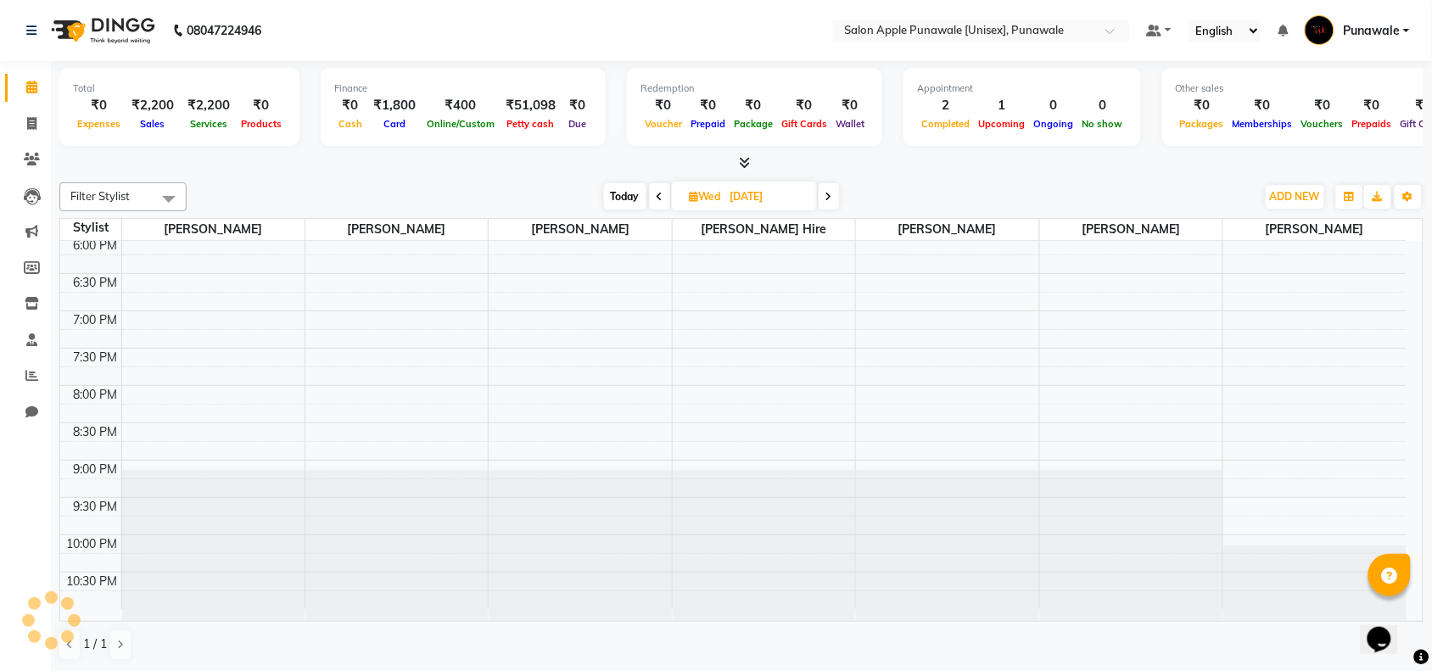
click at [753, 198] on input "[DATE]" at bounding box center [767, 196] width 85 height 25
select select "9"
select select "2025"
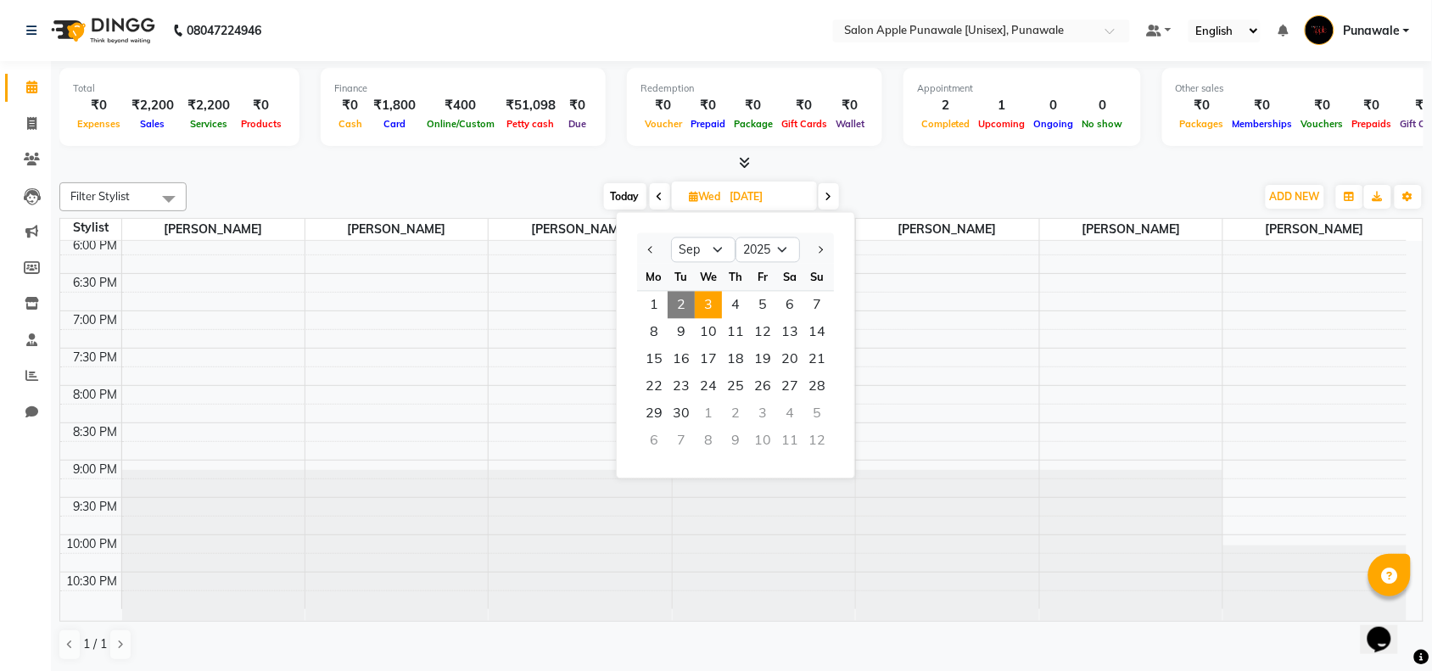
click at [827, 204] on span at bounding box center [829, 196] width 20 height 26
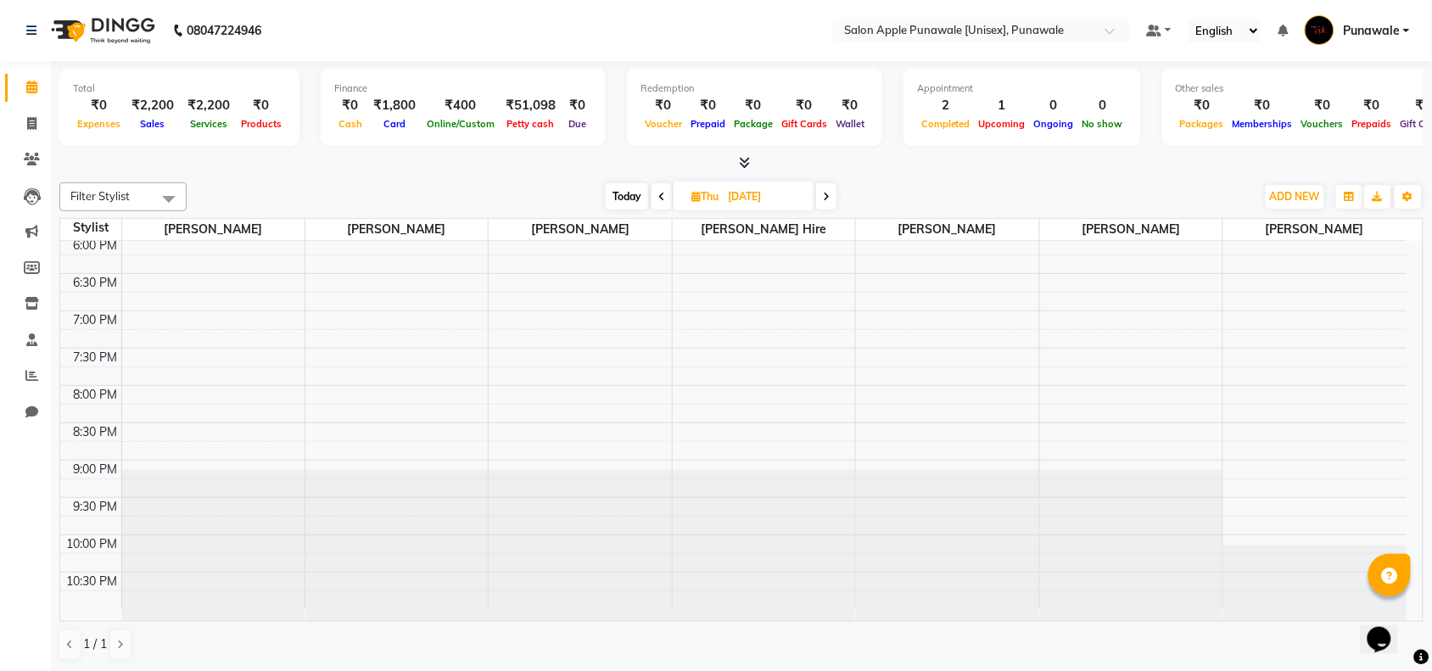
click at [827, 204] on span at bounding box center [826, 196] width 20 height 26
type input "[DATE]"
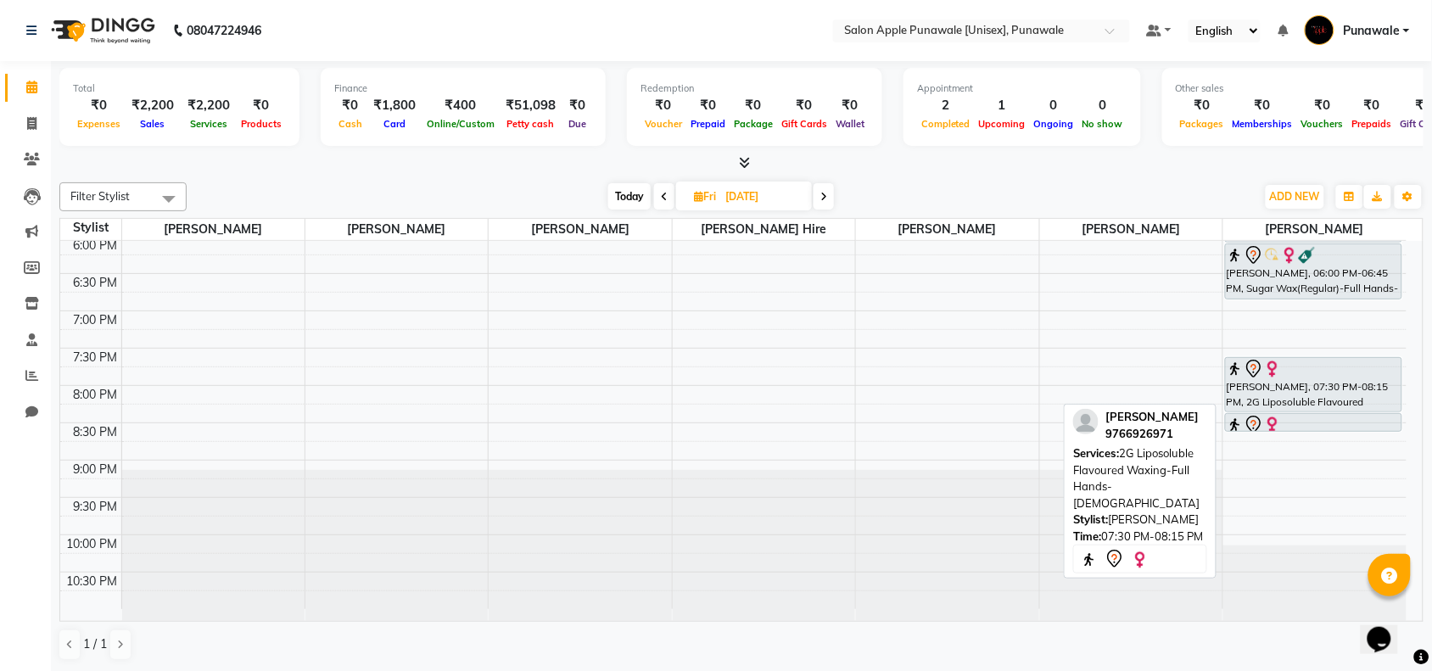
scroll to position [464, 0]
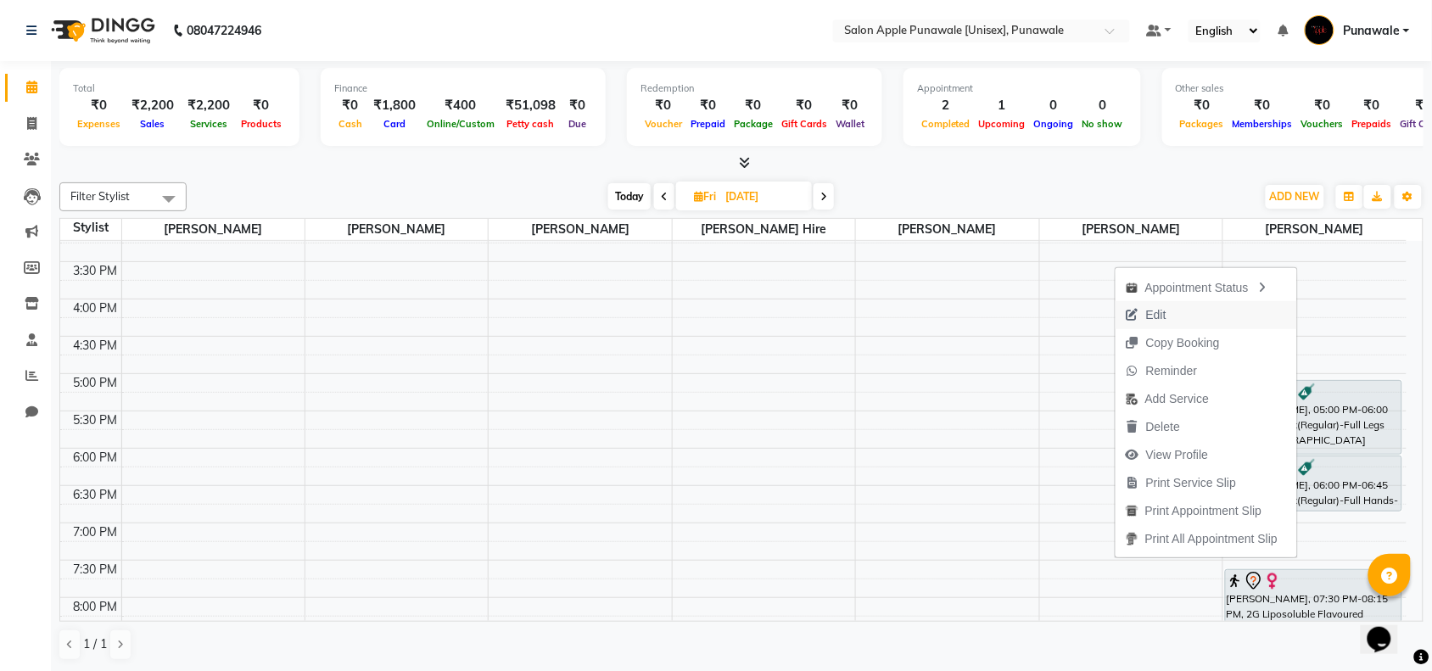
click at [1178, 311] on button "Edit" at bounding box center [1207, 315] width 182 height 28
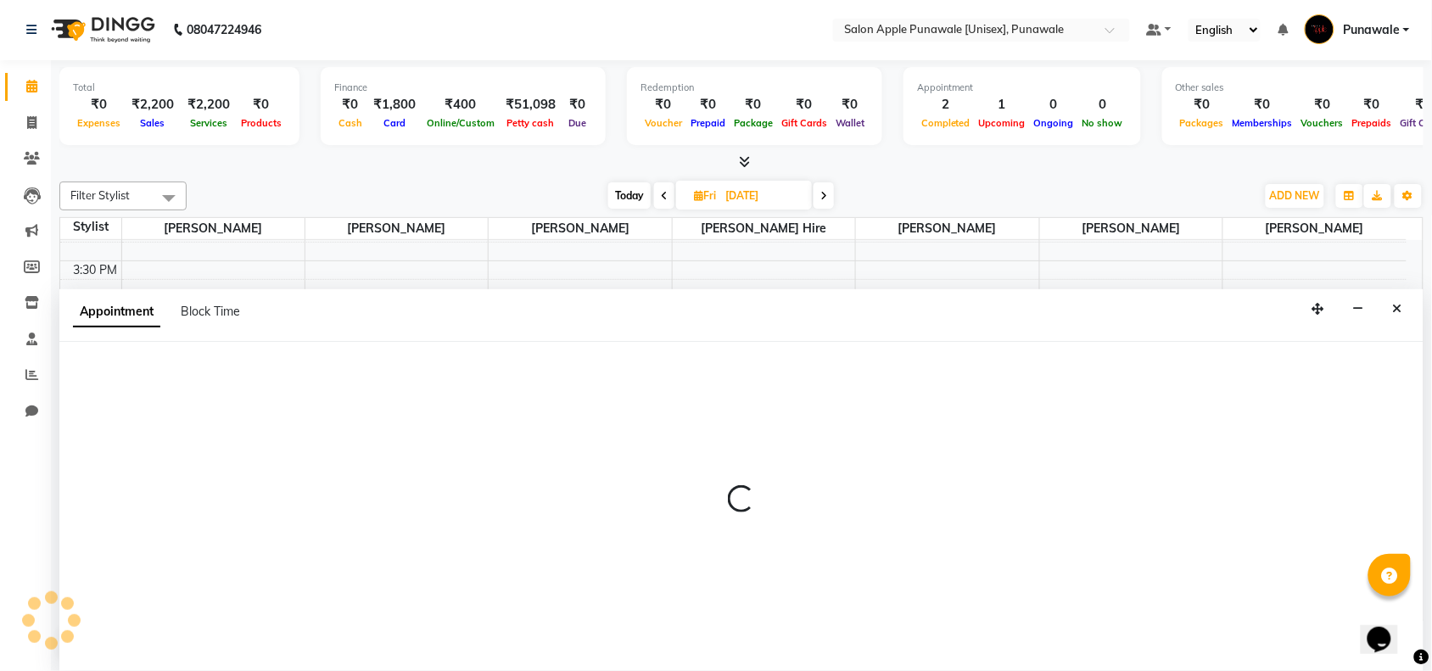
scroll to position [676, 0]
select select "1020"
select select "tentative"
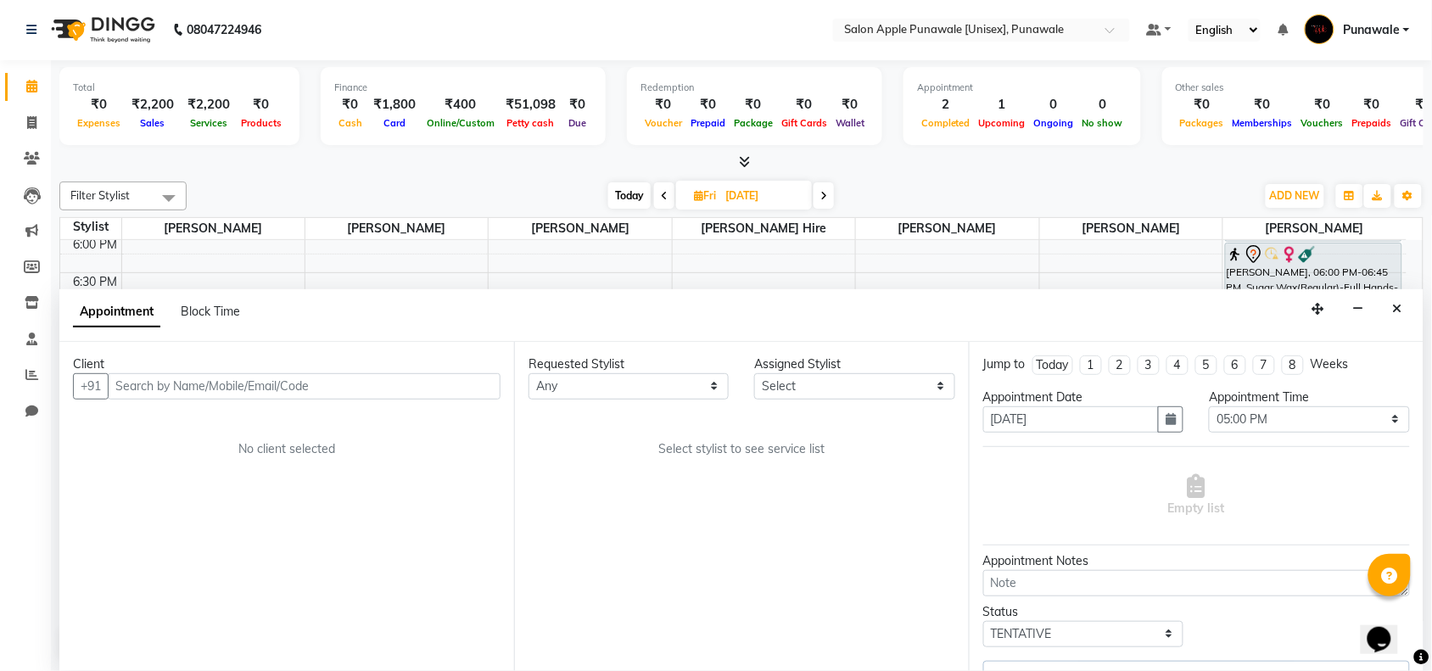
select select "88723"
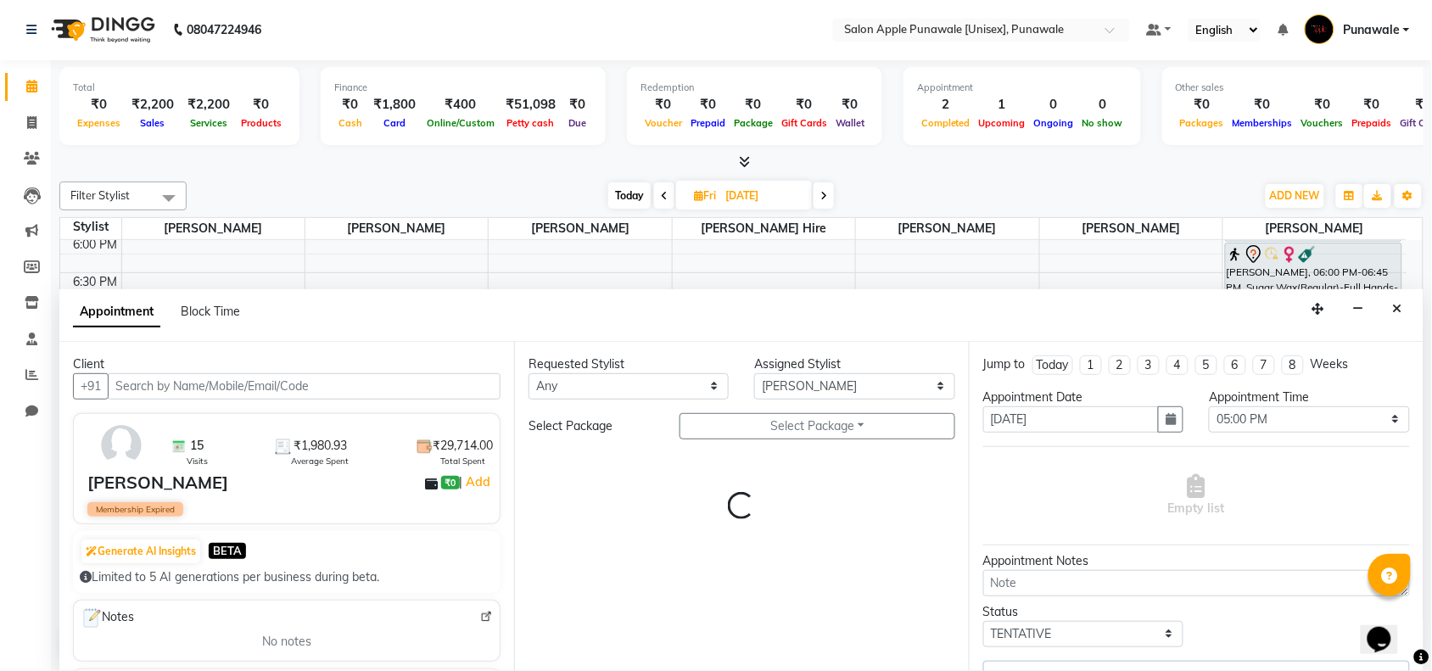
select select "3135"
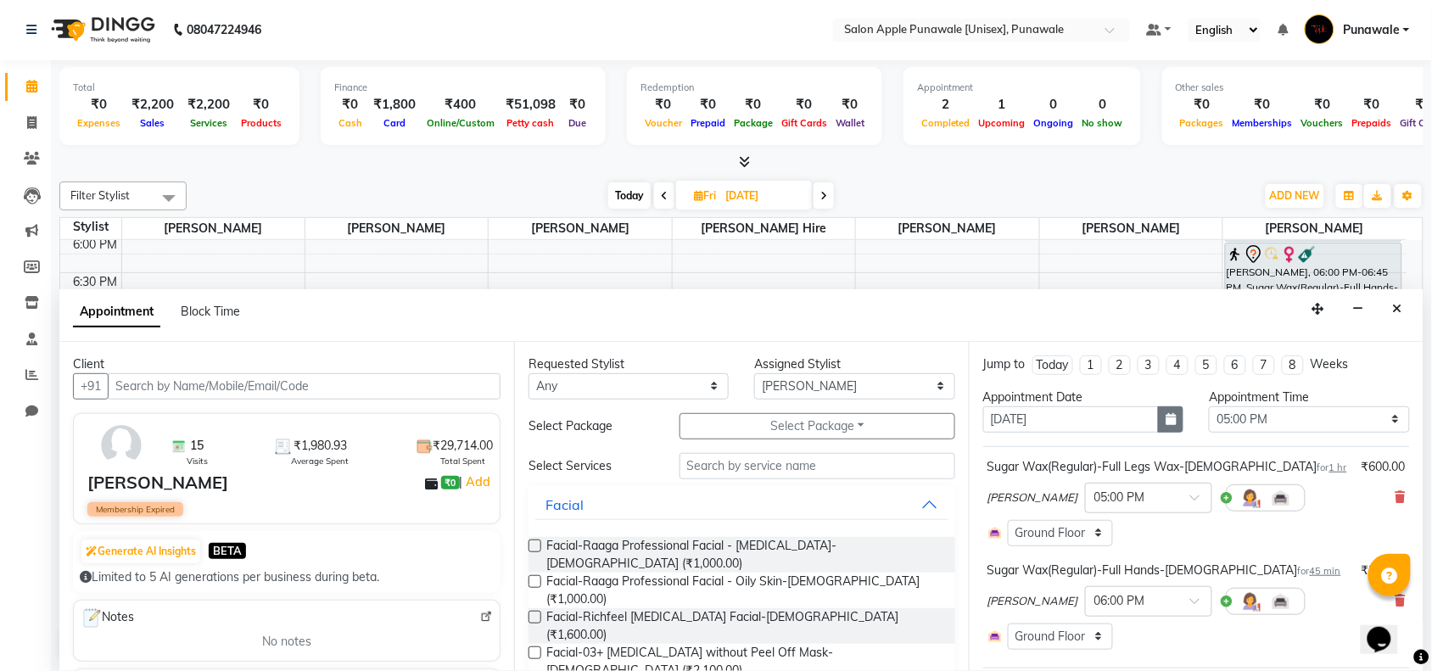
click at [1166, 423] on icon "button" at bounding box center [1171, 419] width 10 height 12
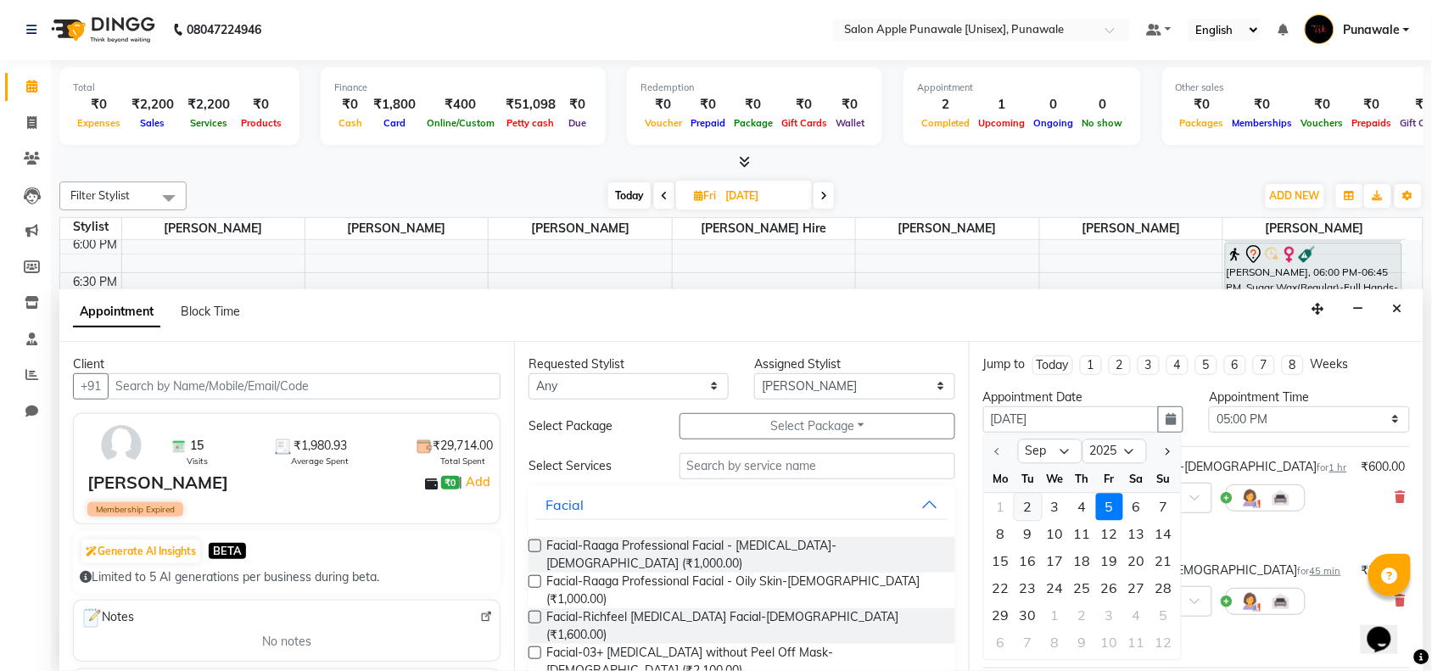
click at [1027, 511] on div "2" at bounding box center [1028, 506] width 27 height 27
type input "02-09-2025"
select select "1020"
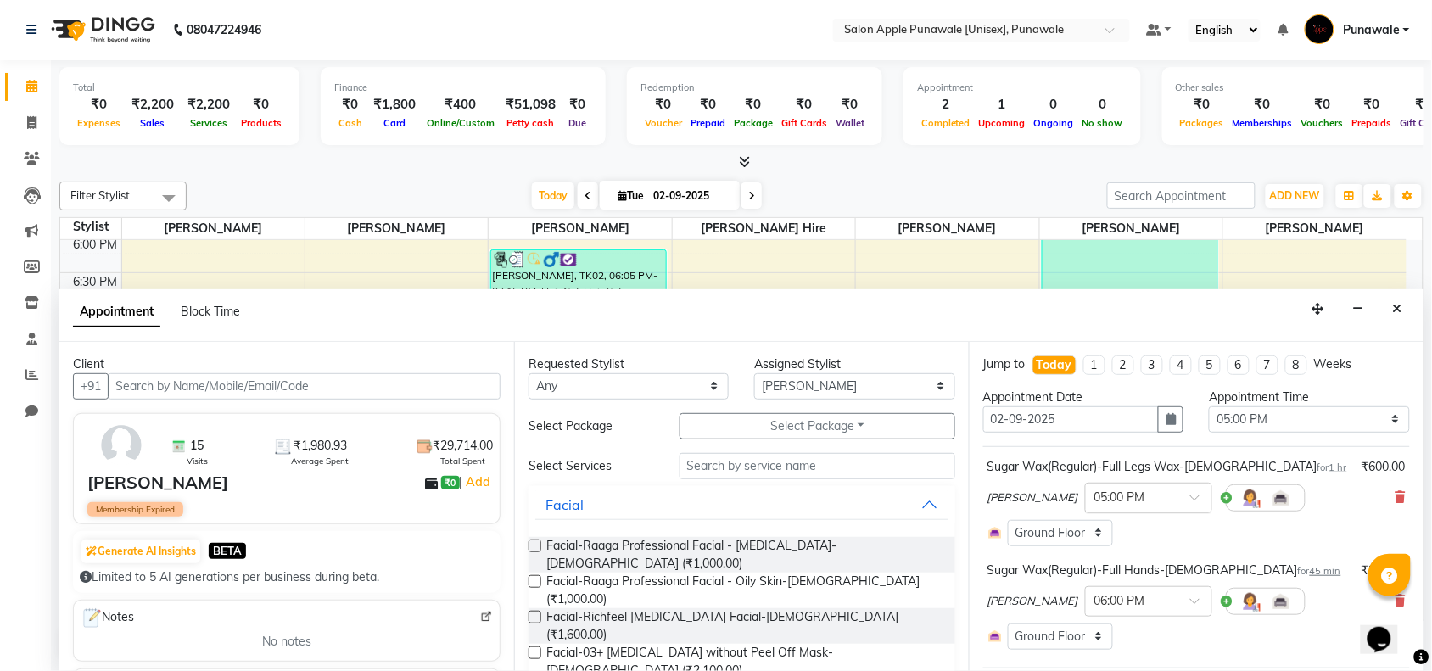
scroll to position [182, 0]
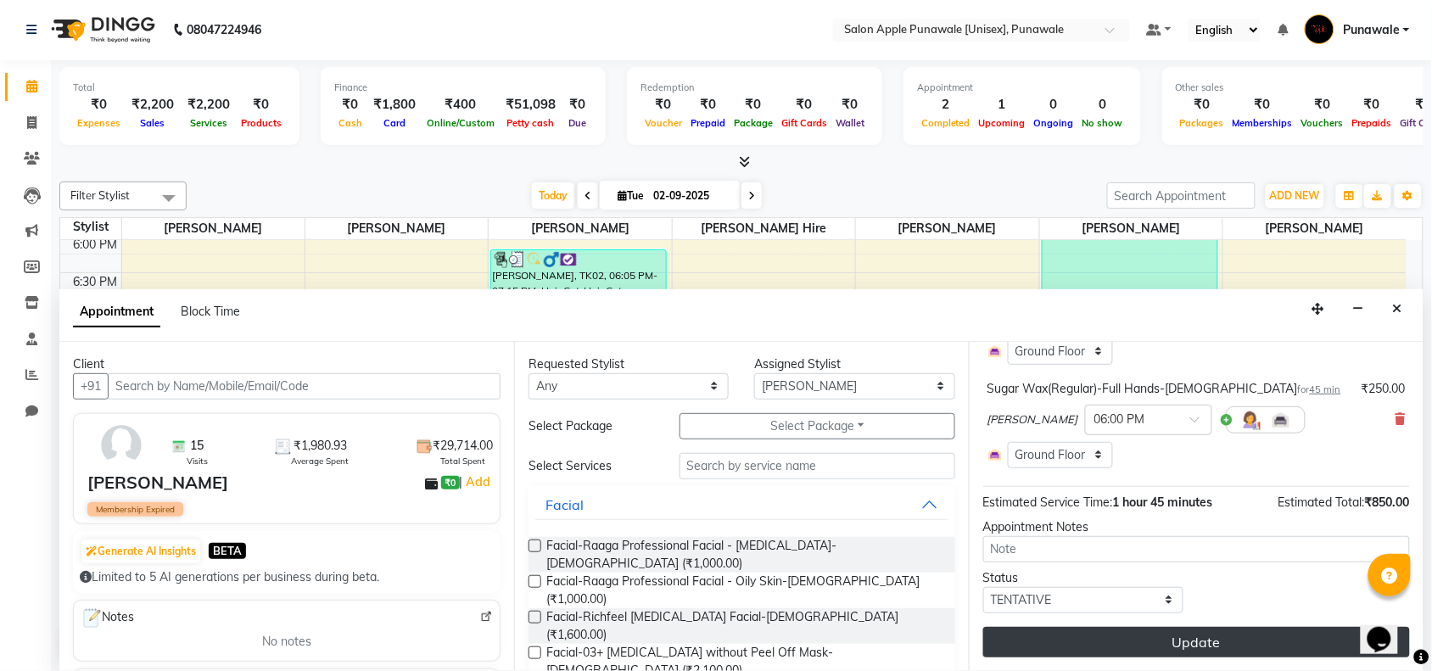
click at [1150, 642] on button "Update" at bounding box center [1196, 642] width 427 height 31
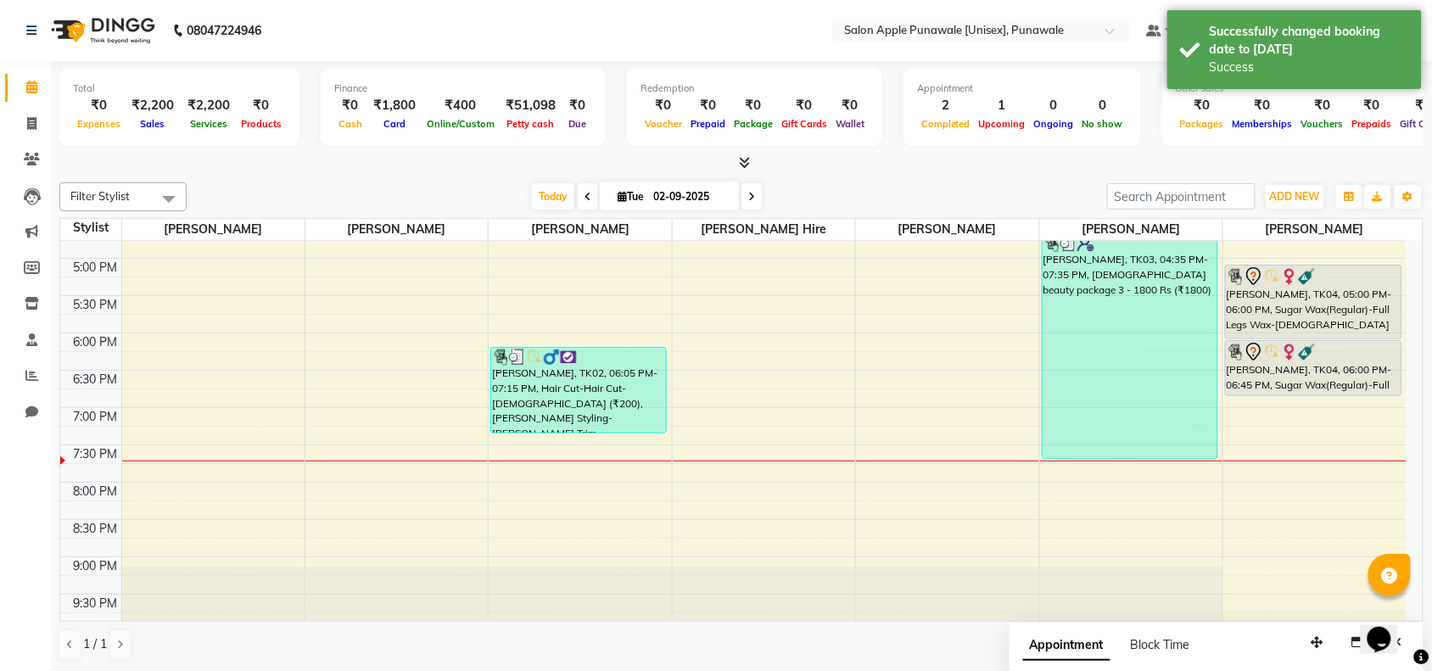
scroll to position [464, 0]
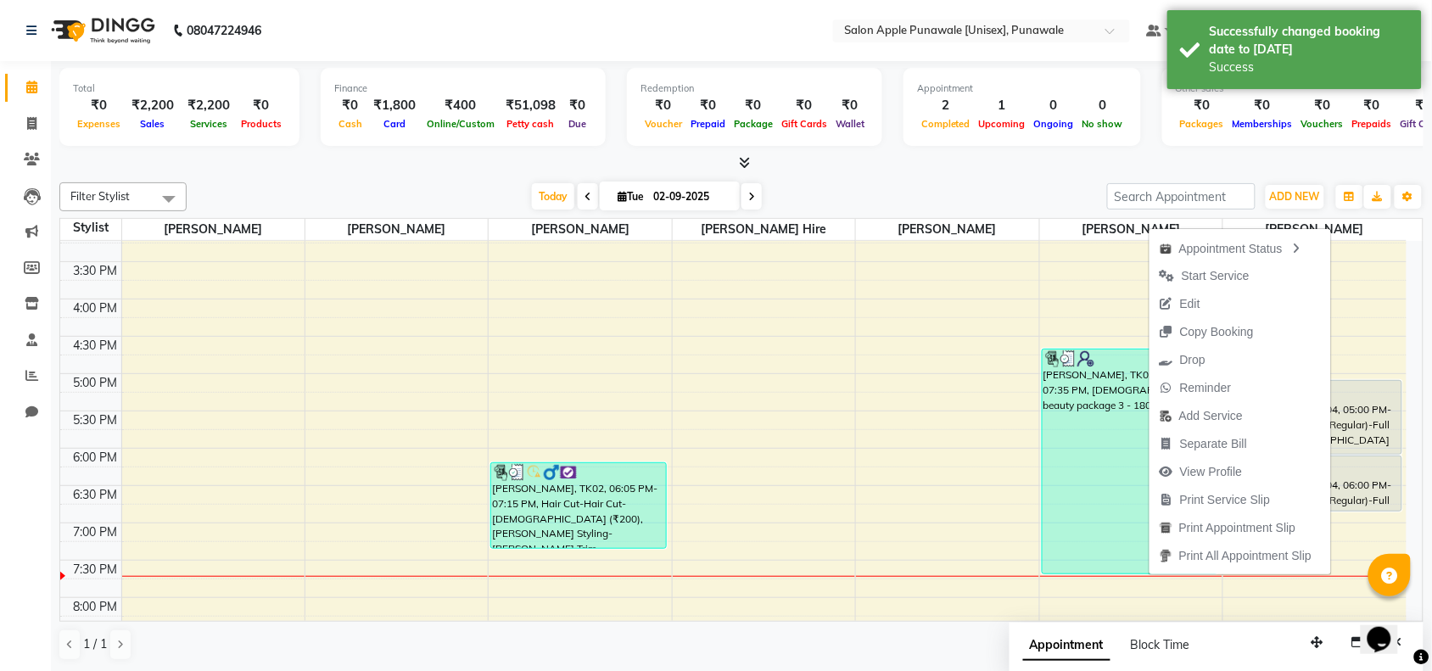
click at [748, 193] on icon at bounding box center [751, 197] width 7 height 10
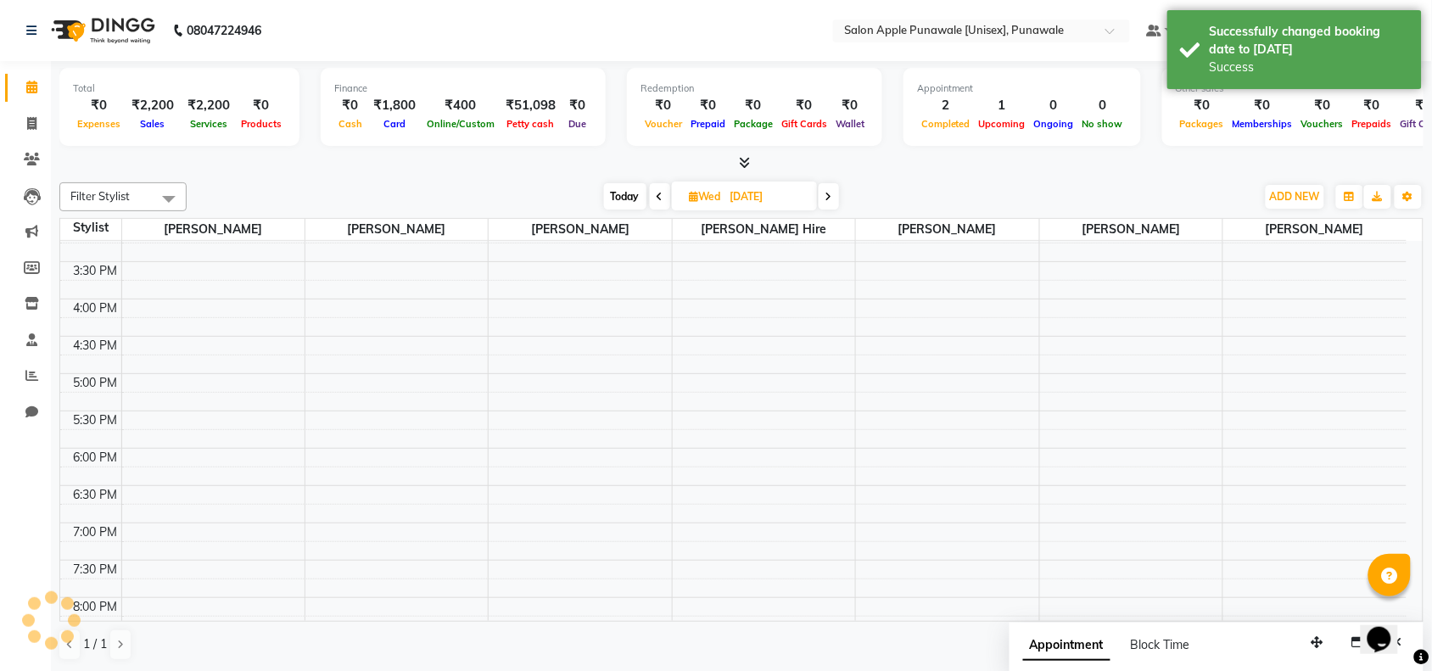
scroll to position [676, 0]
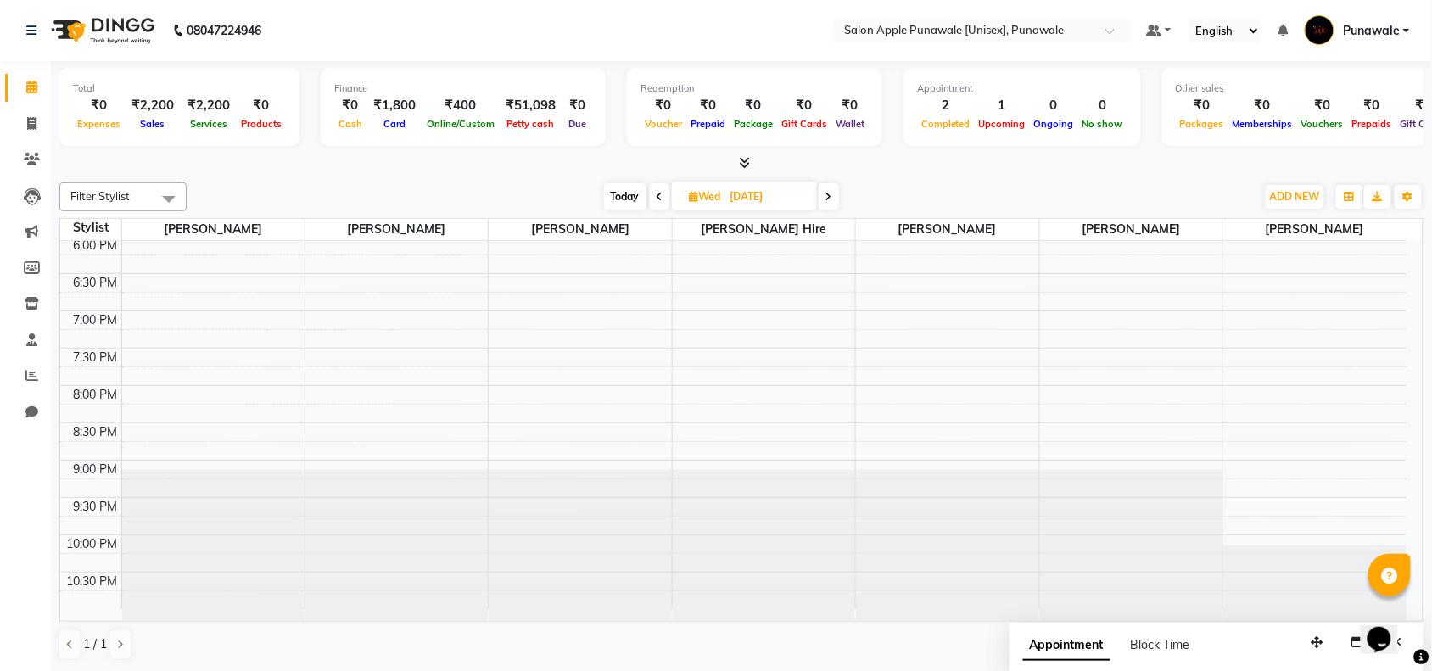
click at [836, 195] on span at bounding box center [829, 196] width 20 height 26
click at [836, 195] on span at bounding box center [826, 196] width 20 height 26
type input "[DATE]"
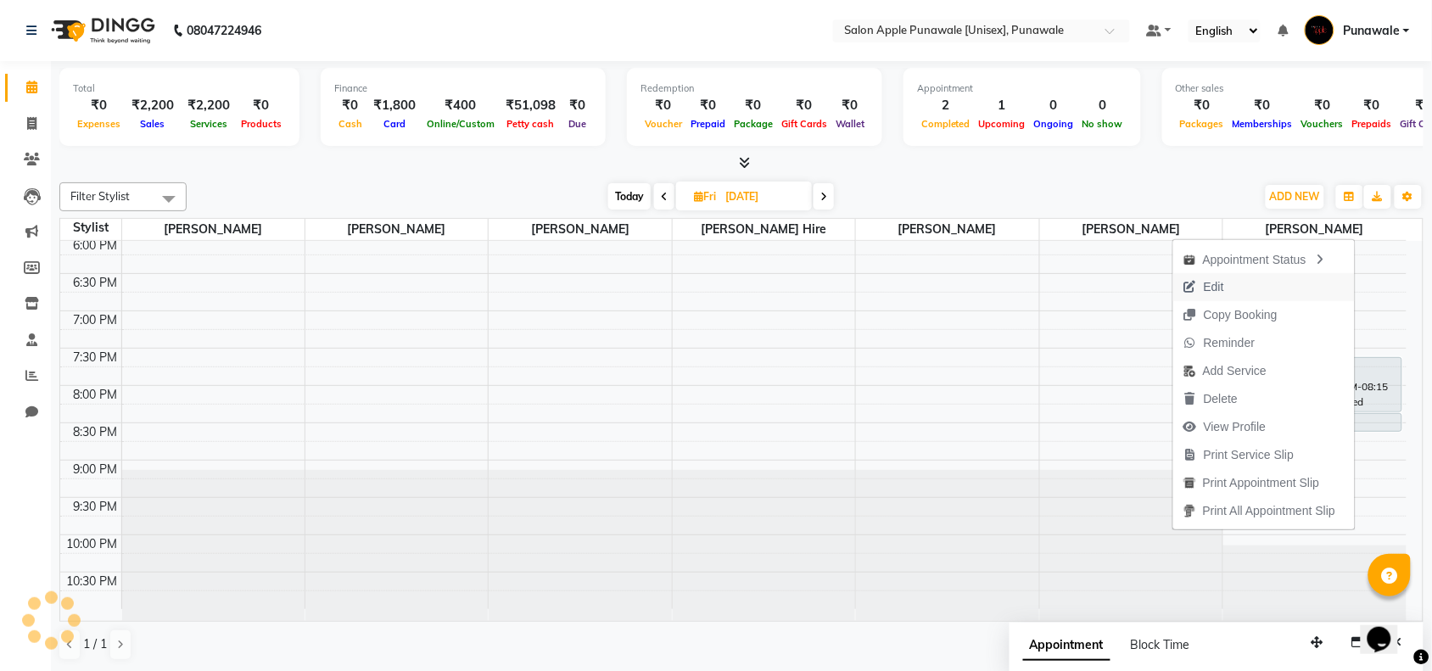
click at [1246, 280] on button "Edit" at bounding box center [1264, 287] width 182 height 28
select select "tentative"
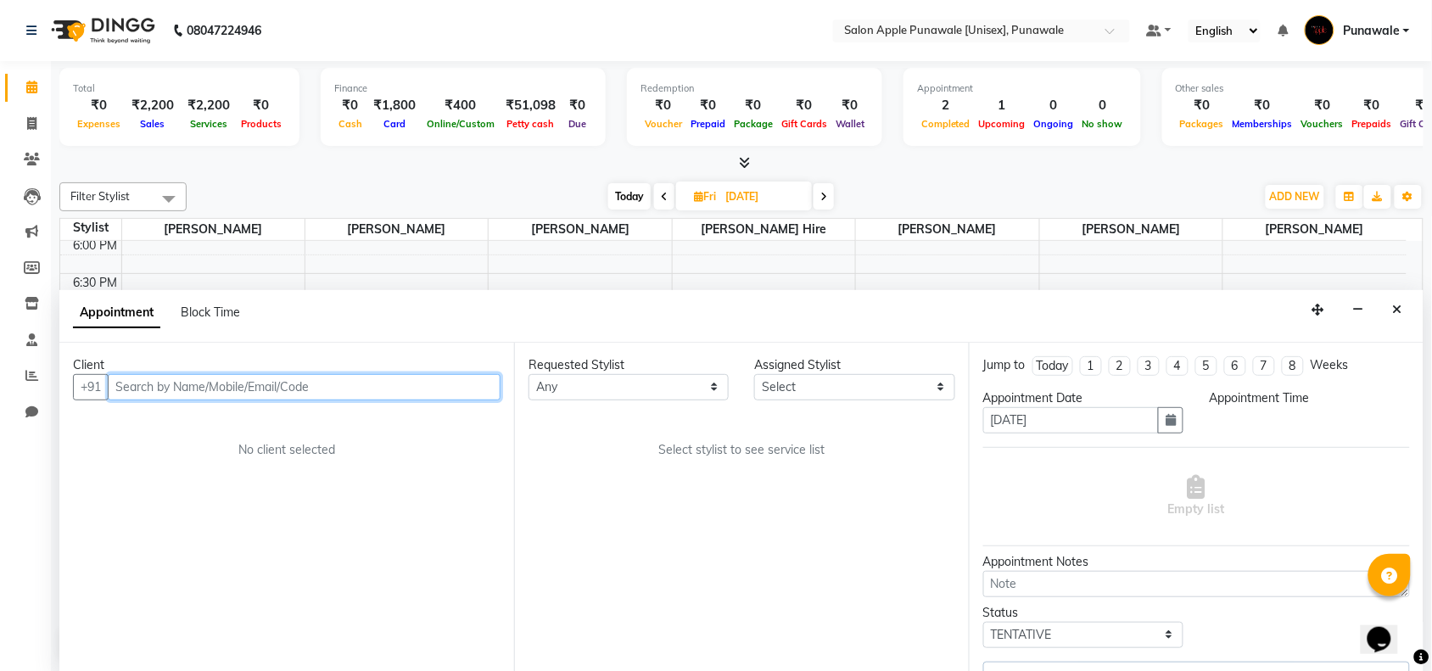
scroll to position [1, 0]
select select "88723"
select select "1170"
select select "3137"
select select "3135"
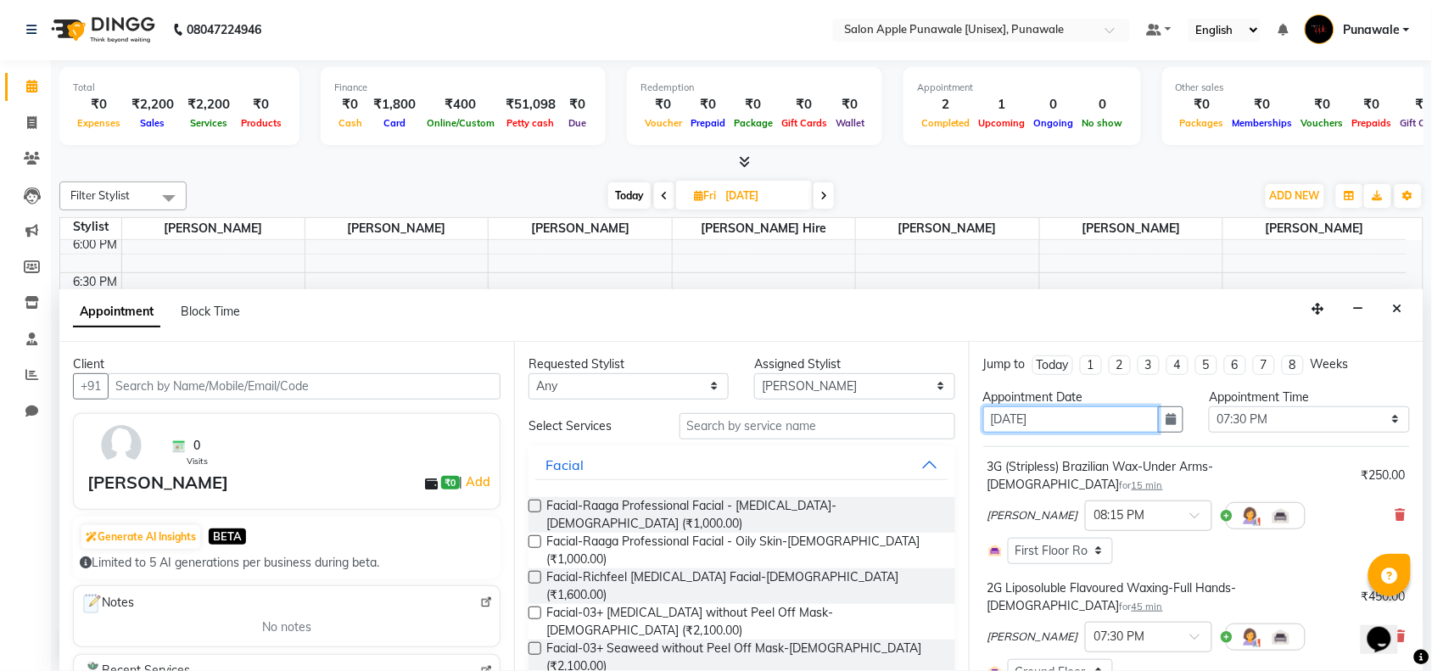
click at [1108, 425] on input "[DATE]" at bounding box center [1071, 419] width 176 height 26
click at [1171, 422] on button "button" at bounding box center [1170, 419] width 25 height 26
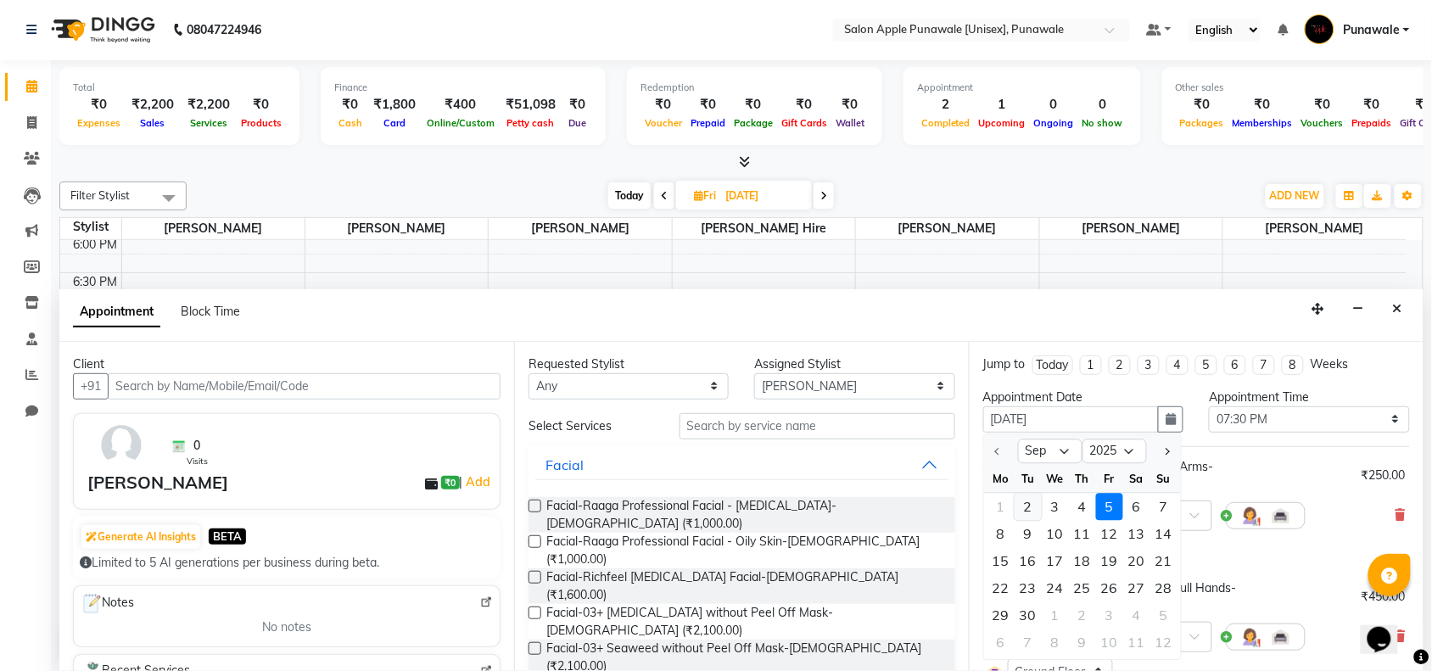
click at [1031, 507] on div "2" at bounding box center [1028, 506] width 27 height 27
type input "02-09-2025"
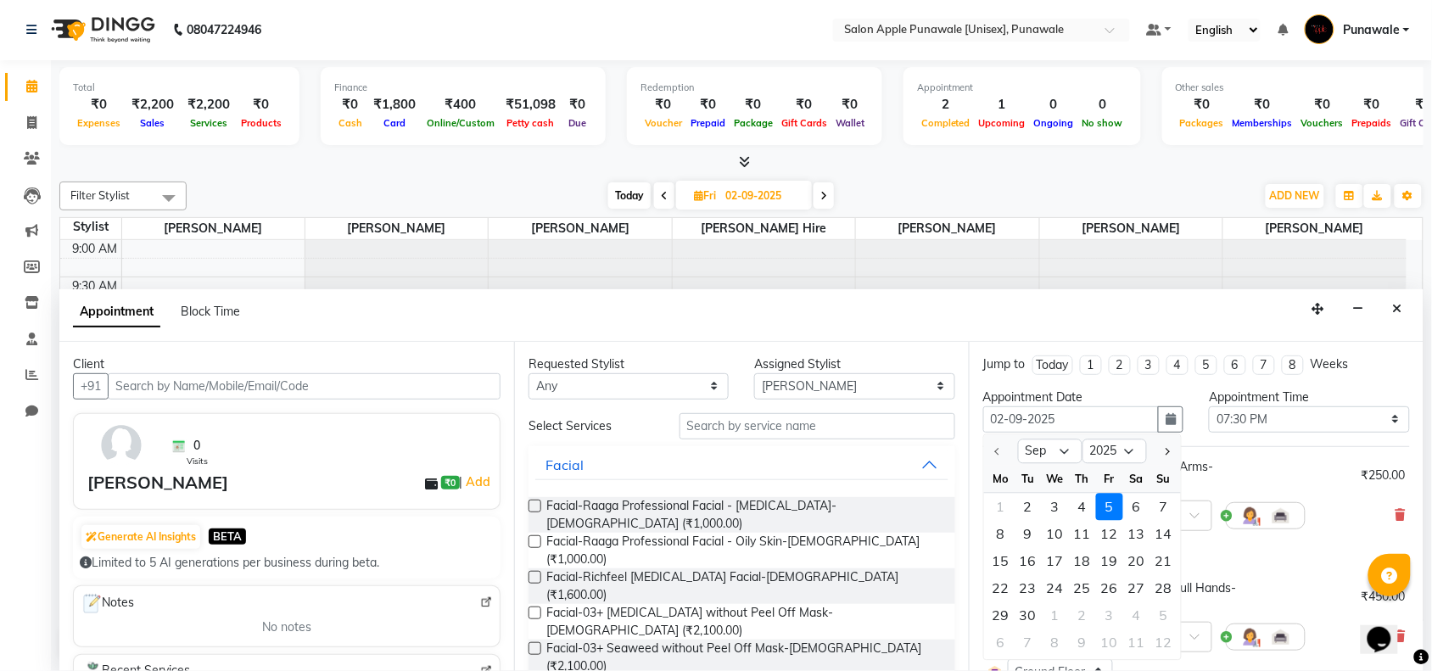
select select "1170"
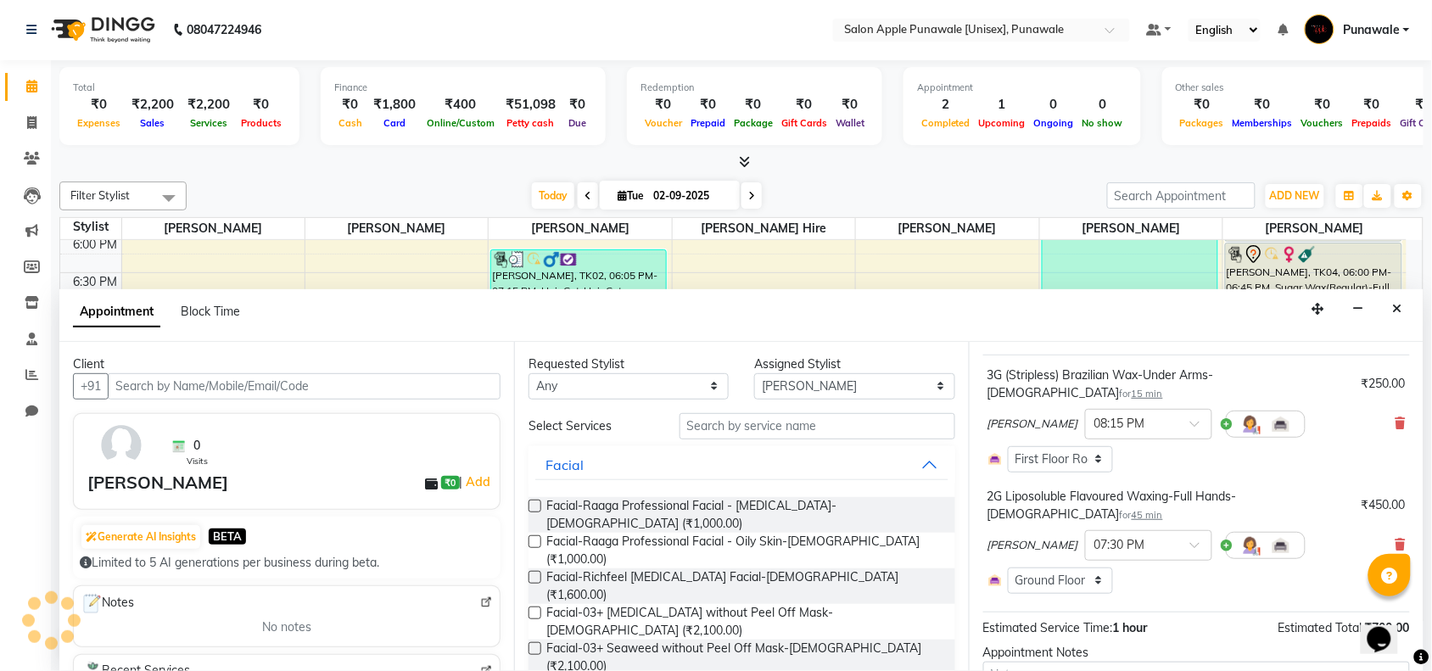
scroll to position [182, 0]
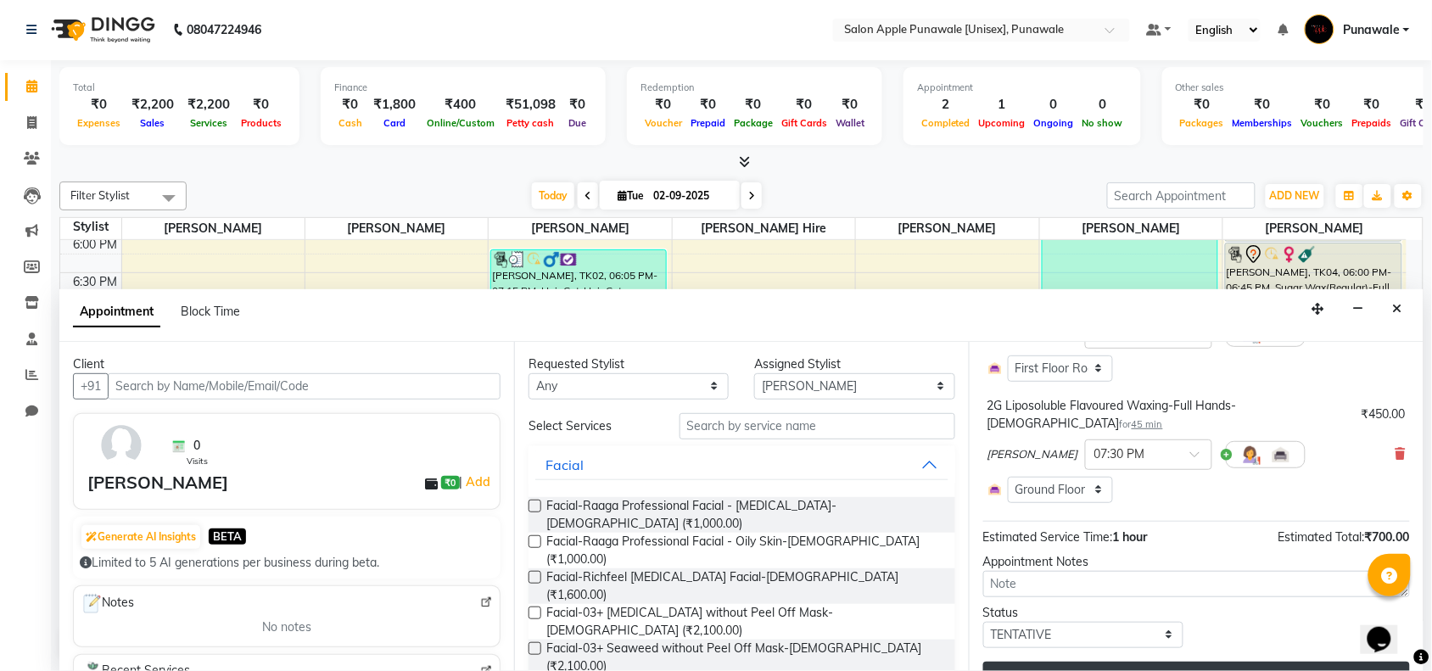
click at [1150, 662] on button "Update" at bounding box center [1196, 677] width 427 height 31
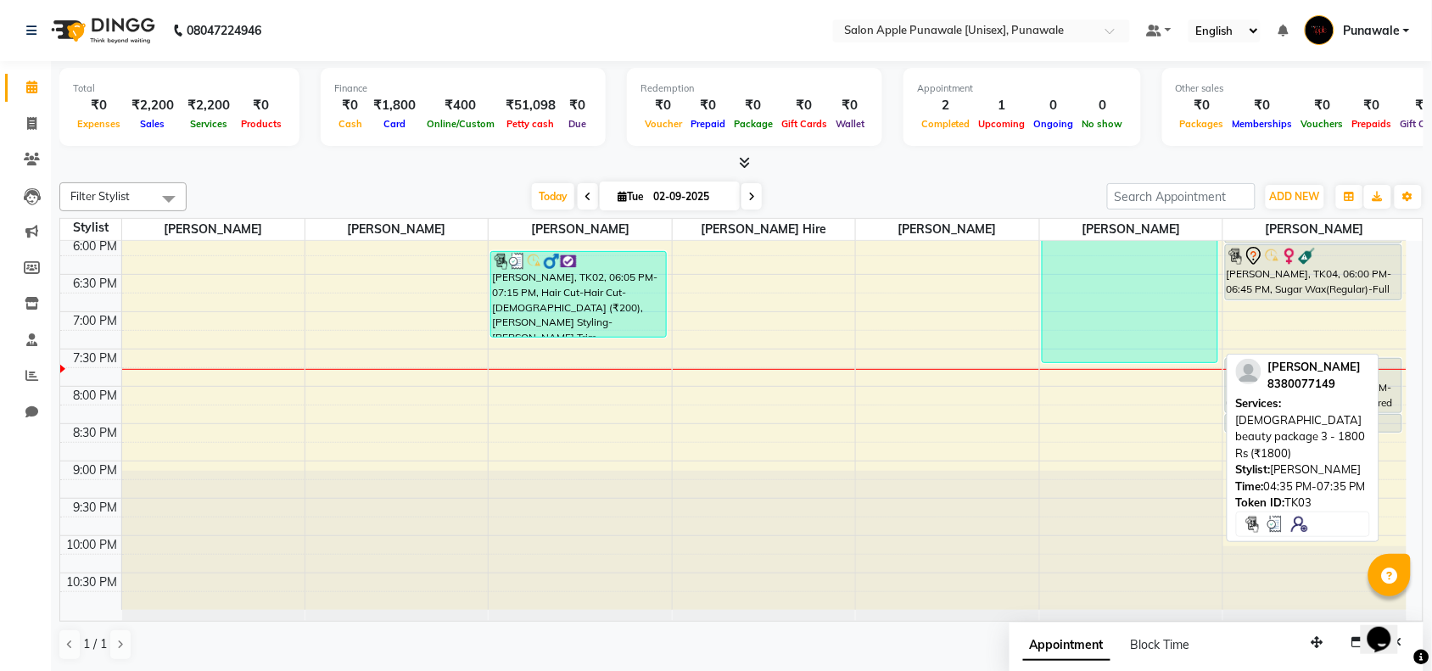
scroll to position [676, 0]
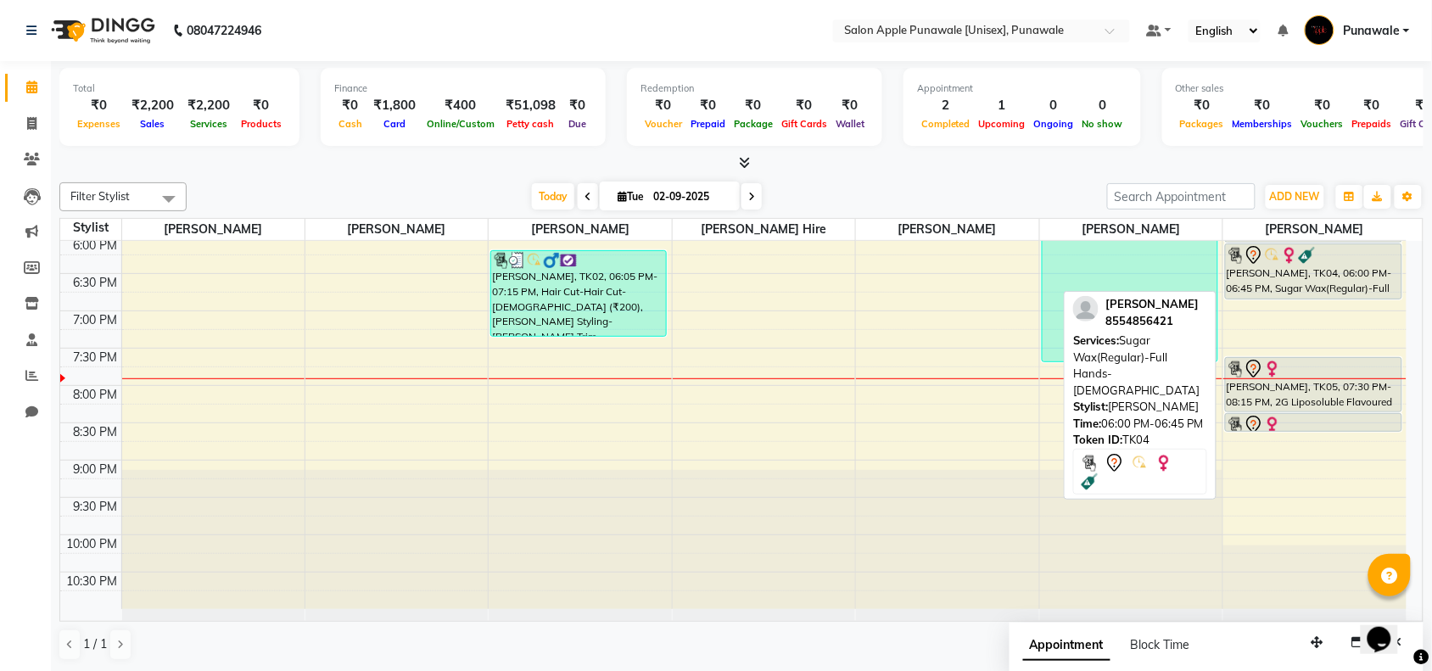
click at [1309, 277] on div "[PERSON_NAME], TK04, 06:00 PM-06:45 PM, Sugar Wax(Regular)-Full Hands-[DEMOGRAP…" at bounding box center [1314, 271] width 176 height 54
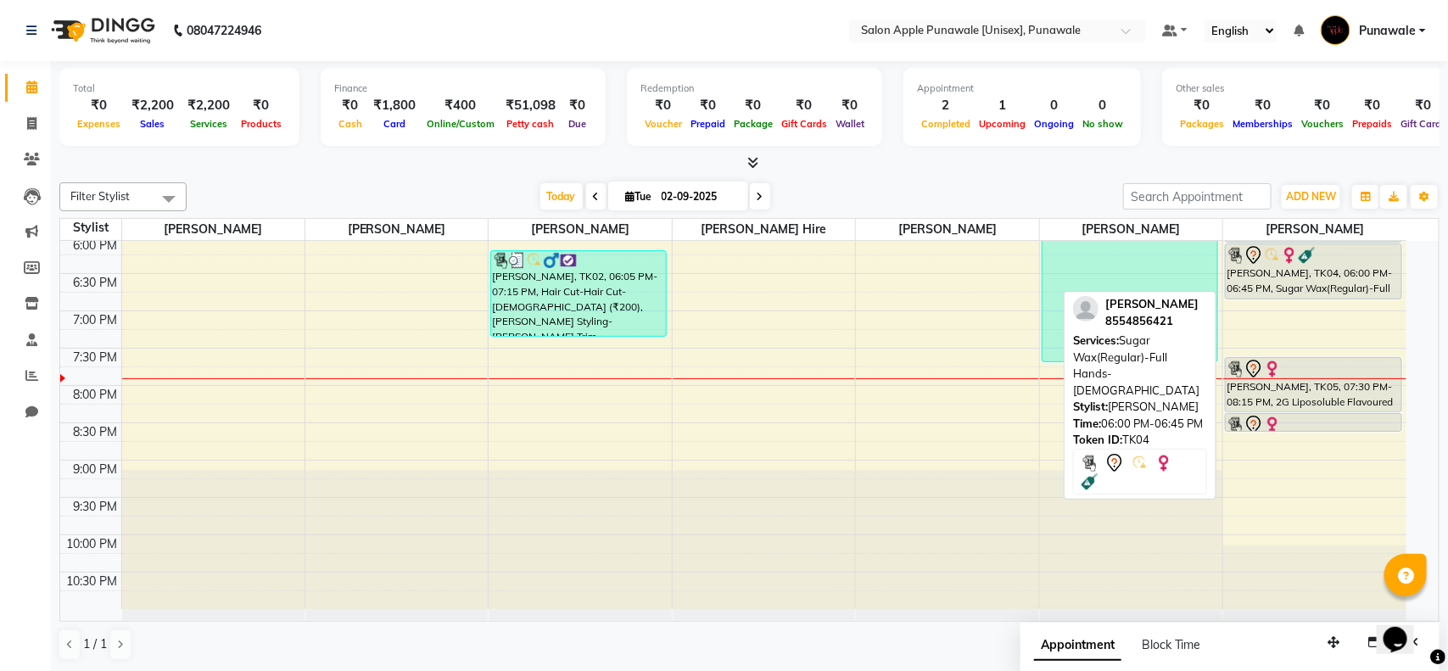
select select "7"
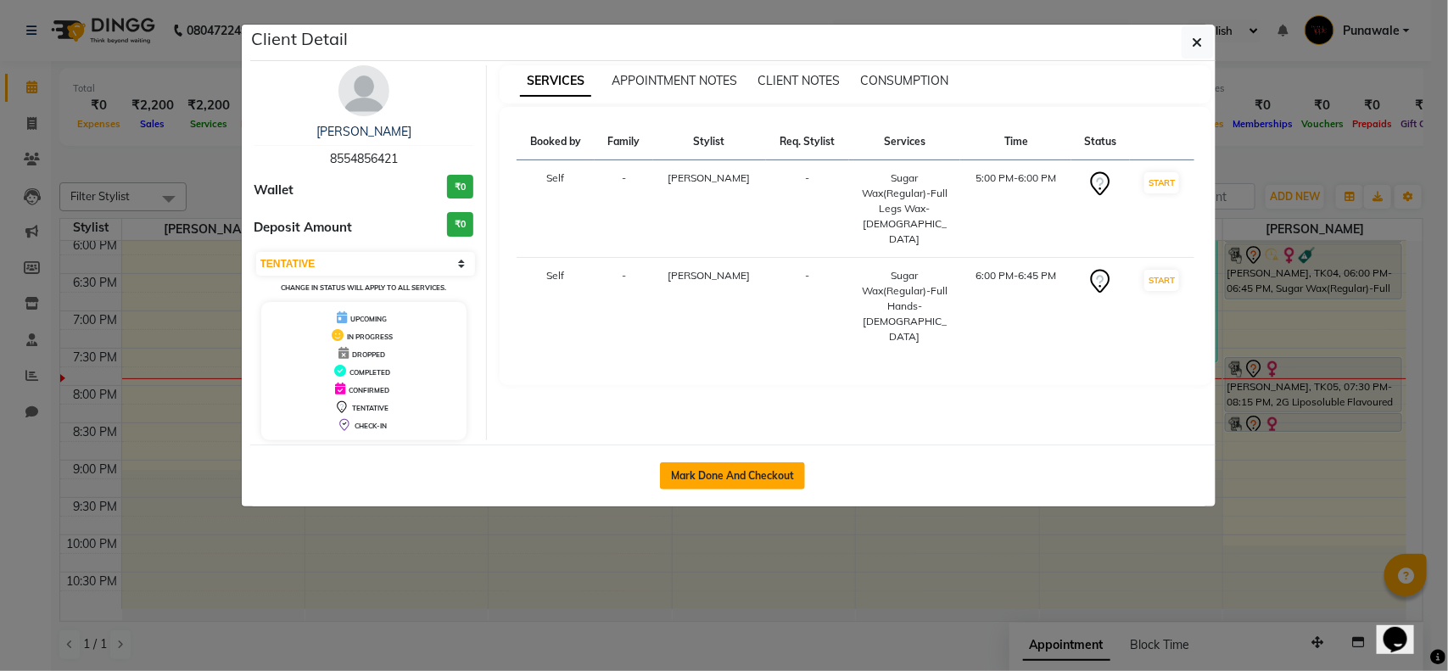
click at [770, 473] on button "Mark Done And Checkout" at bounding box center [732, 475] width 145 height 27
select select "service"
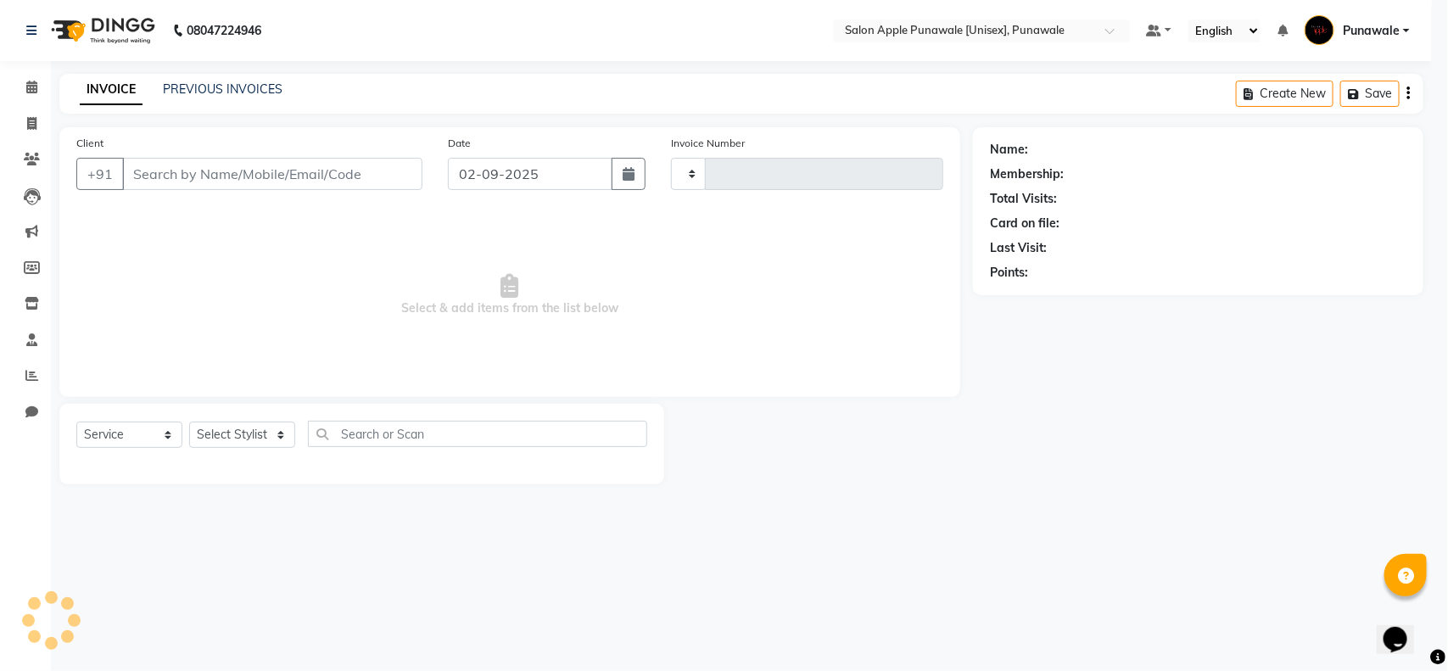
type input "1900"
select select "5421"
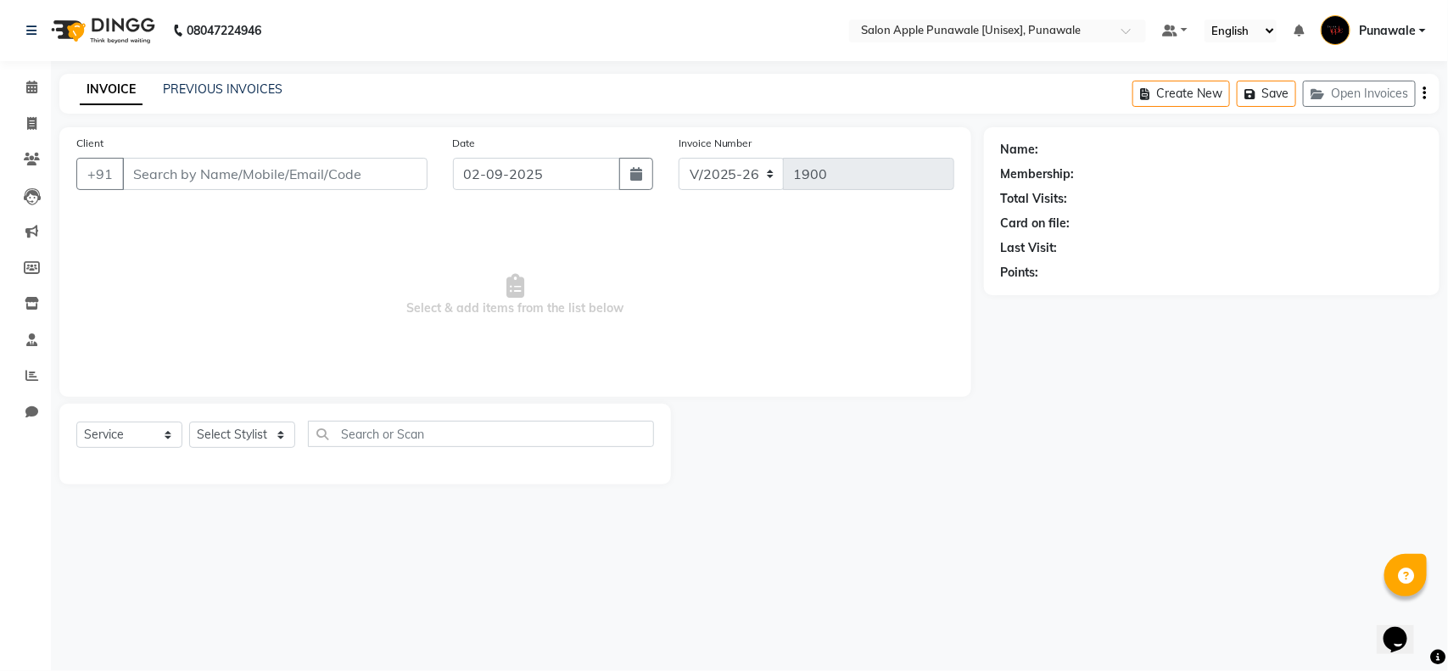
type input "8554856421"
select select "88723"
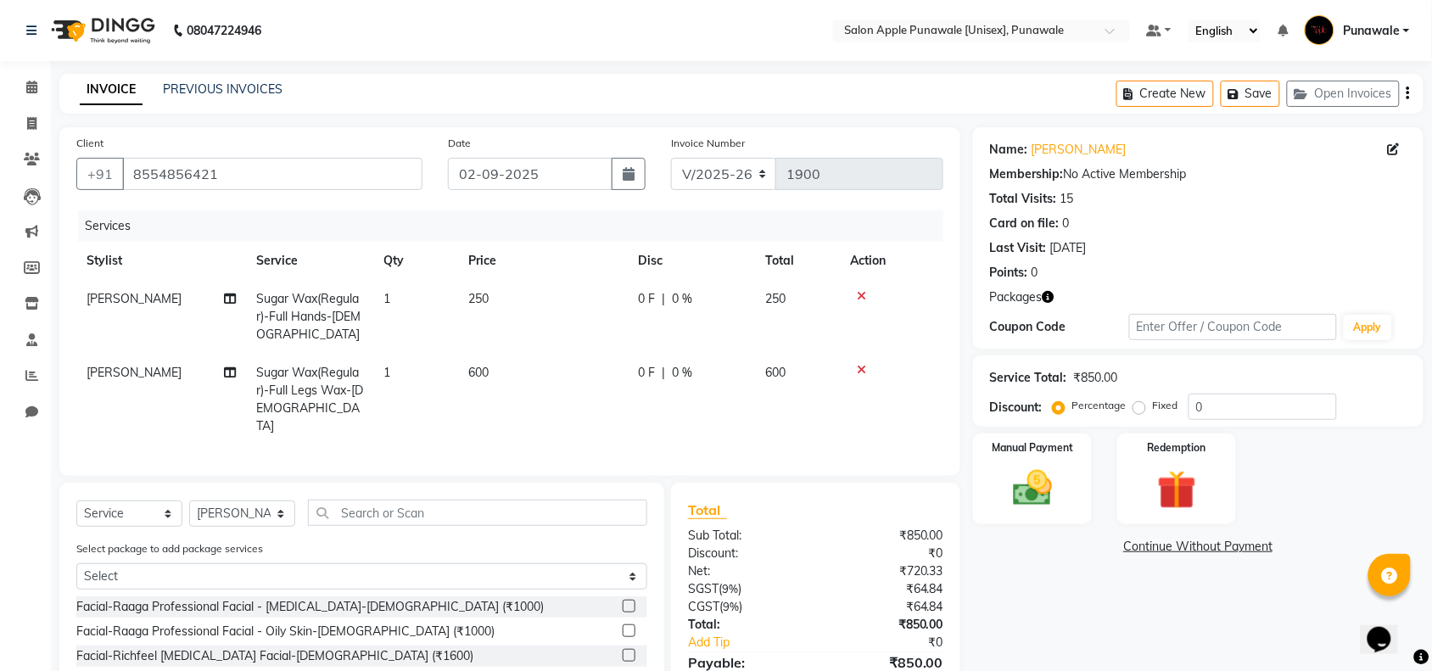
click at [861, 293] on icon at bounding box center [861, 296] width 9 height 12
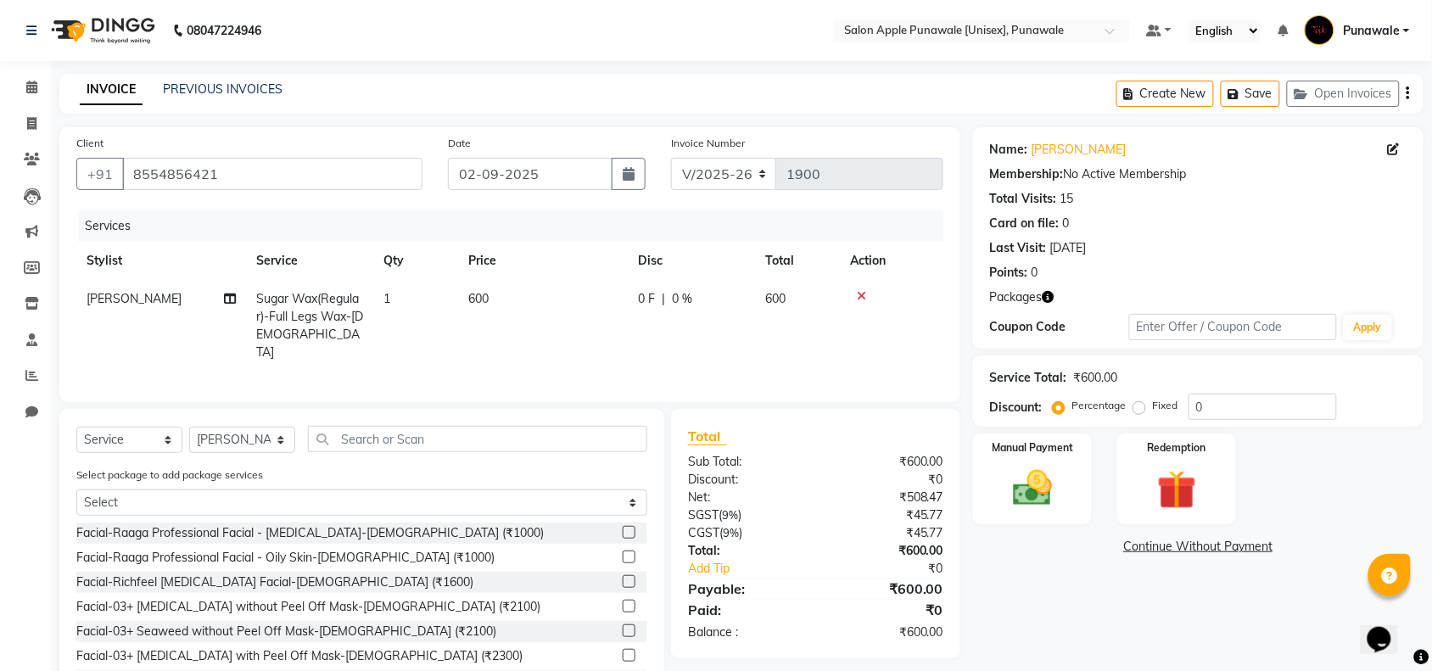
click at [861, 294] on icon at bounding box center [861, 296] width 9 height 12
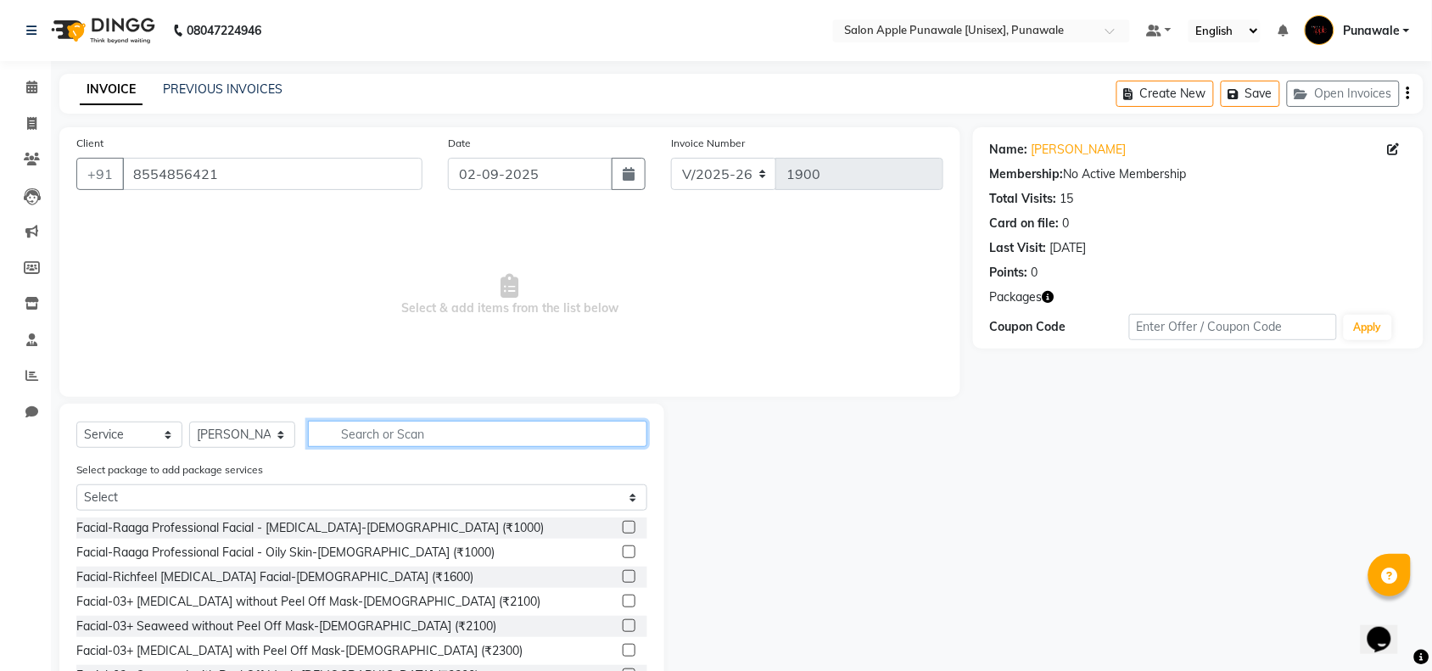
click at [338, 431] on input "text" at bounding box center [477, 434] width 339 height 26
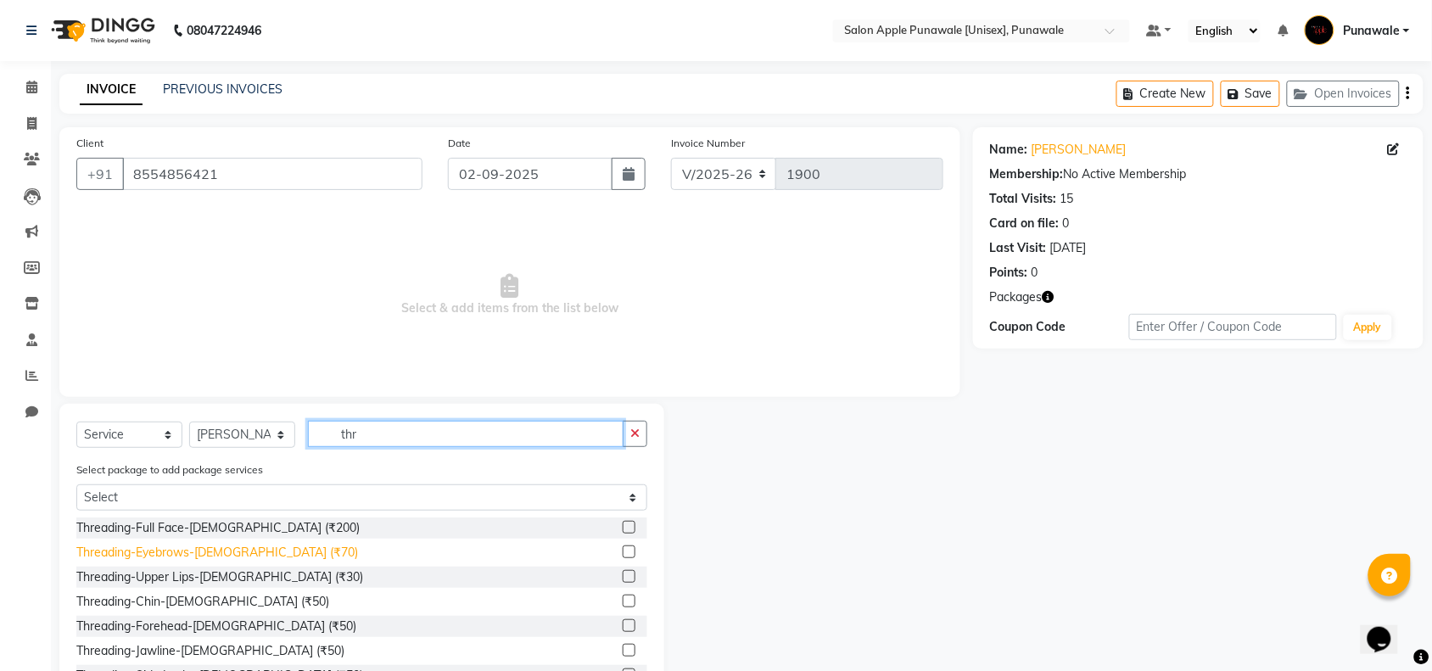
type input "thr"
click at [238, 553] on div "Threading-Eyebrows-[DEMOGRAPHIC_DATA] (₹70)" at bounding box center [217, 553] width 282 height 18
checkbox input "false"
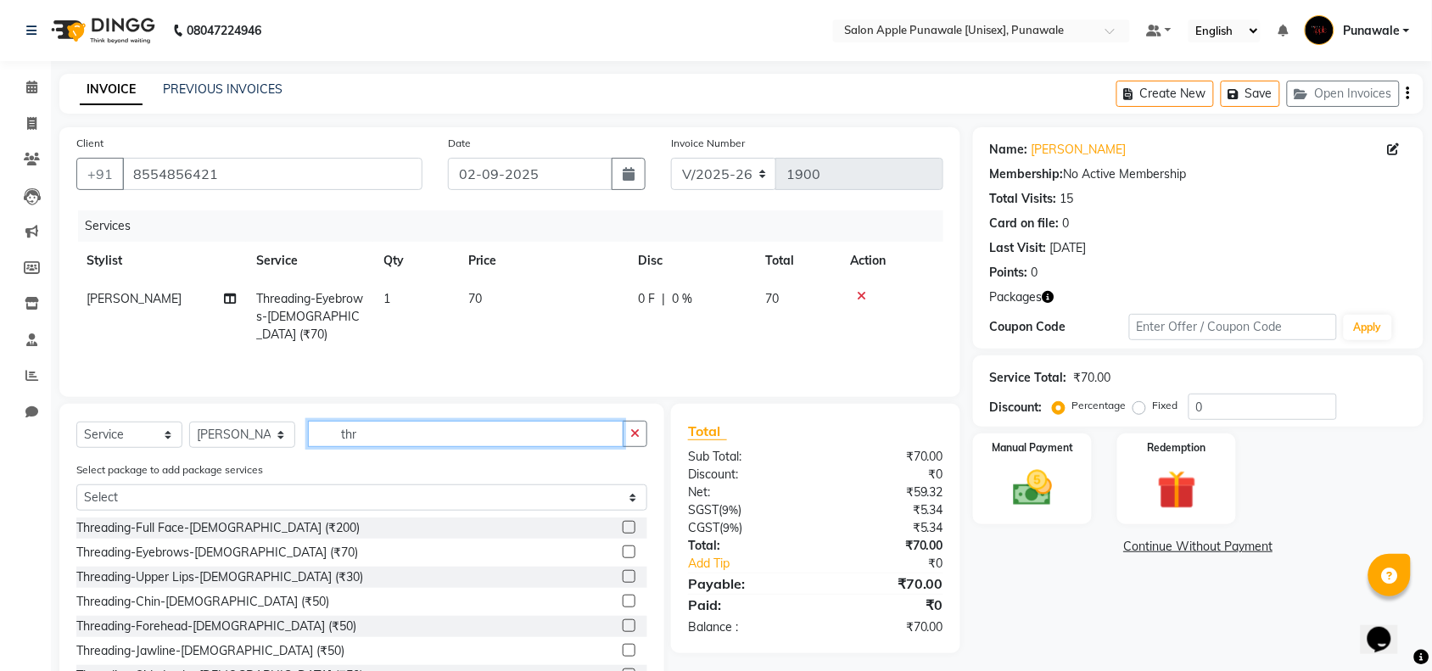
click at [375, 434] on input "thr" at bounding box center [466, 434] width 316 height 26
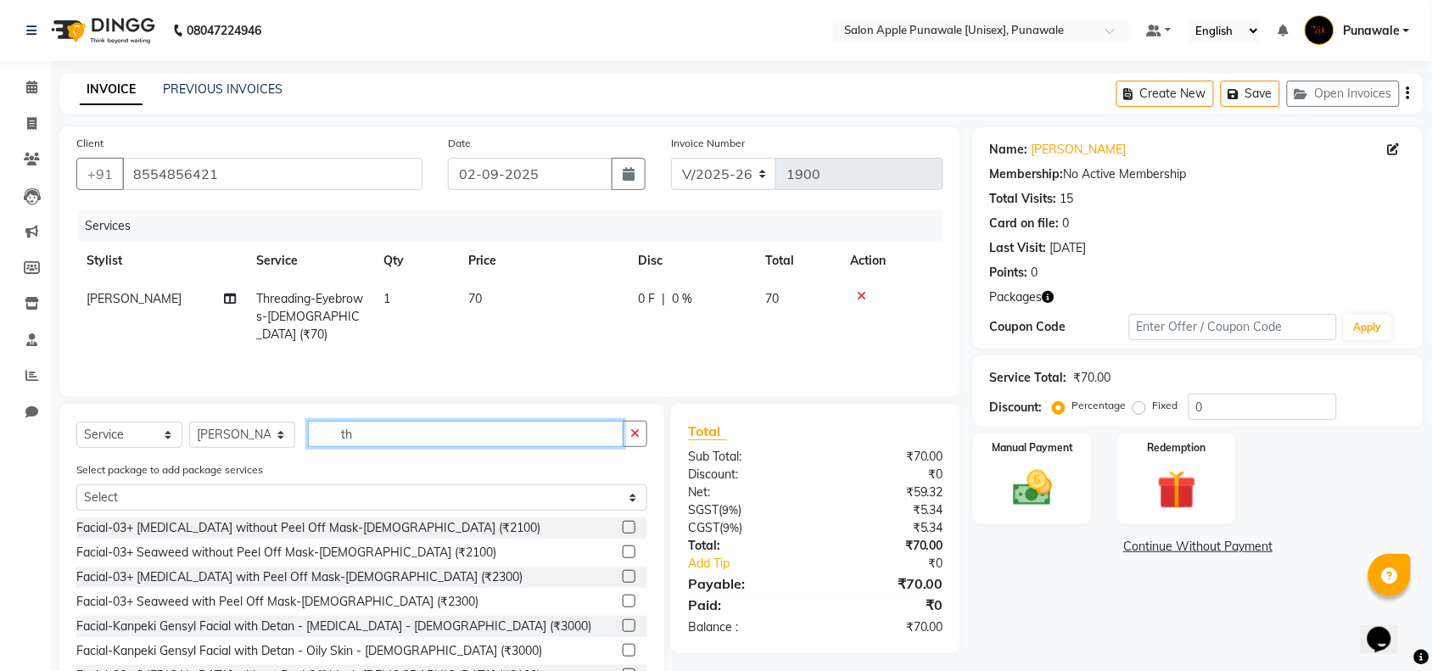
type input "t"
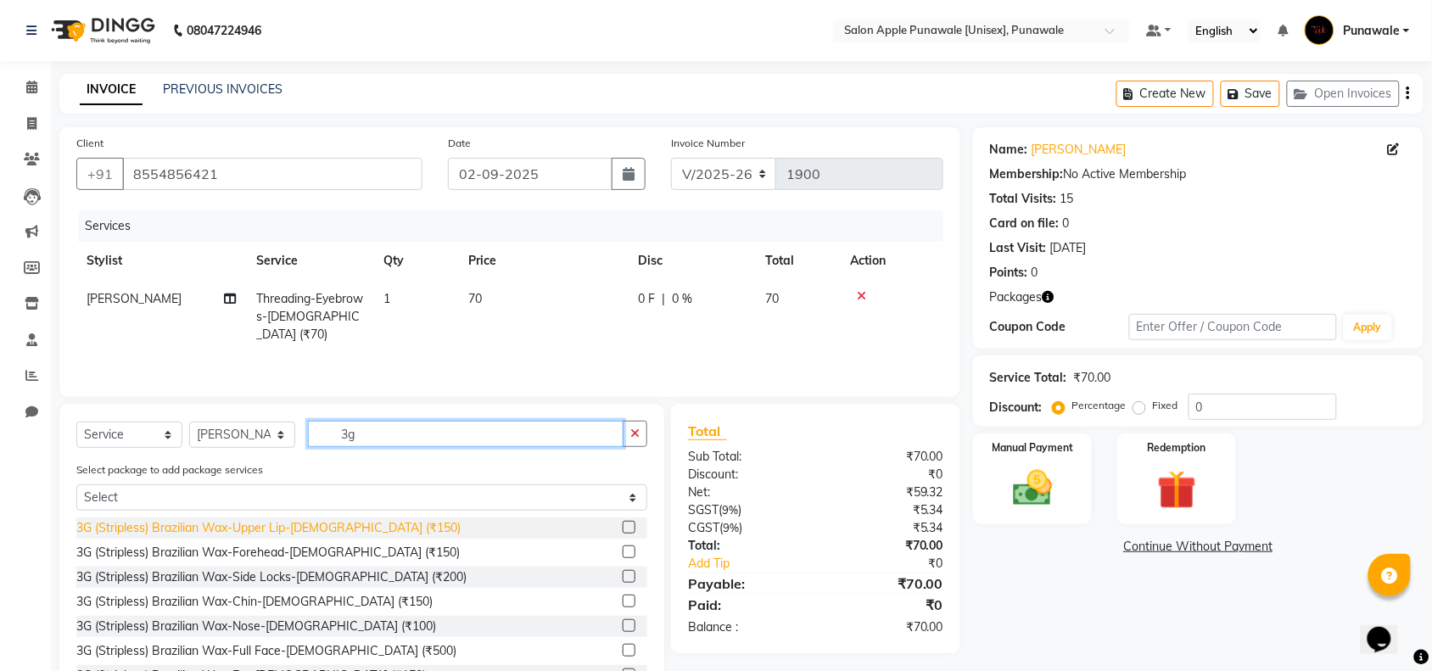
type input "3g"
click at [293, 531] on div "3G (Stripless) Brazilian Wax-Upper Lip-[DEMOGRAPHIC_DATA] (₹150)" at bounding box center [268, 528] width 384 height 18
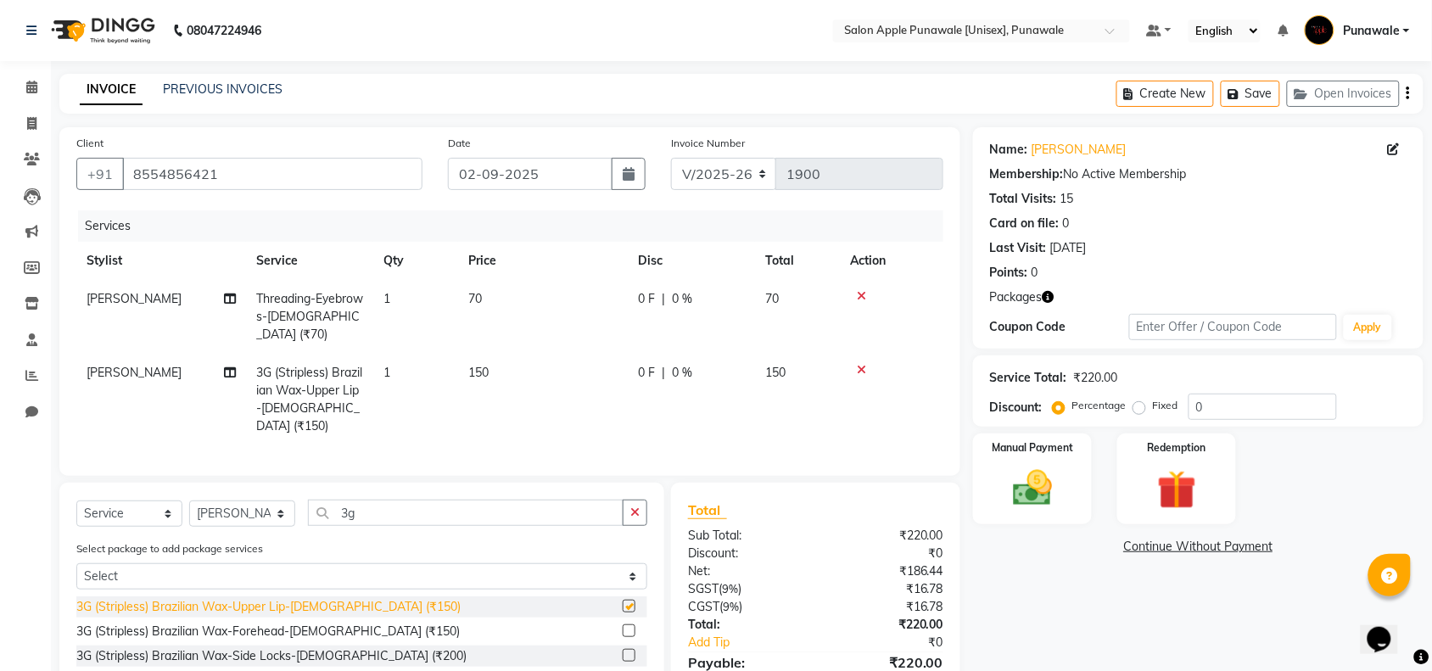
checkbox input "false"
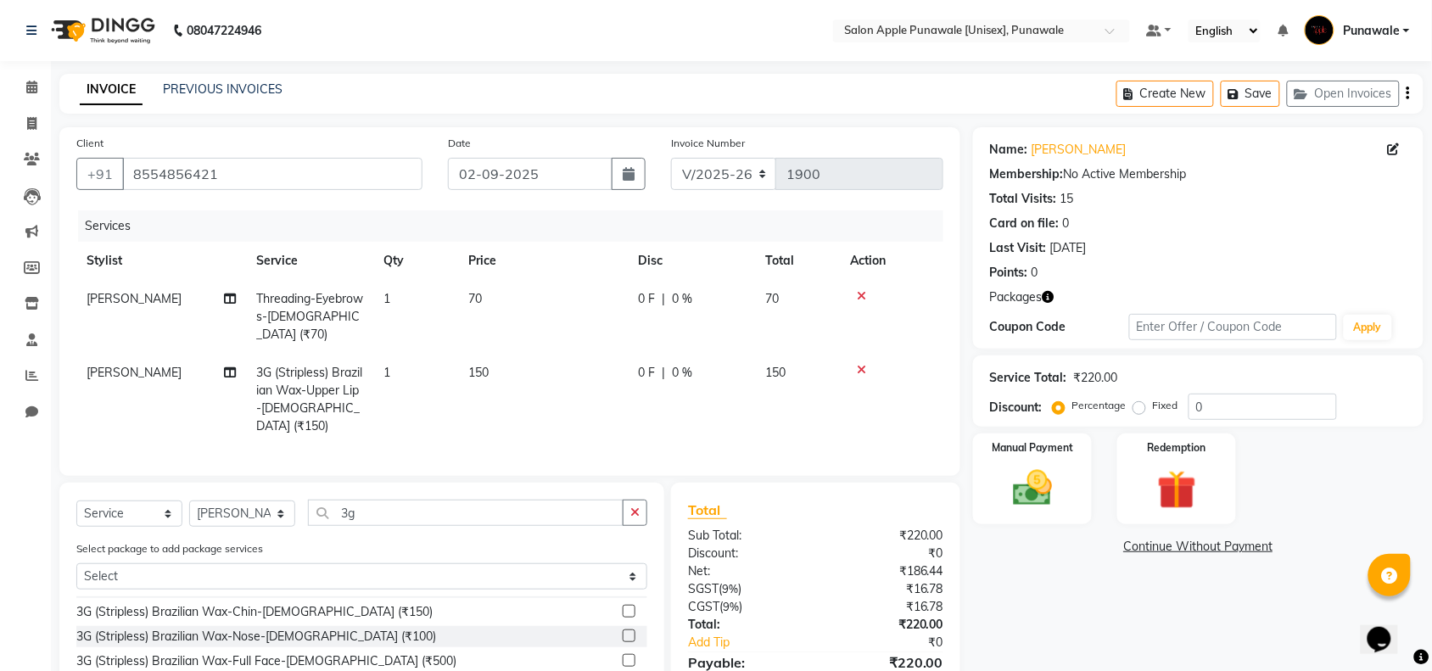
scroll to position [106, 0]
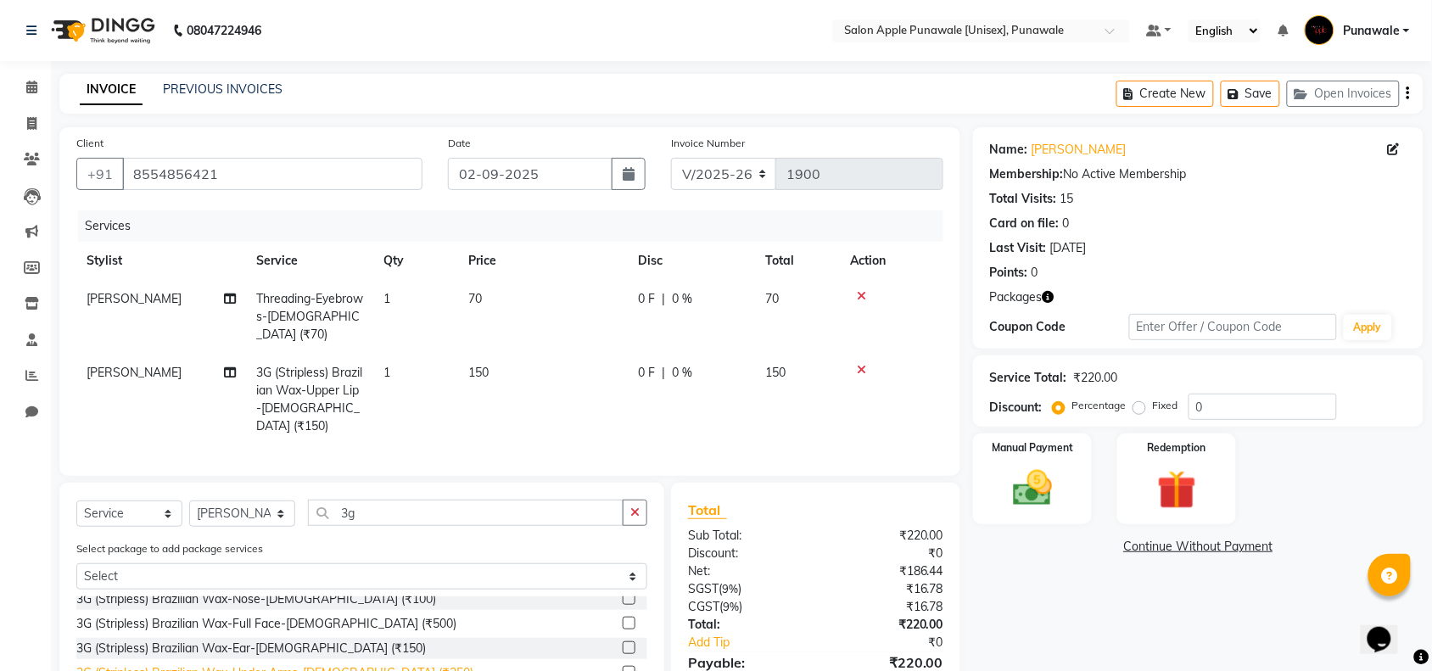
click at [280, 664] on div "3G (Stripless) Brazilian Wax-Under Arms-[DEMOGRAPHIC_DATA] (₹250)" at bounding box center [274, 673] width 397 height 18
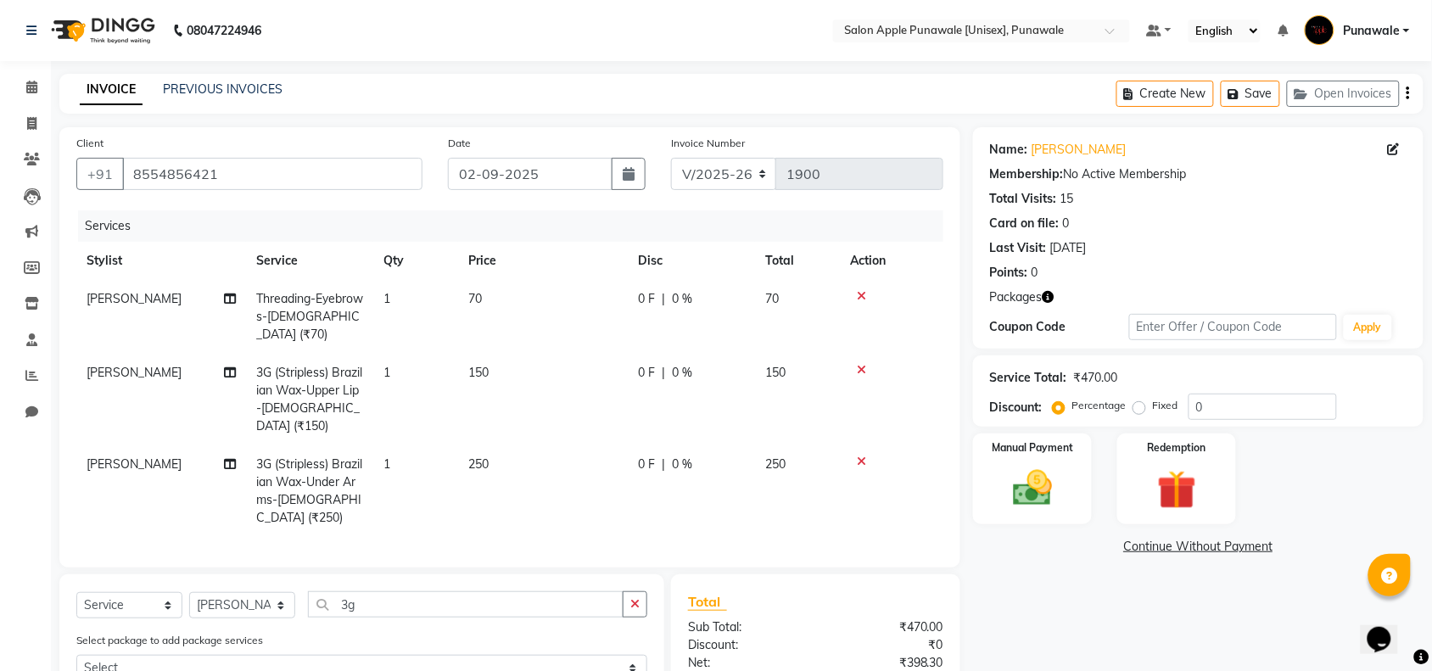
checkbox input "false"
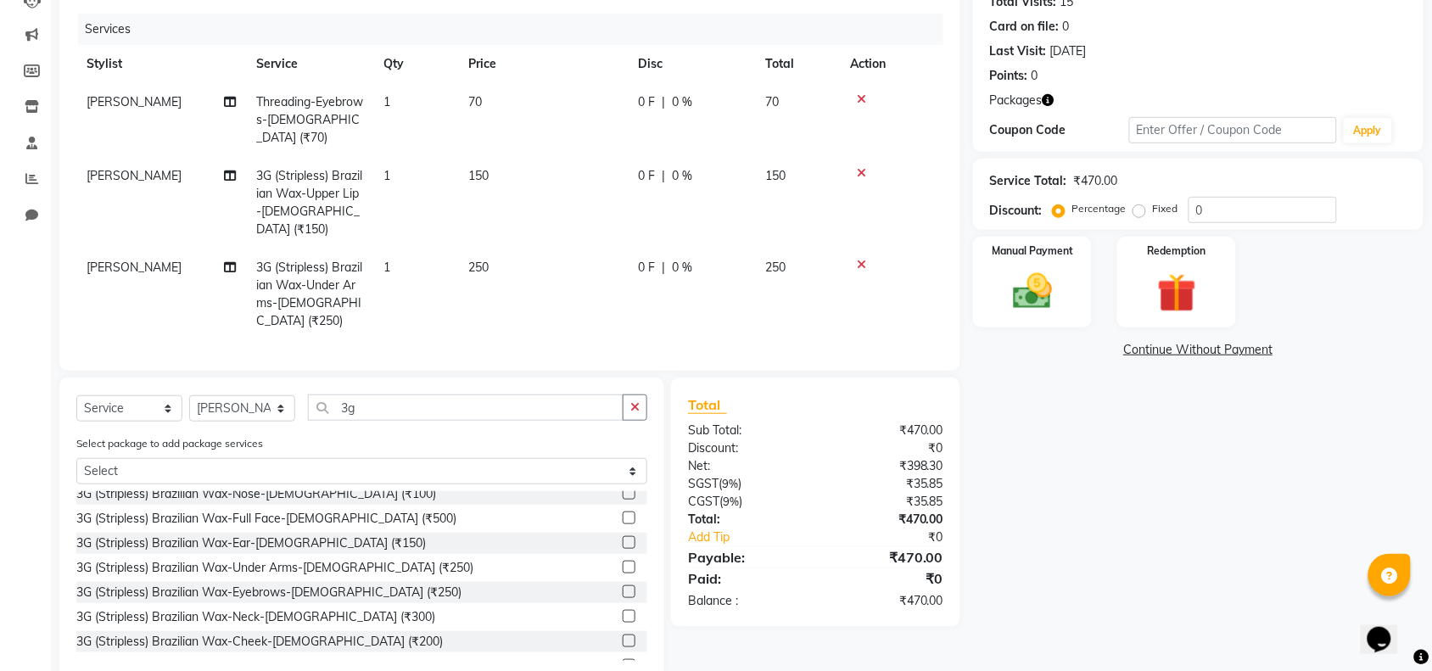
scroll to position [212, 0]
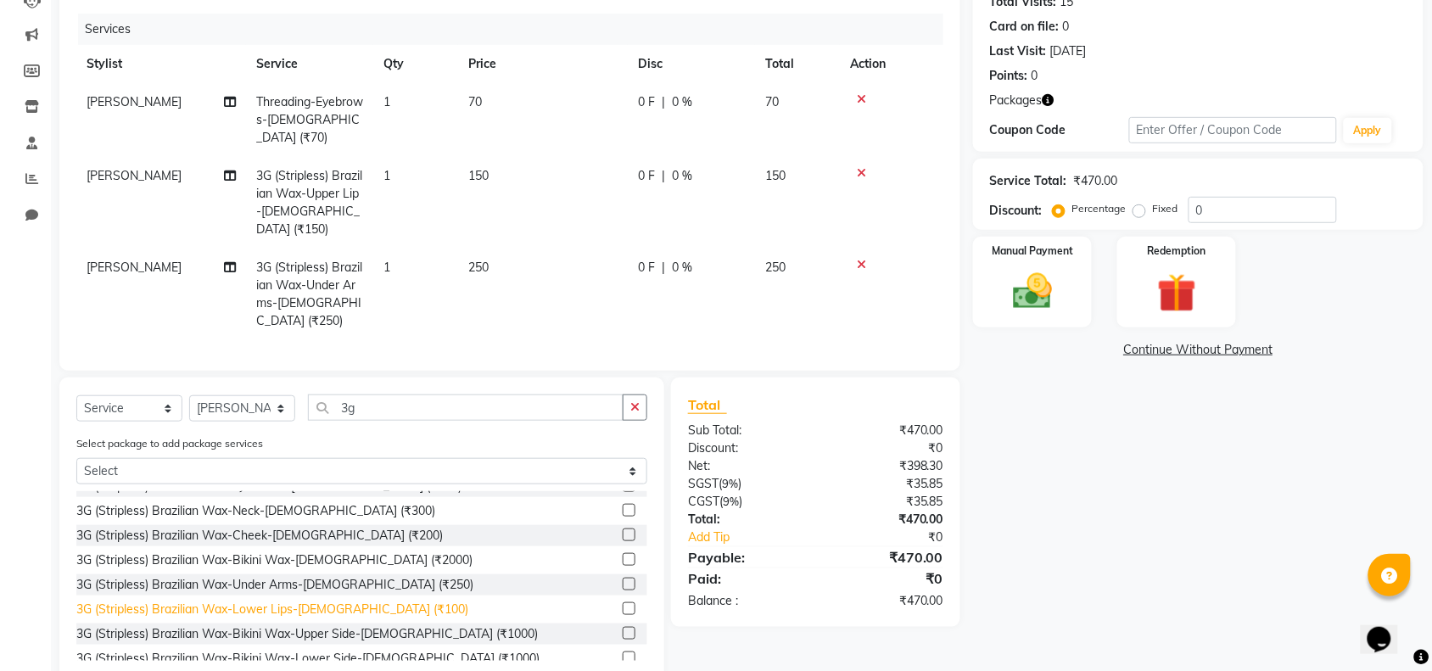
click at [261, 601] on div "3G (Stripless) Brazilian Wax-Lower Lips-[DEMOGRAPHIC_DATA] (₹100)" at bounding box center [272, 610] width 392 height 18
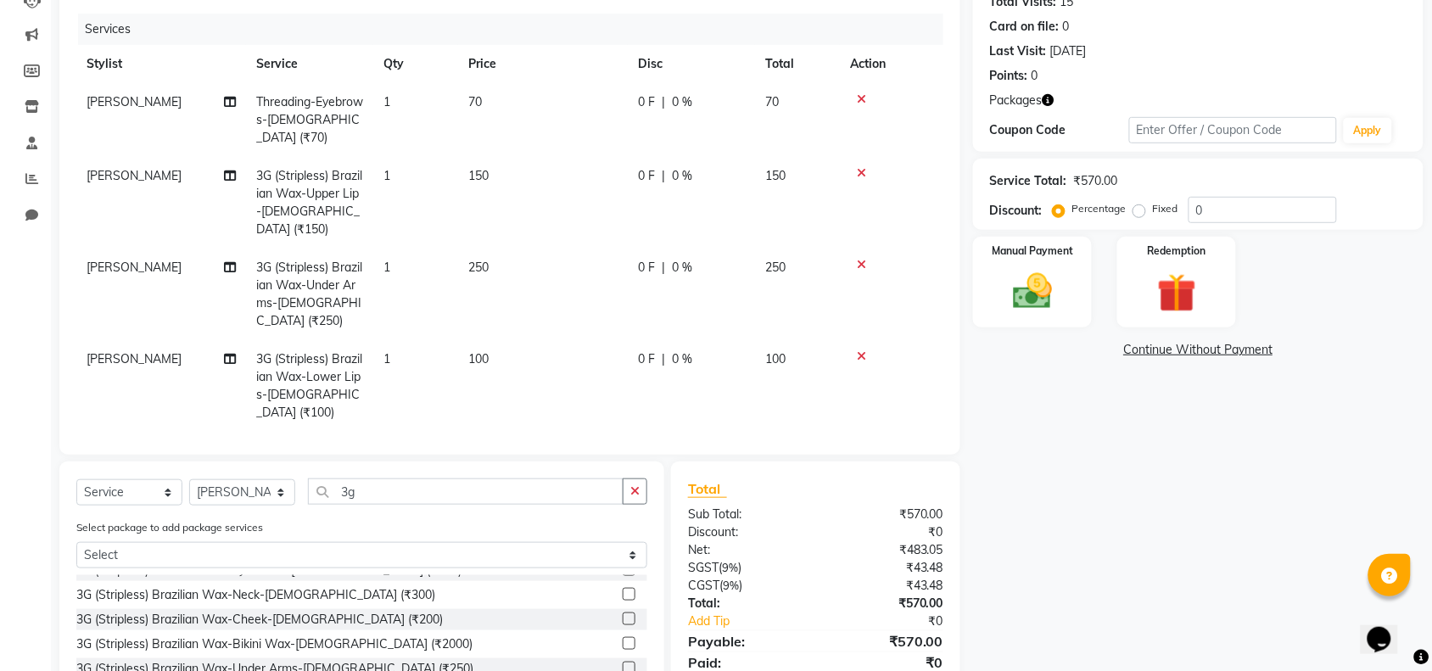
checkbox input "false"
click at [356, 479] on input "3g" at bounding box center [466, 492] width 316 height 26
type input "3"
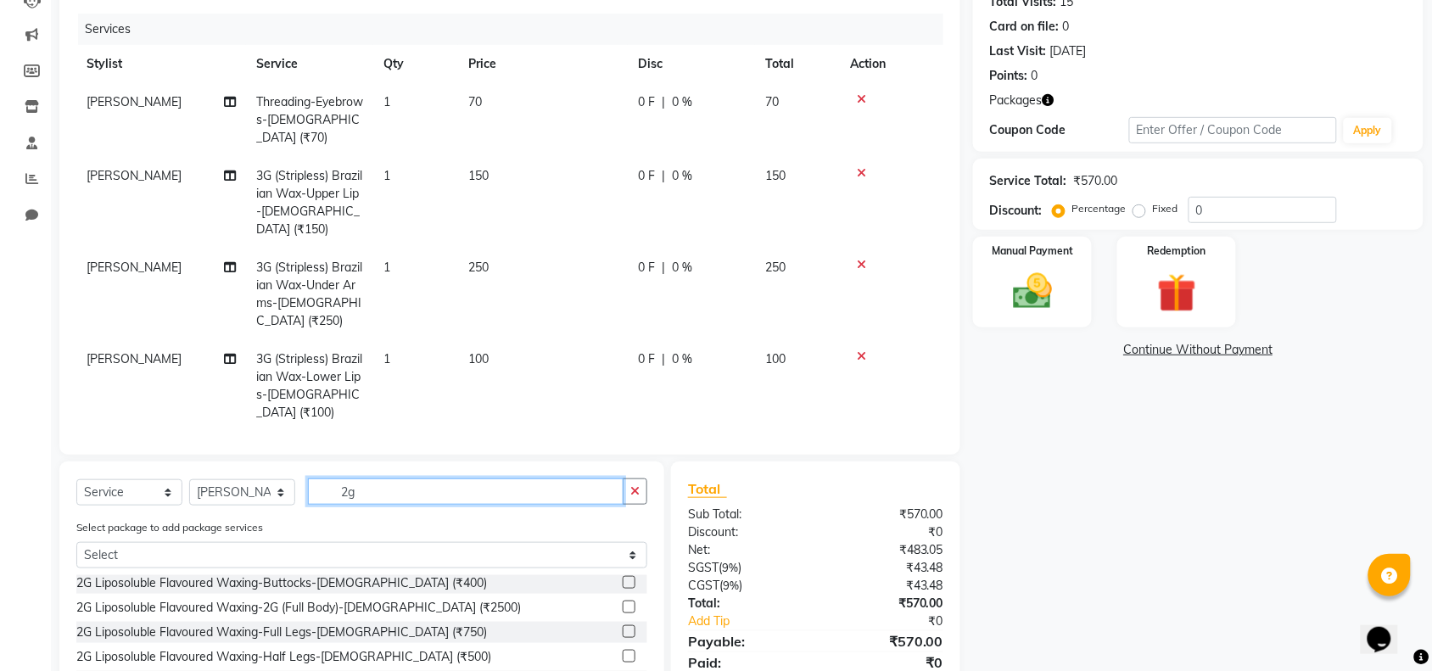
scroll to position [149, 0]
type input "2g"
click at [244, 670] on div "2G Liposoluble Flavoured Waxing-Full Hands-[DEMOGRAPHIC_DATA] (₹450)" at bounding box center [286, 683] width 420 height 18
checkbox input "false"
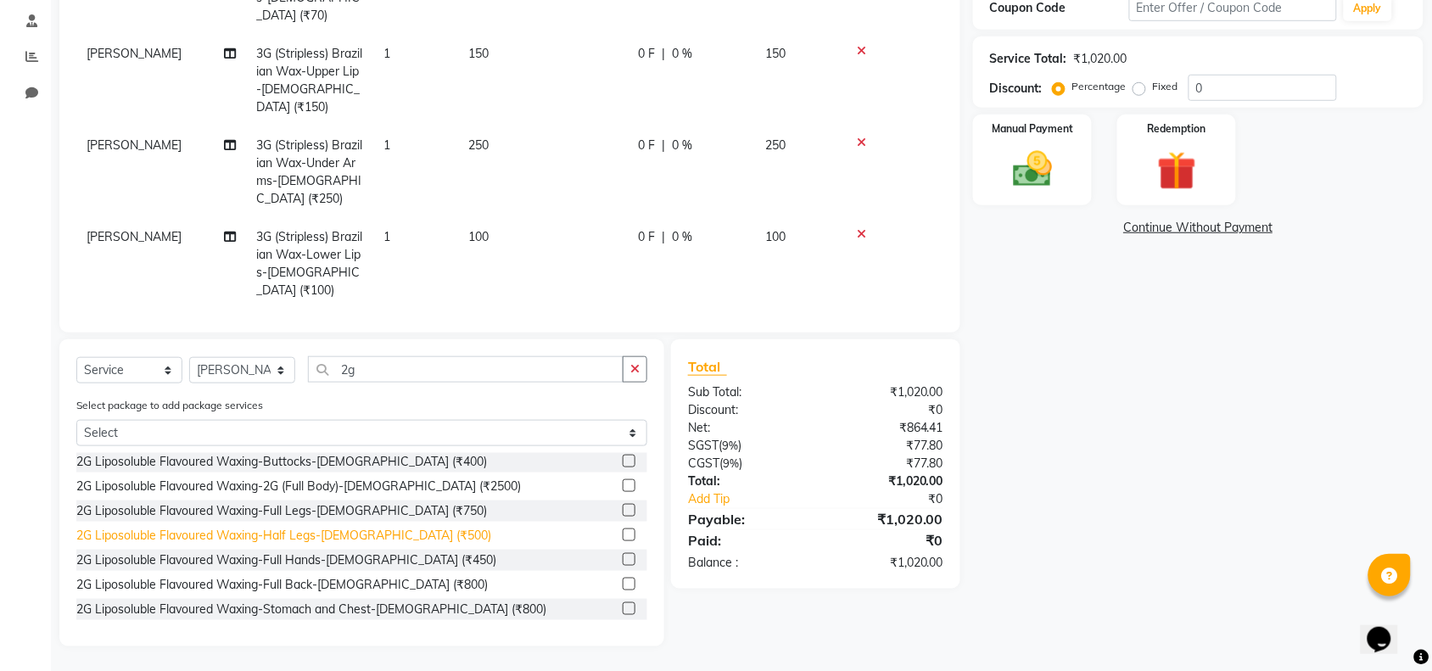
click at [287, 528] on div "2G Liposoluble Flavoured Waxing-Half Legs-[DEMOGRAPHIC_DATA] (₹500)" at bounding box center [283, 536] width 415 height 18
checkbox input "false"
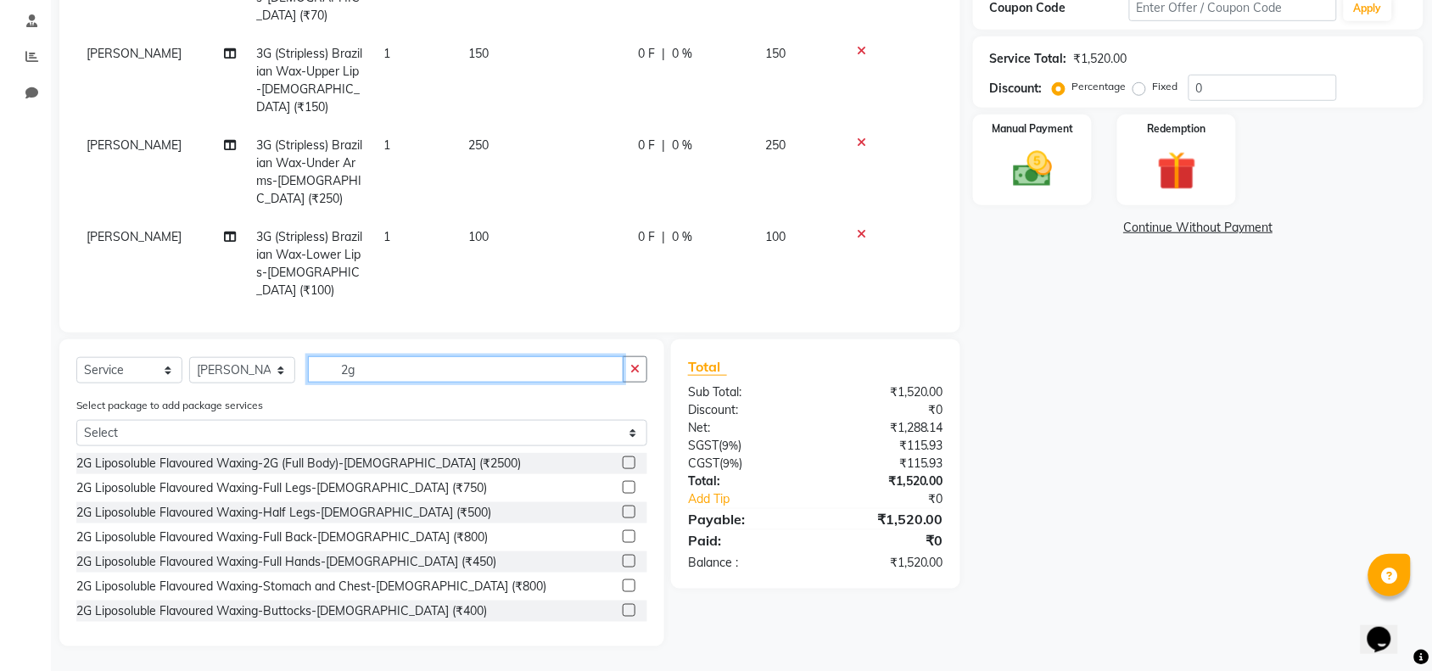
click at [372, 372] on input "2g" at bounding box center [466, 369] width 316 height 26
type input "2"
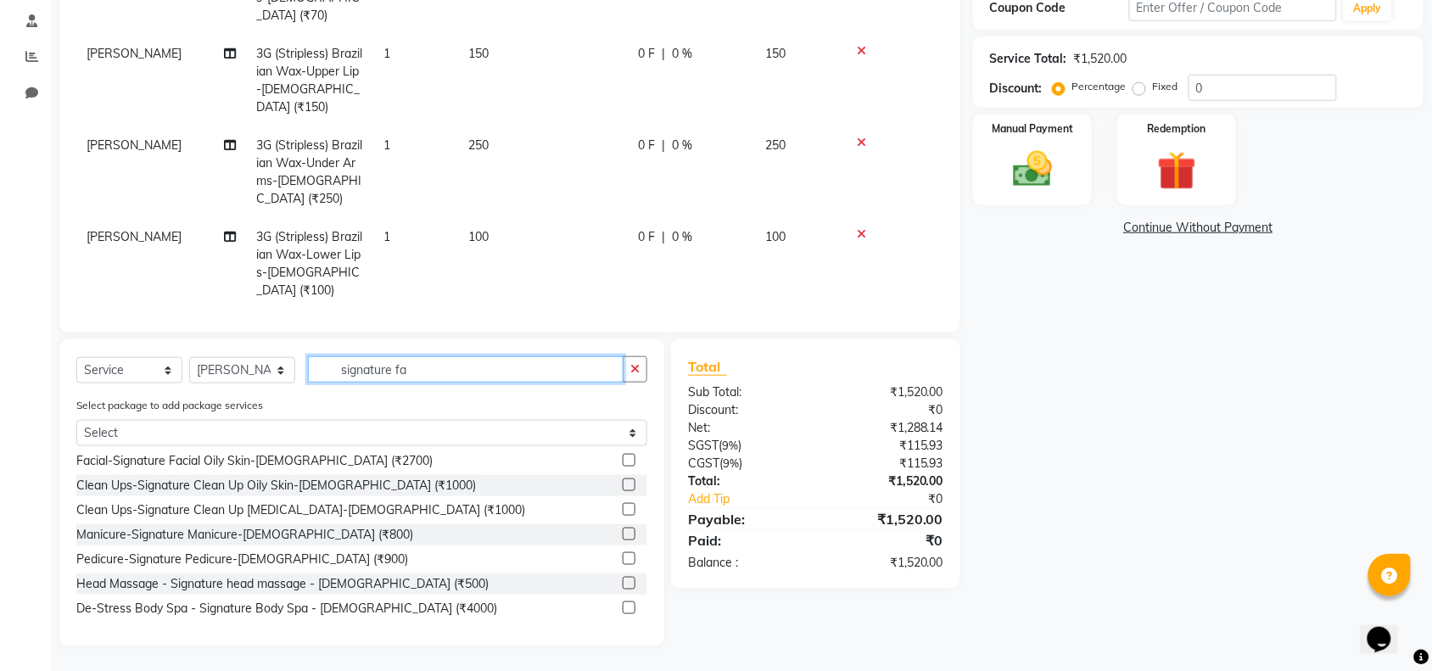
scroll to position [261, 0]
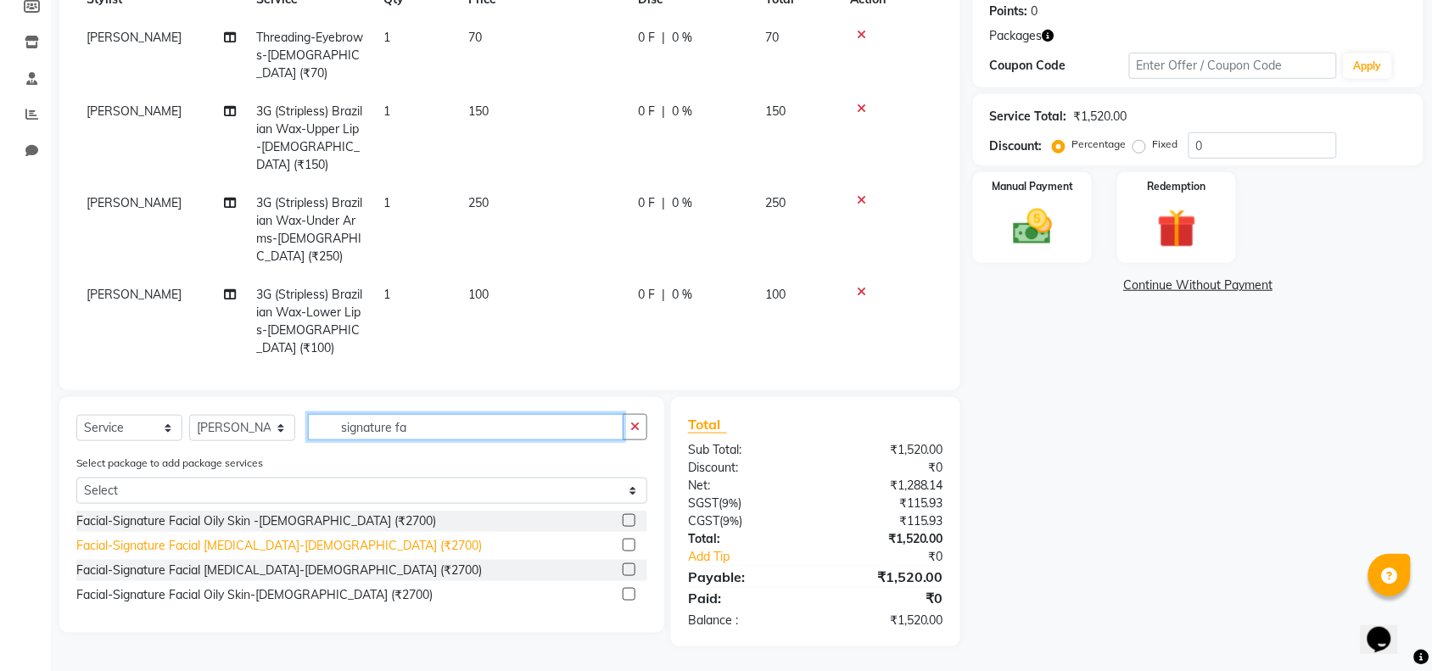
type input "signature fa"
click at [218, 547] on div "Facial-Signature Facial [MEDICAL_DATA]-[DEMOGRAPHIC_DATA] (₹2700)" at bounding box center [279, 546] width 406 height 18
checkbox input "false"
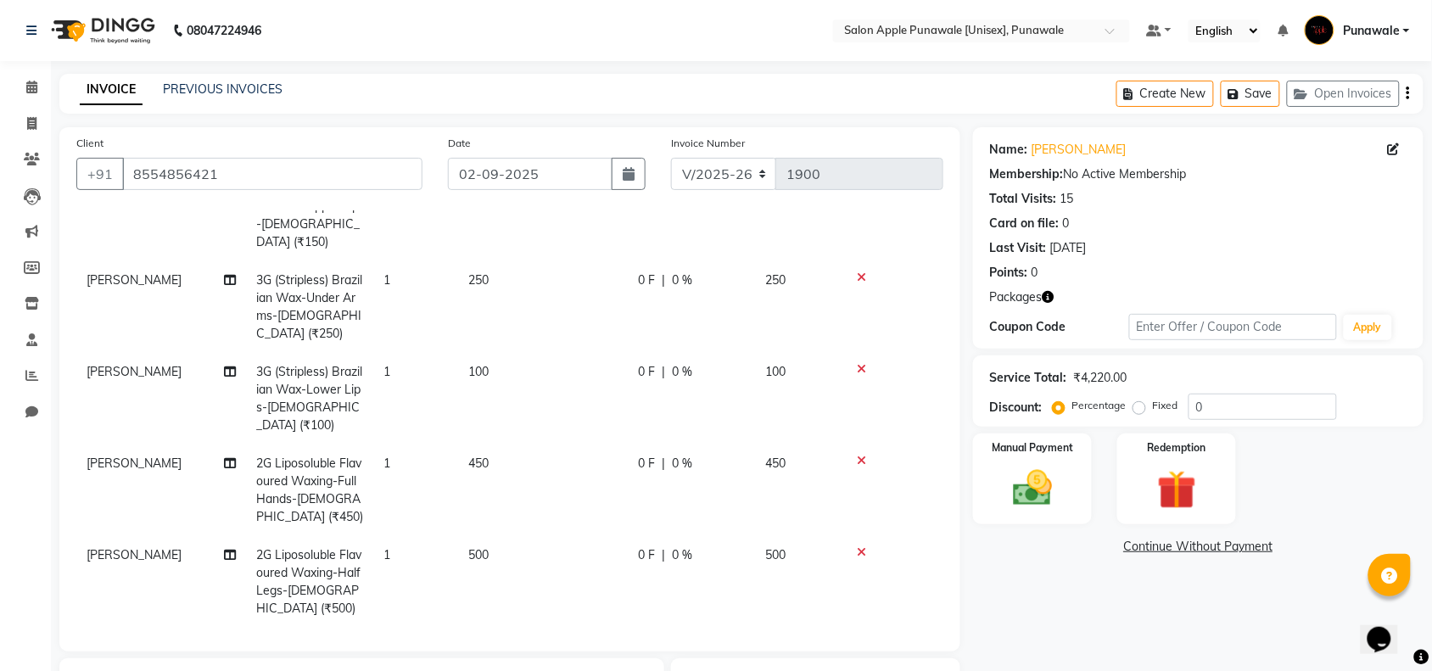
scroll to position [191, 0]
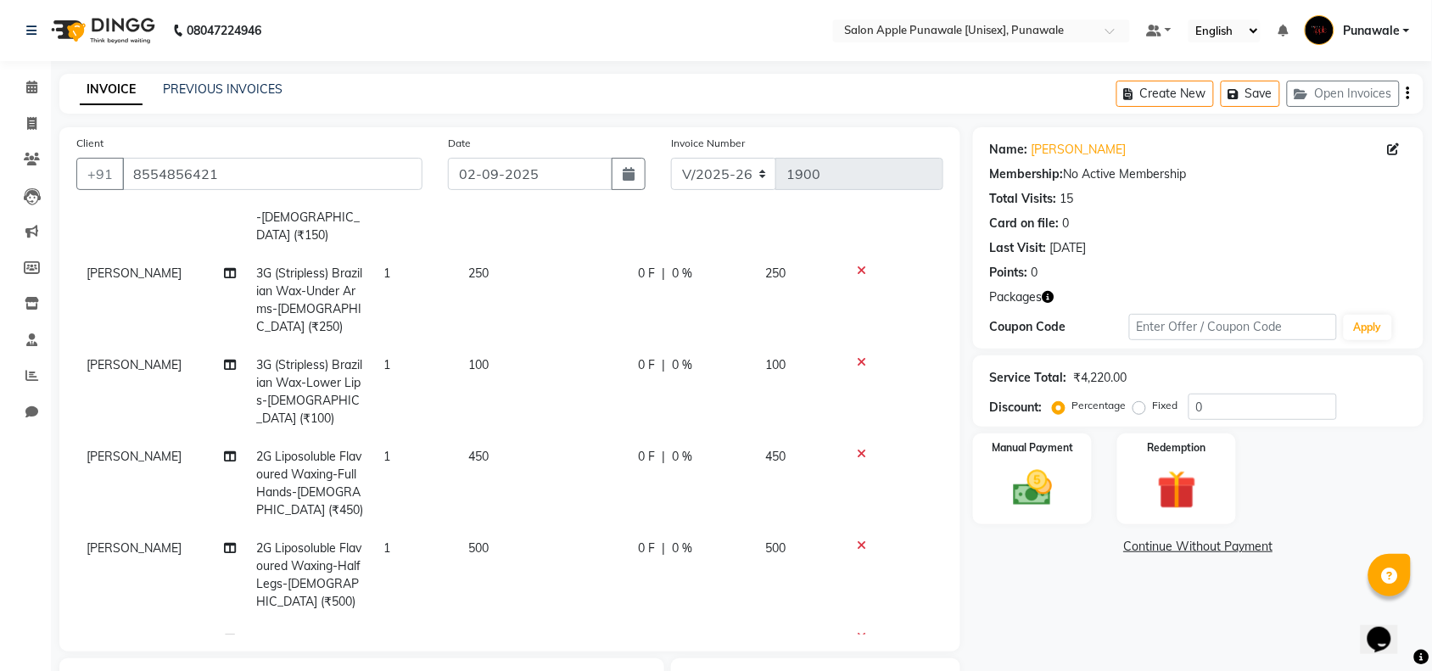
click at [864, 540] on icon at bounding box center [861, 546] width 9 height 12
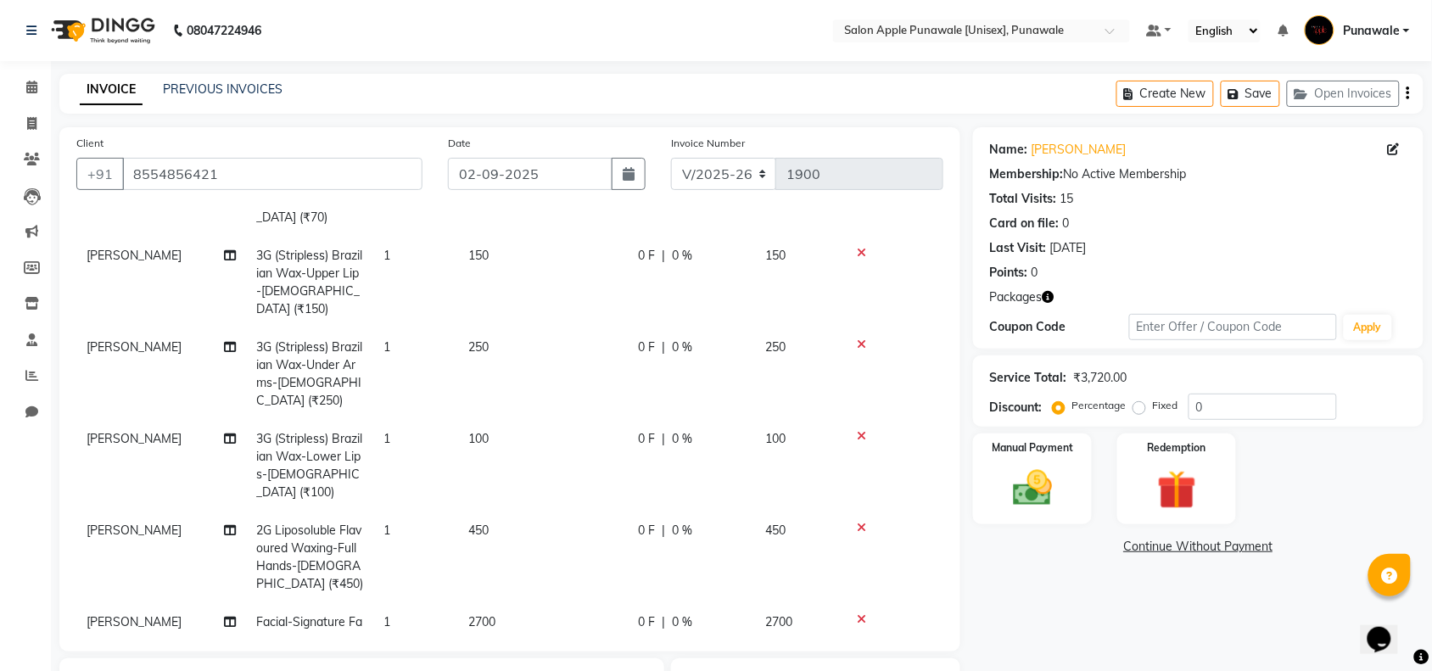
click at [865, 522] on icon at bounding box center [861, 528] width 9 height 12
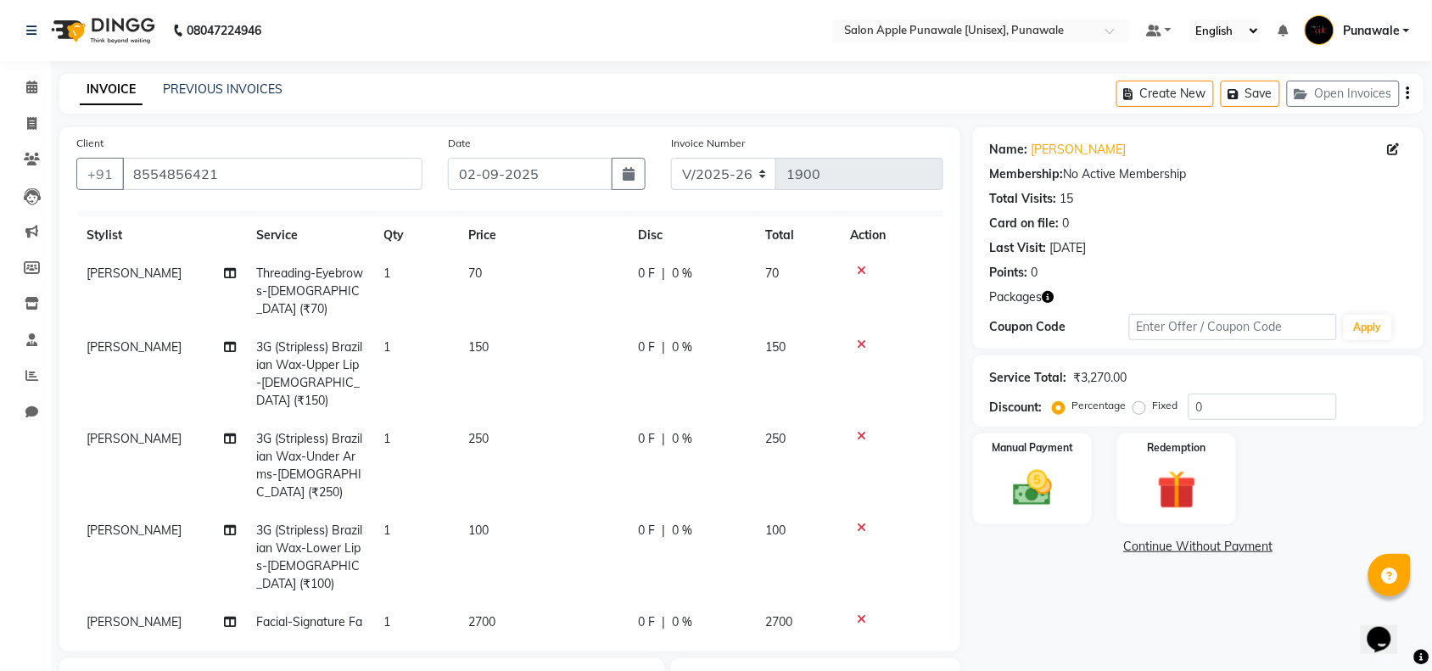
click at [857, 430] on icon at bounding box center [861, 436] width 9 height 12
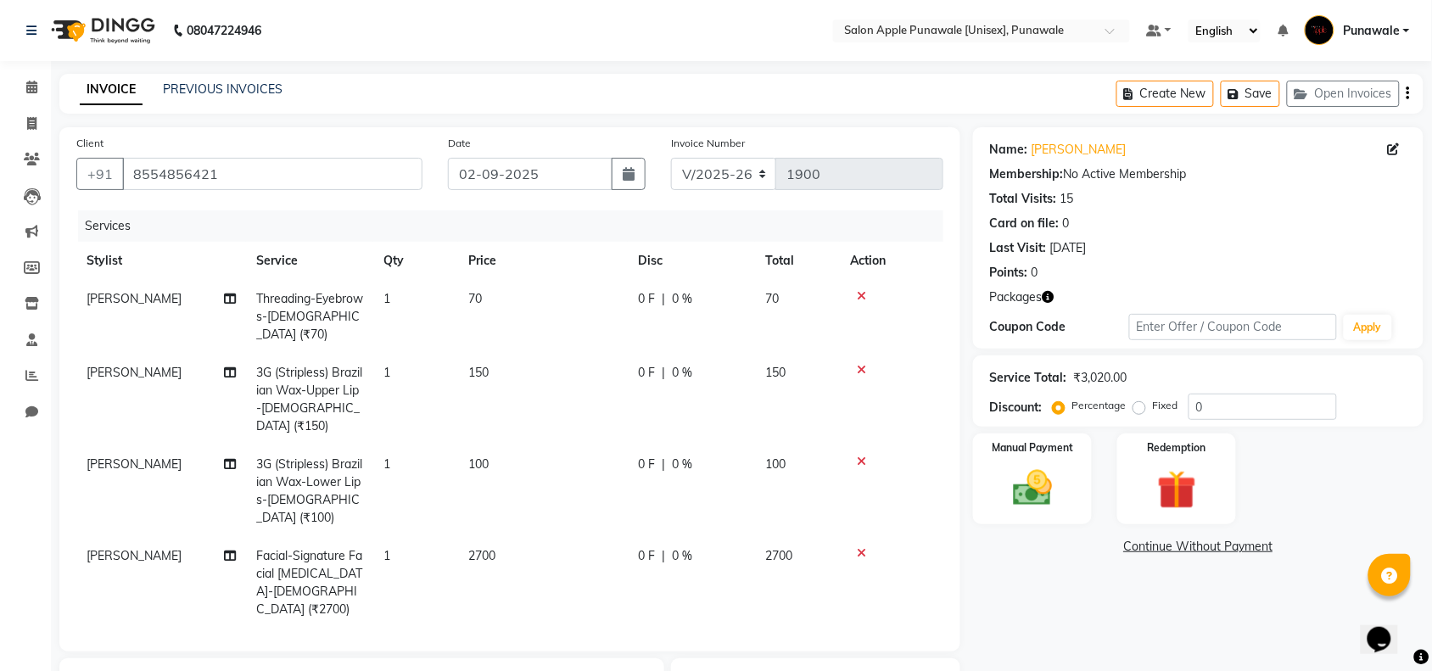
click at [858, 290] on icon at bounding box center [861, 296] width 9 height 12
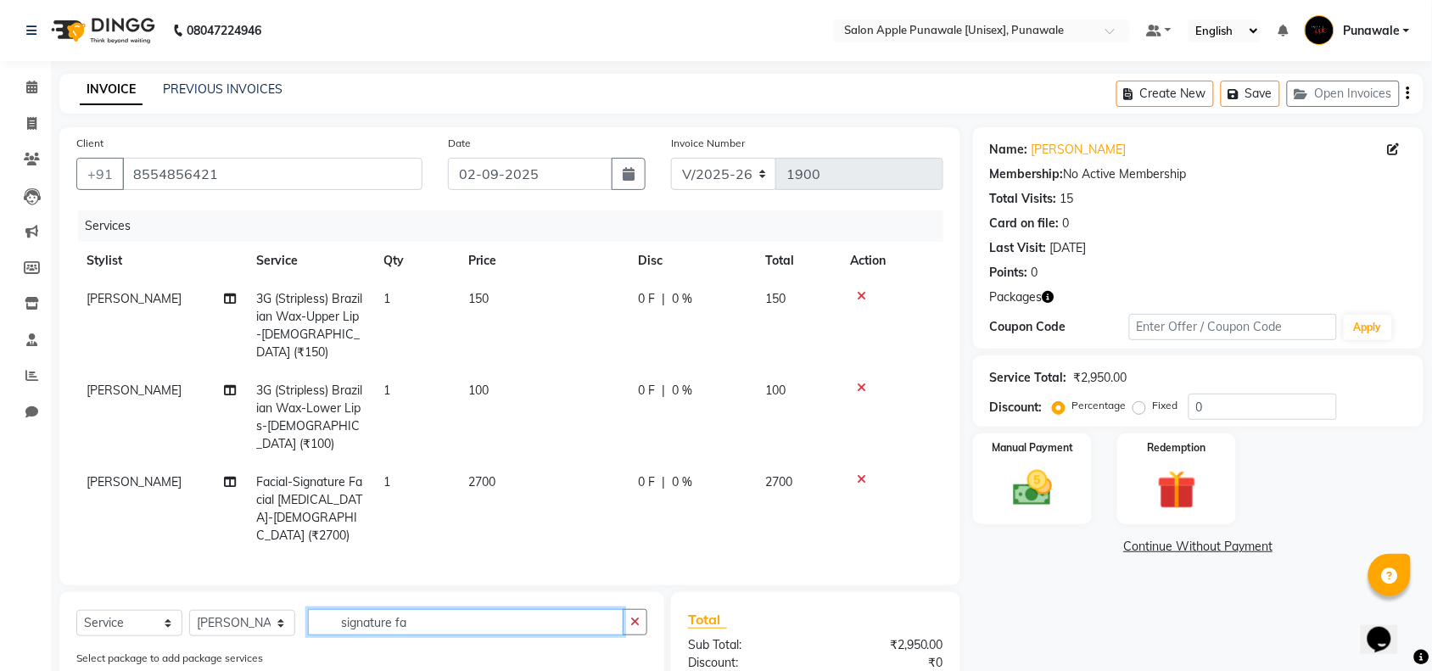
click at [390, 609] on input "signature fa" at bounding box center [466, 622] width 316 height 26
click at [417, 609] on input "signature fa" at bounding box center [466, 622] width 316 height 26
type input "s"
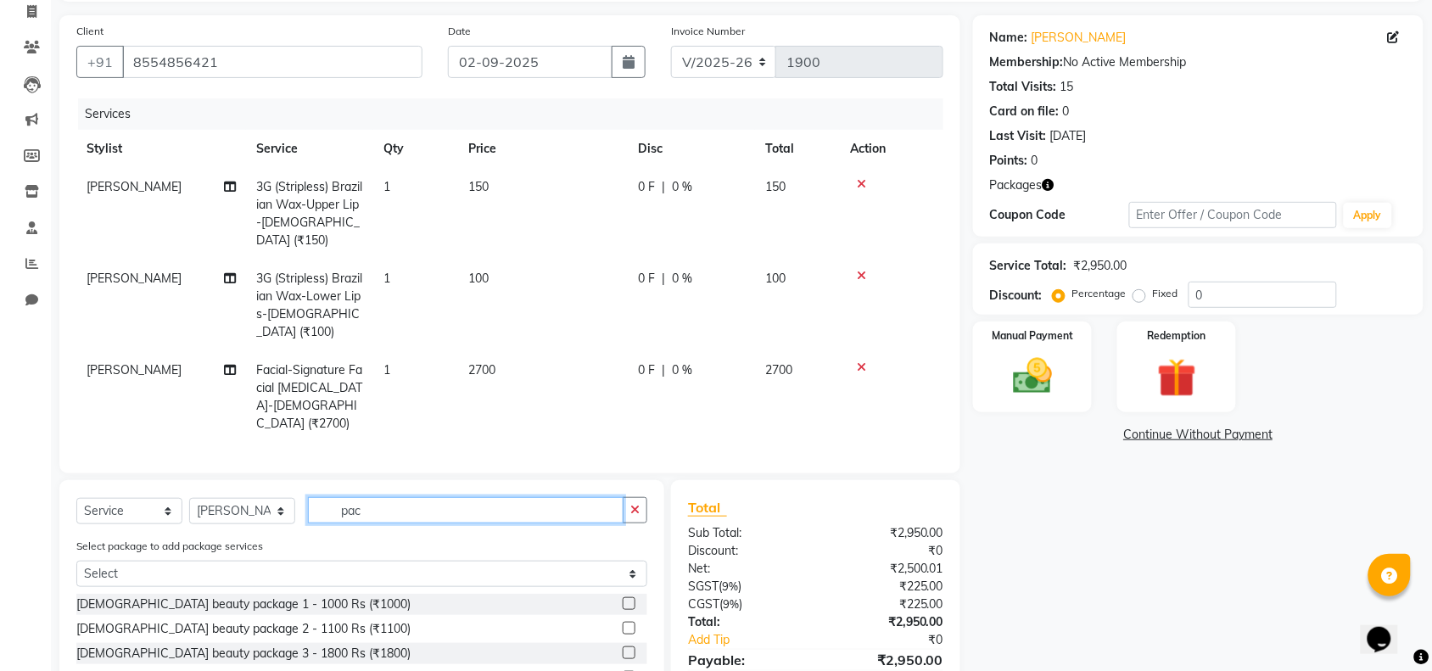
scroll to position [212, 0]
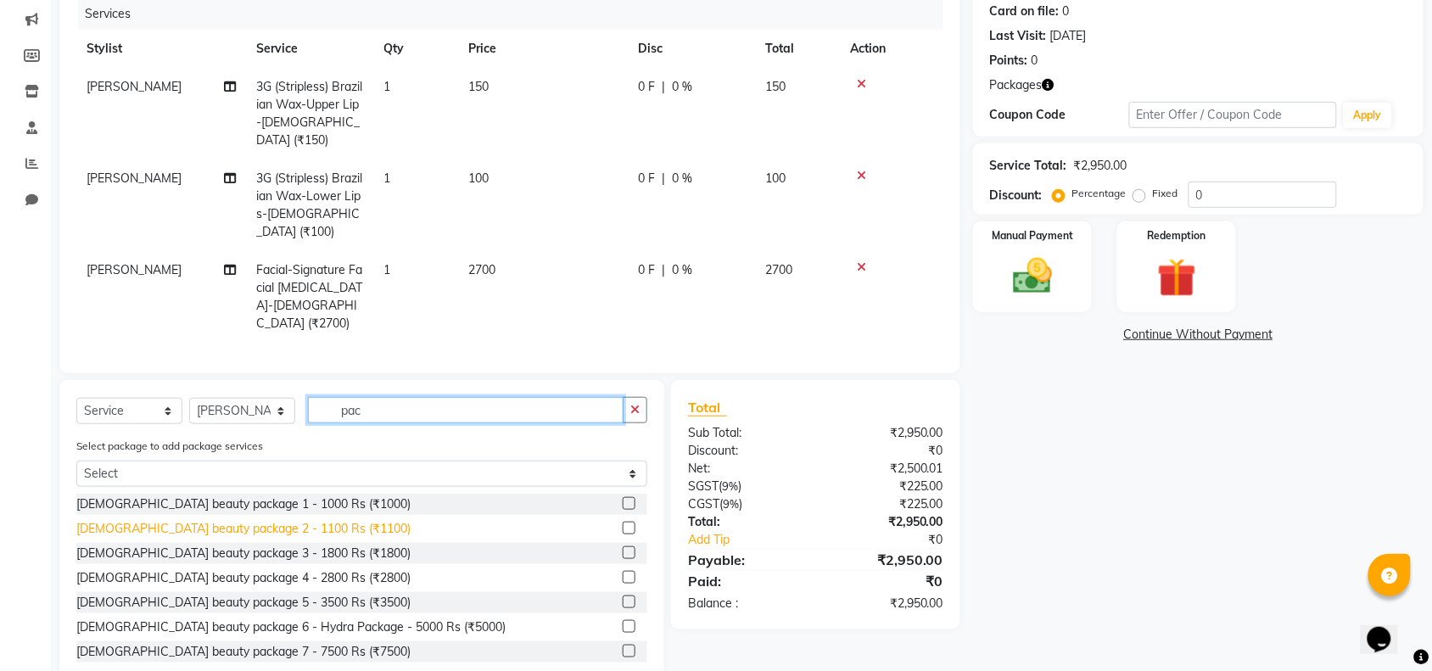
type input "pac"
click at [286, 520] on div "[DEMOGRAPHIC_DATA] beauty package 2 - 1100 Rs (₹1100)" at bounding box center [243, 529] width 334 height 18
checkbox input "false"
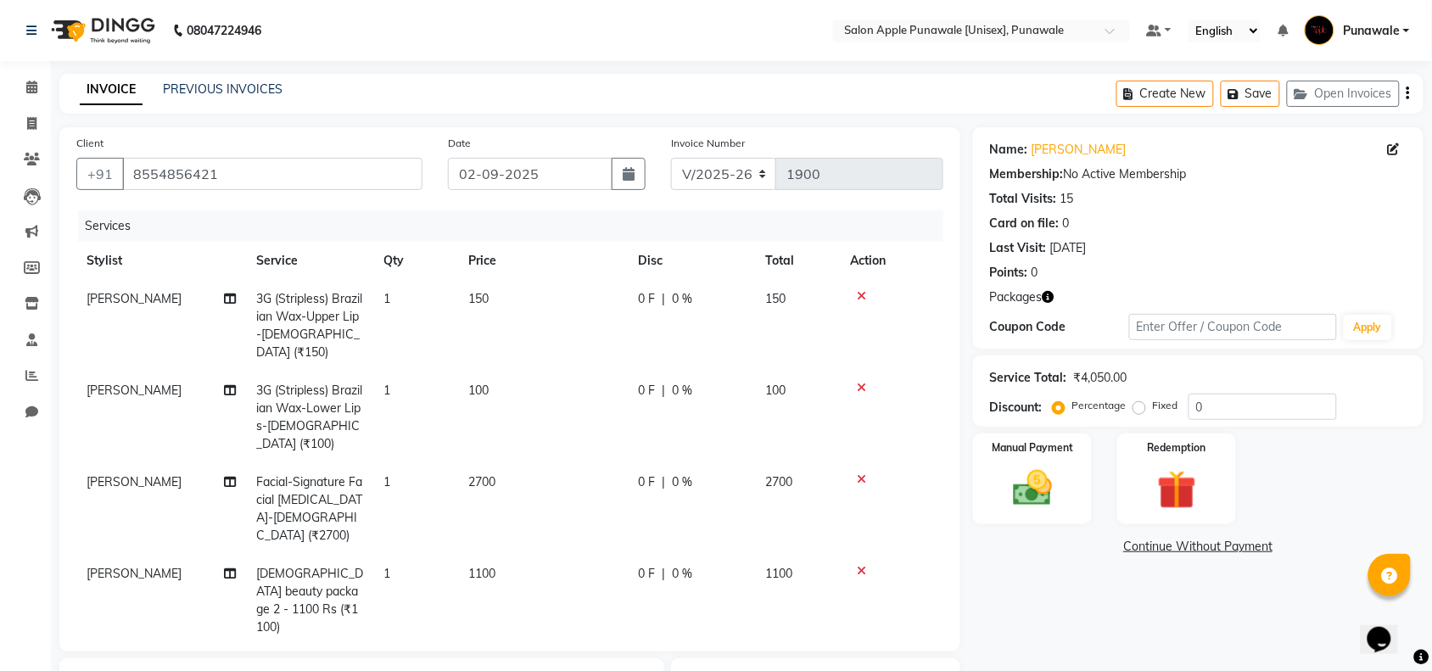
scroll to position [288, 0]
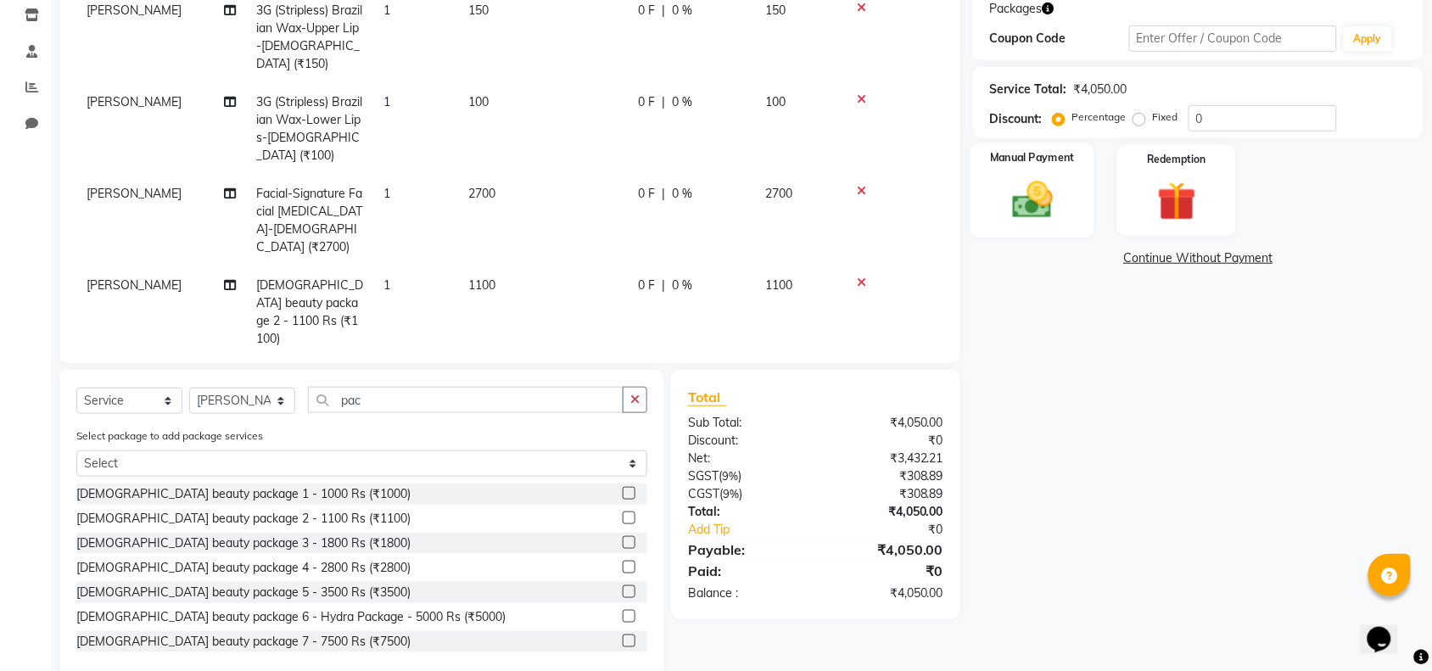
click at [1027, 196] on img at bounding box center [1032, 199] width 66 height 47
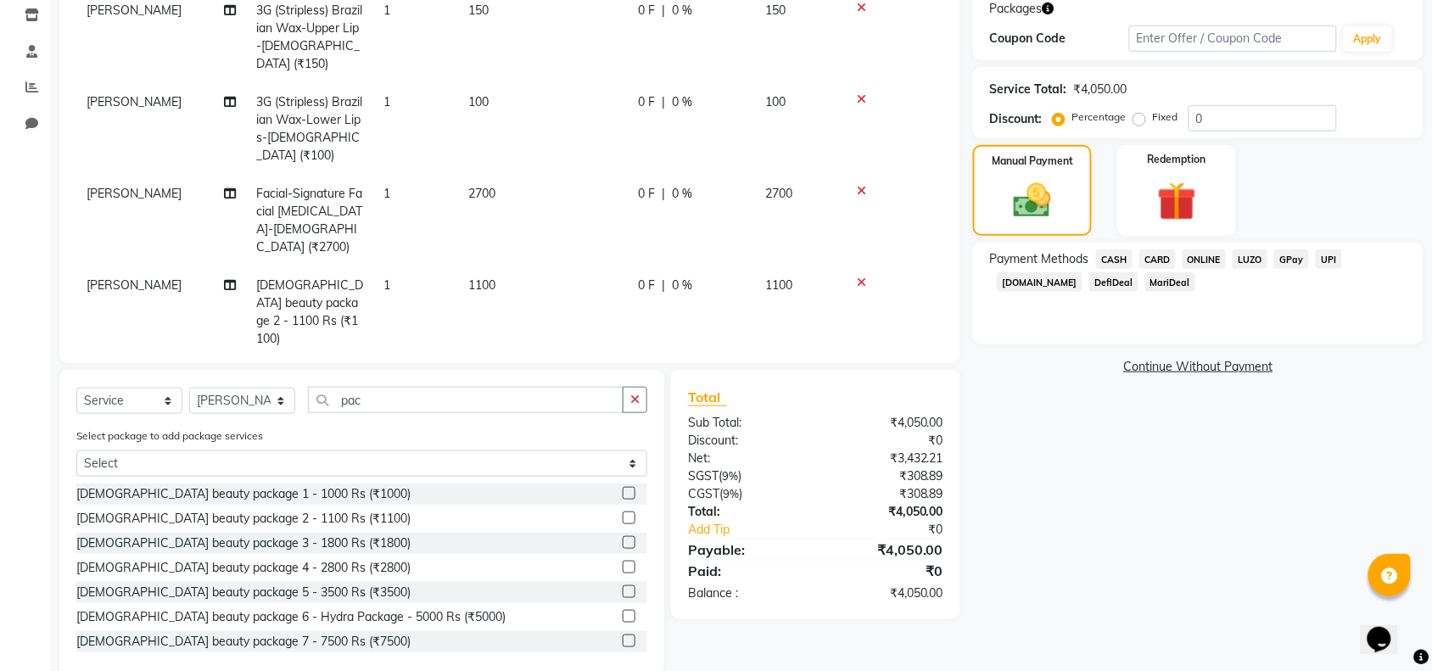
click at [1211, 255] on span "ONLINE" at bounding box center [1205, 259] width 44 height 20
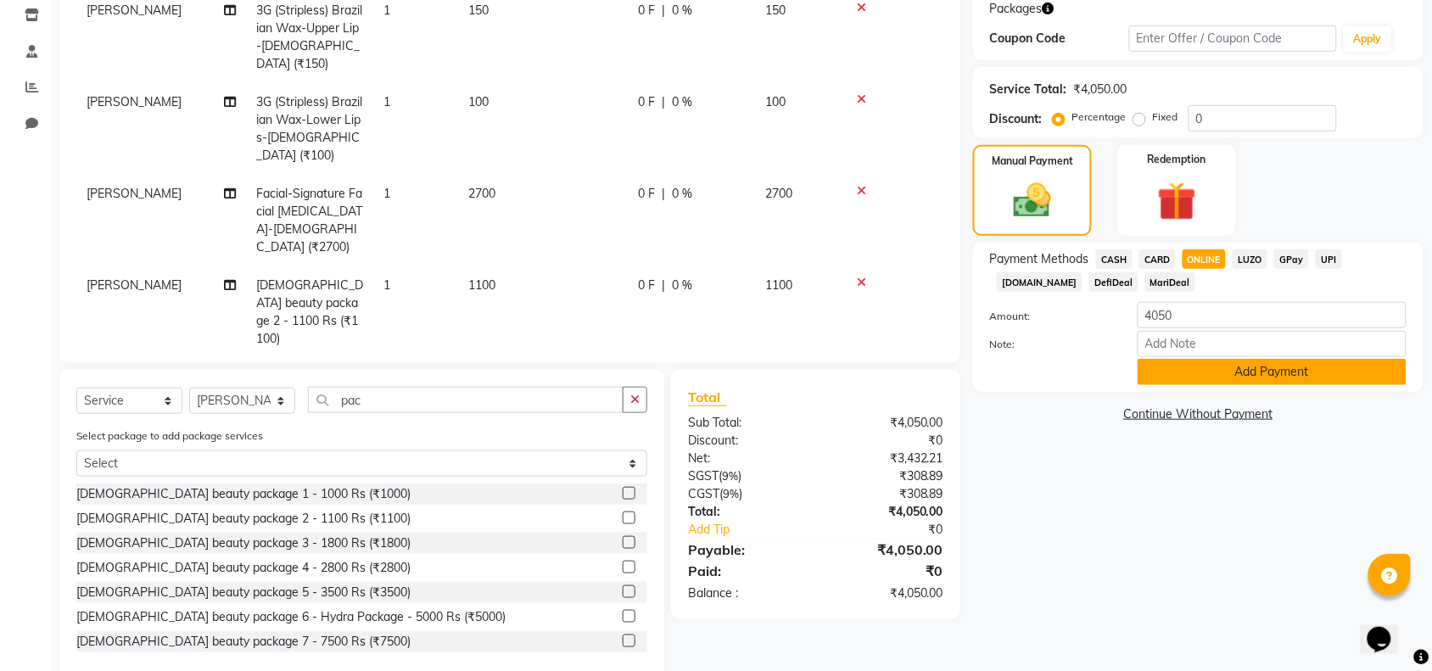
click at [1206, 371] on button "Add Payment" at bounding box center [1272, 372] width 269 height 26
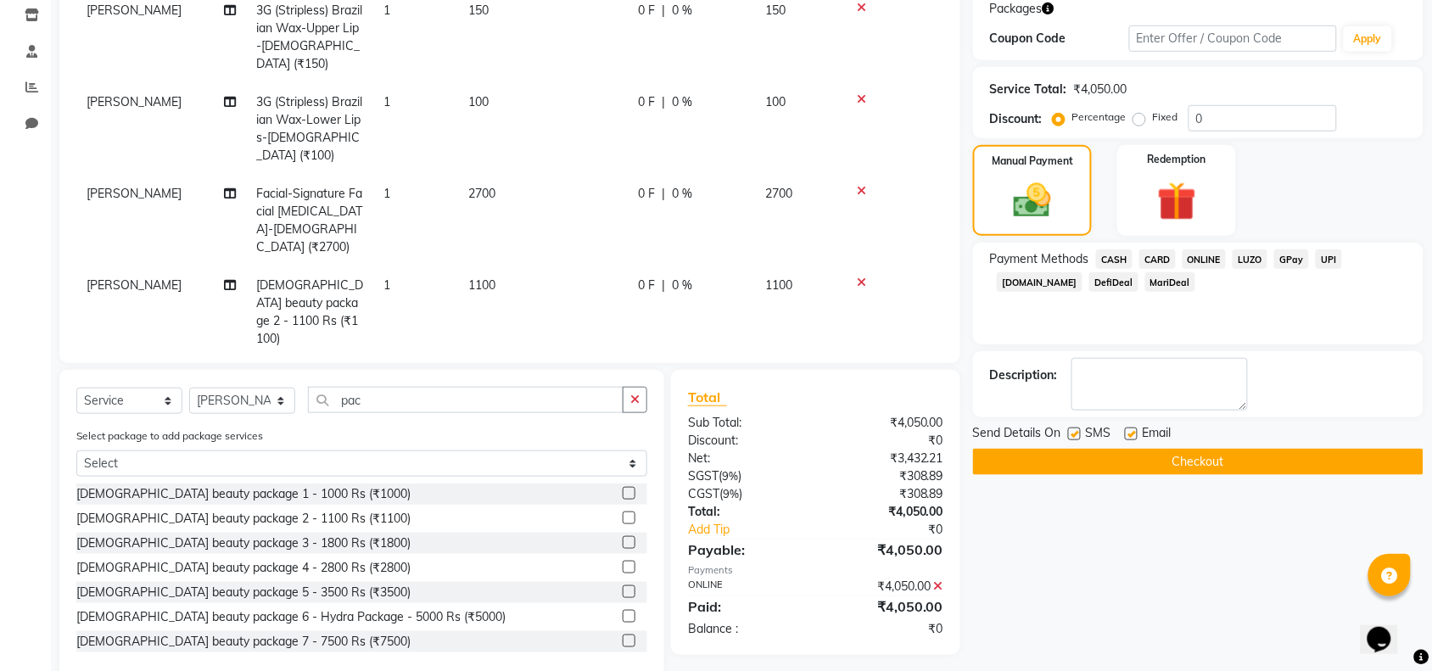
click at [1175, 461] on button "Checkout" at bounding box center [1198, 462] width 451 height 26
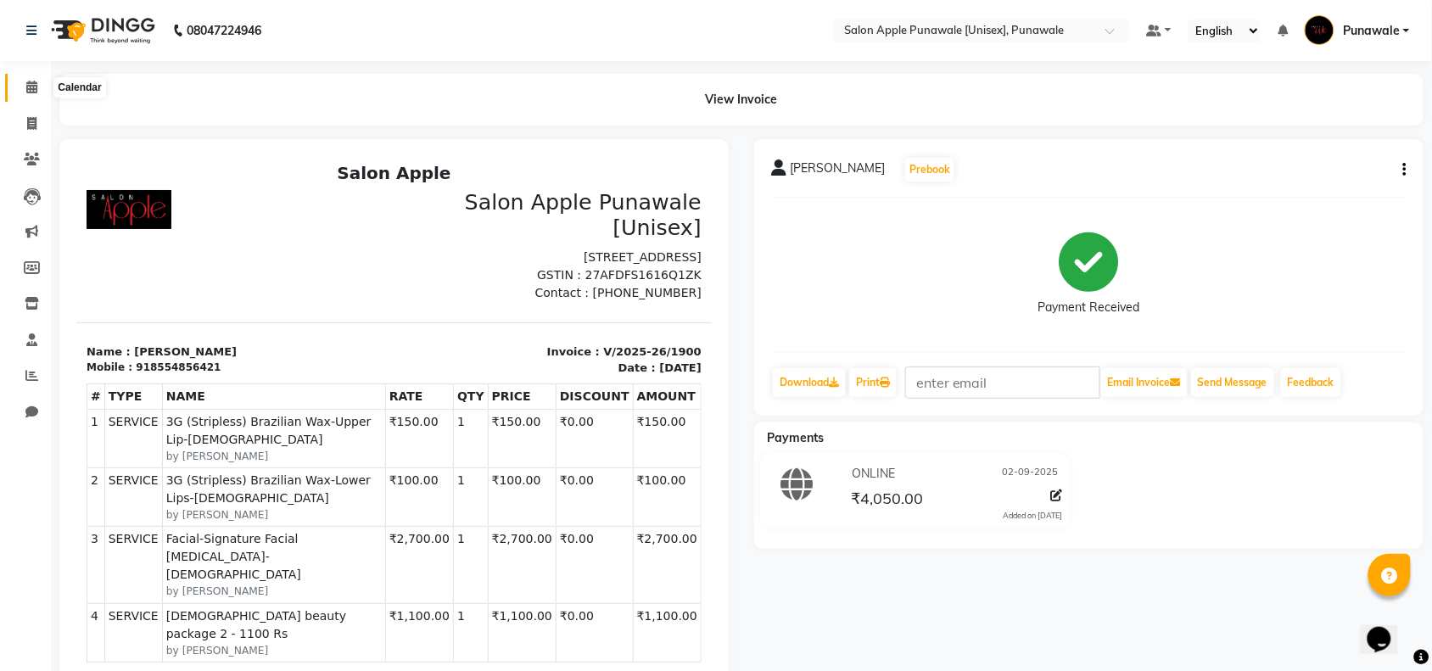
click at [36, 85] on span at bounding box center [32, 88] width 30 height 20
